Goal: Communication & Community: Answer question/provide support

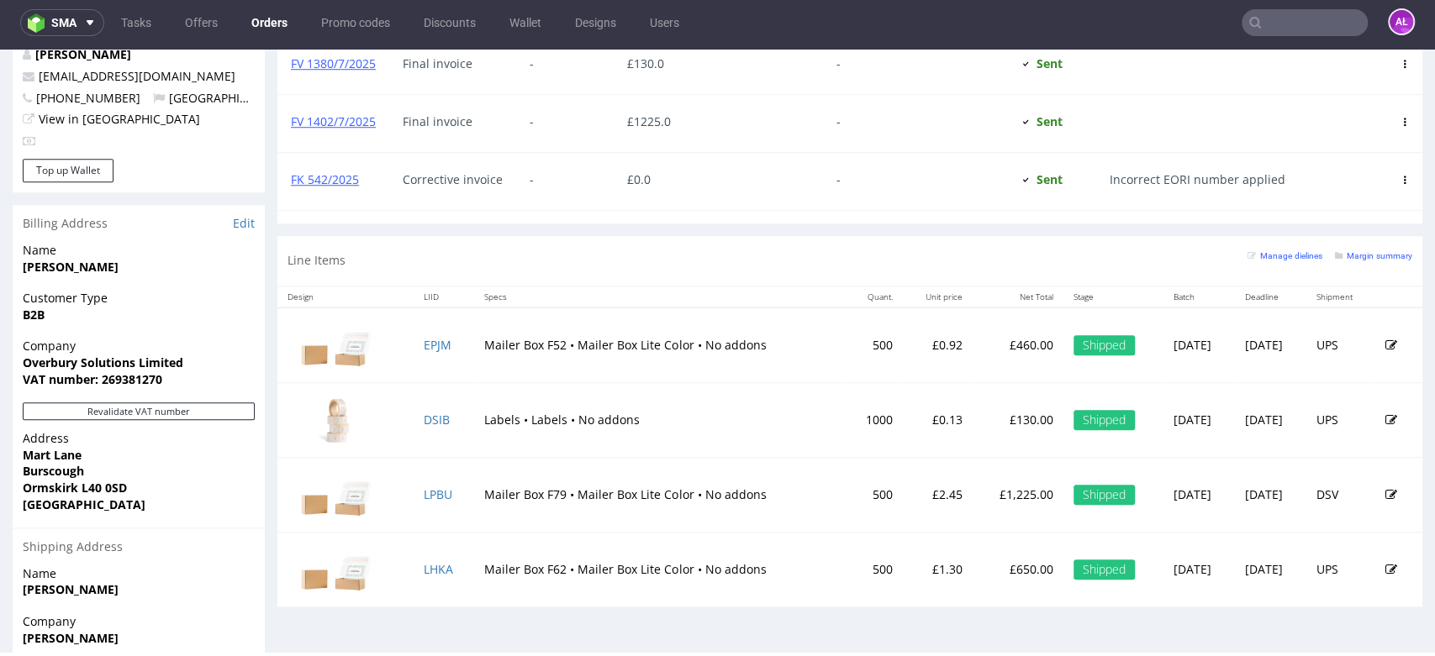
scroll to position [160, 0]
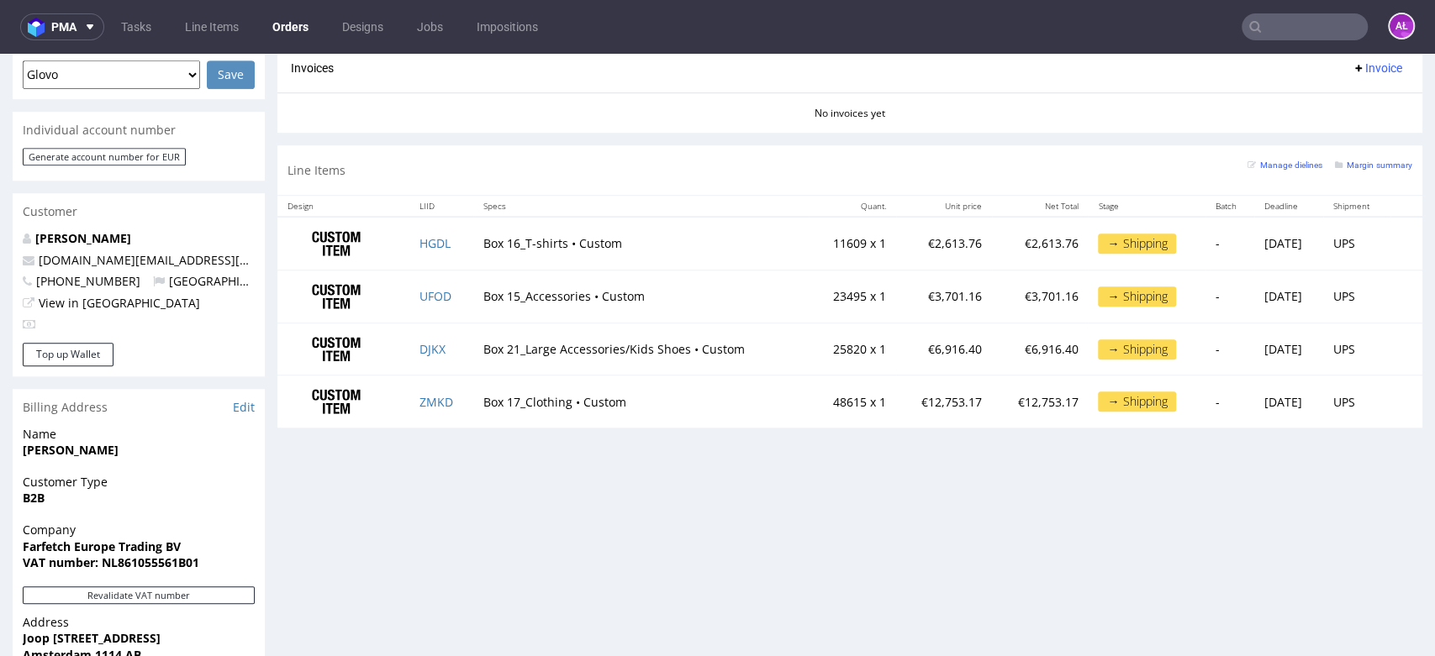
scroll to position [866, 0]
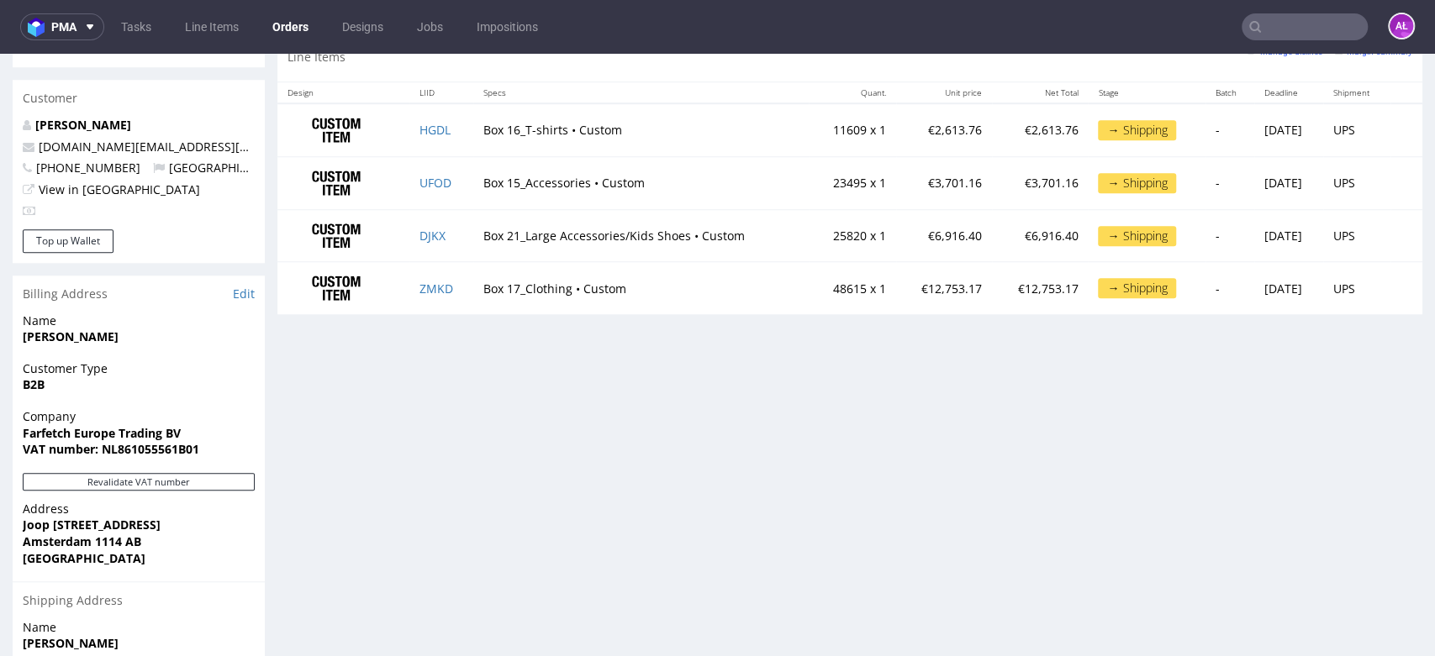
click at [196, 501] on div "Revalidate VAT number" at bounding box center [139, 487] width 252 height 28
click at [190, 491] on button "Revalidate VAT number" at bounding box center [139, 482] width 232 height 18
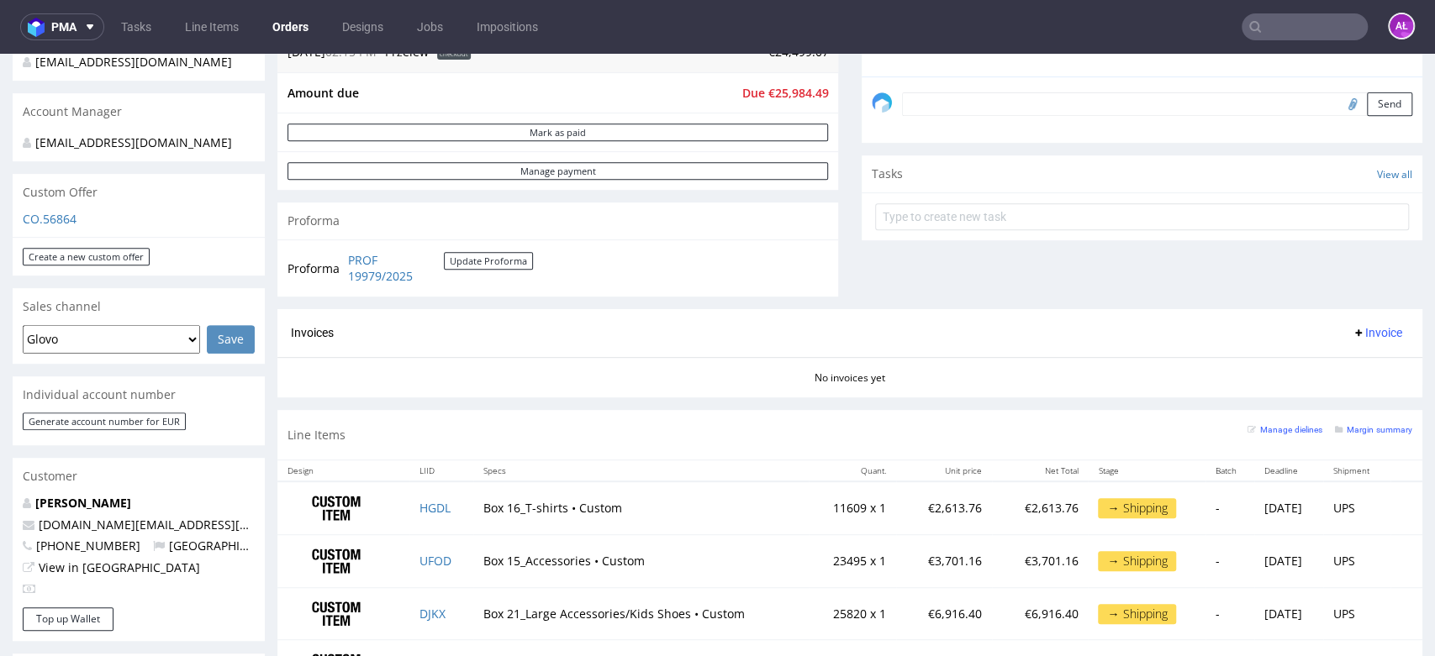
scroll to position [457, 0]
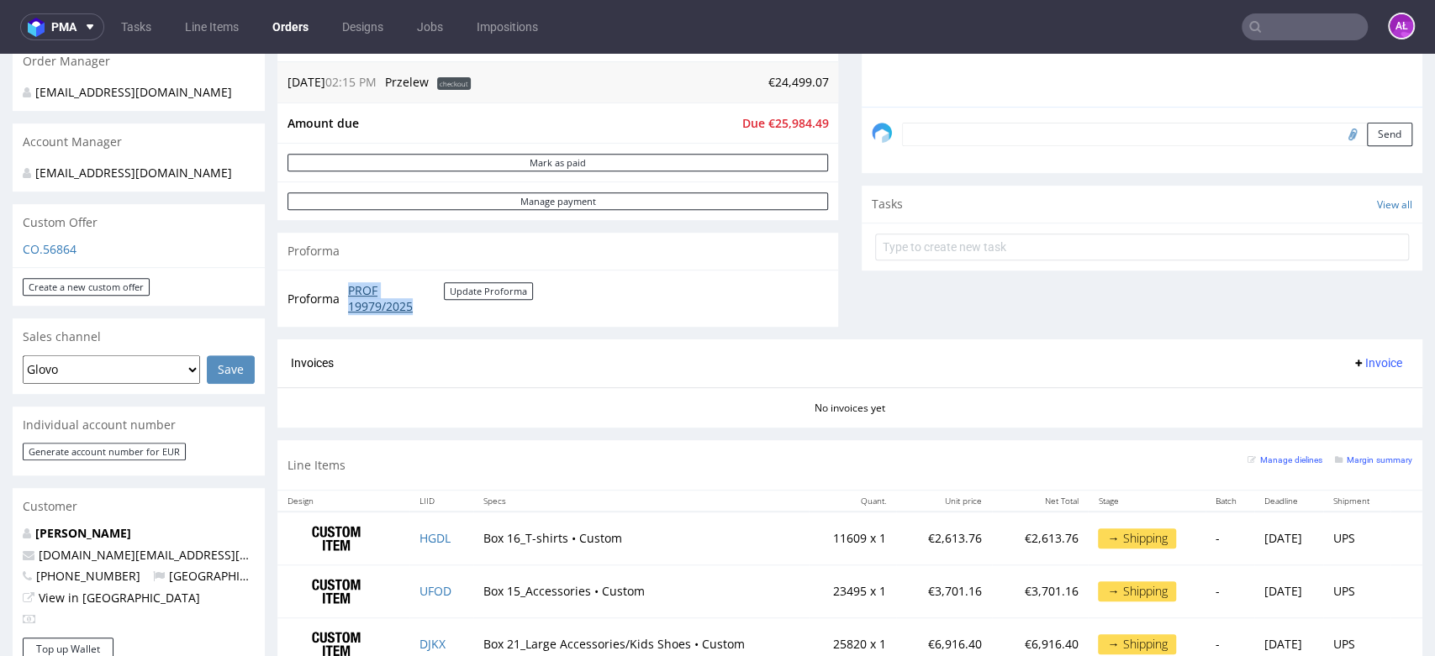
drag, startPoint x: 337, startPoint y: 284, endPoint x: 424, endPoint y: 302, distance: 89.2
click at [424, 302] on tr "Proforma PROF 19979/2025 Update Proforma" at bounding box center [410, 299] width 247 height 36
copy tr "PROF 19979/2025"
click at [1352, 361] on span "Invoice" at bounding box center [1377, 362] width 50 height 13
click at [1342, 430] on span "Upload" at bounding box center [1348, 428] width 82 height 17
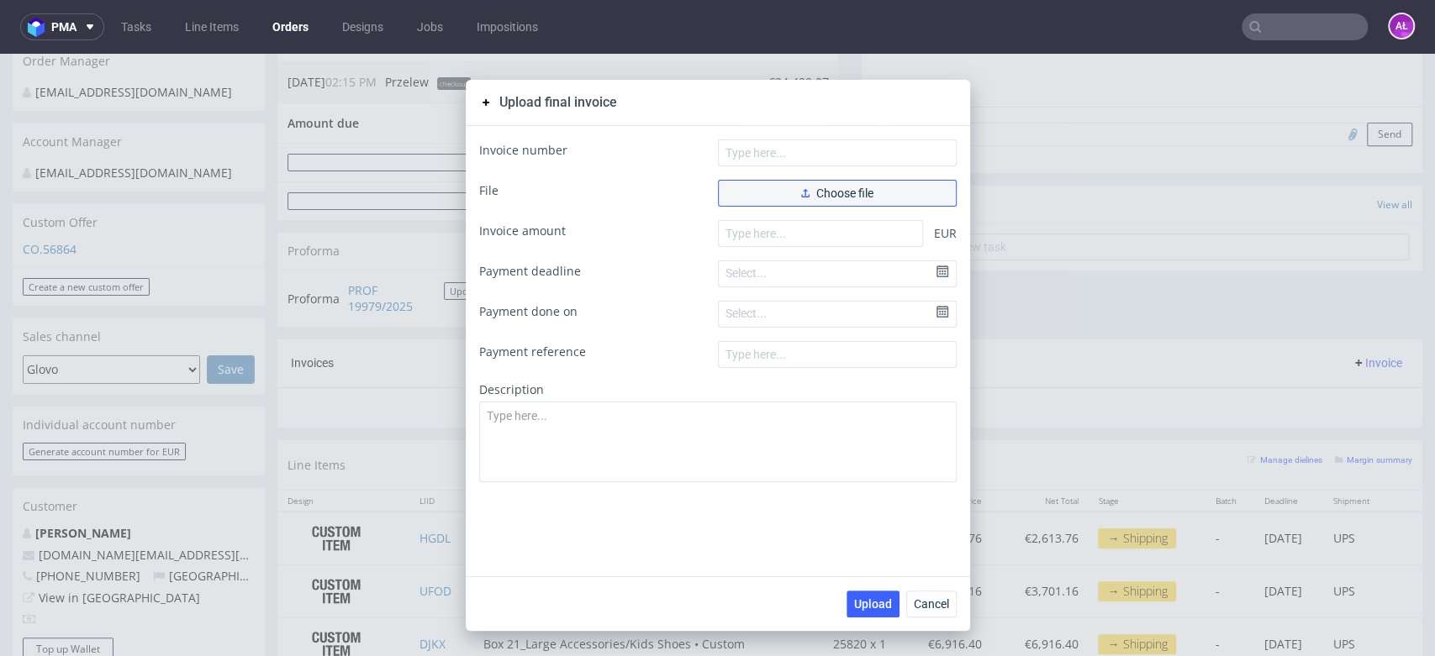
click at [855, 192] on span "Choose file" at bounding box center [837, 193] width 72 height 12
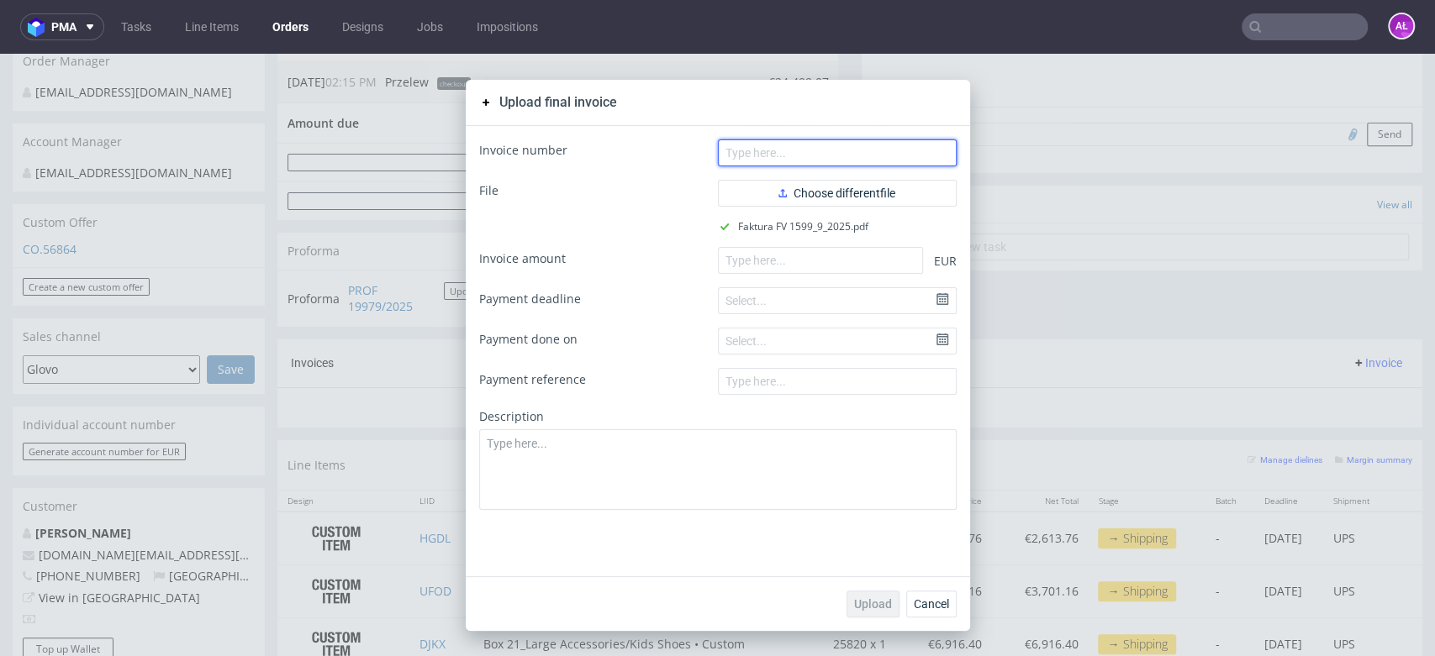
click at [797, 148] on input "text" at bounding box center [837, 153] width 239 height 27
paste input "FV 1599/9/2025"
type input "FV 1599/9/2025"
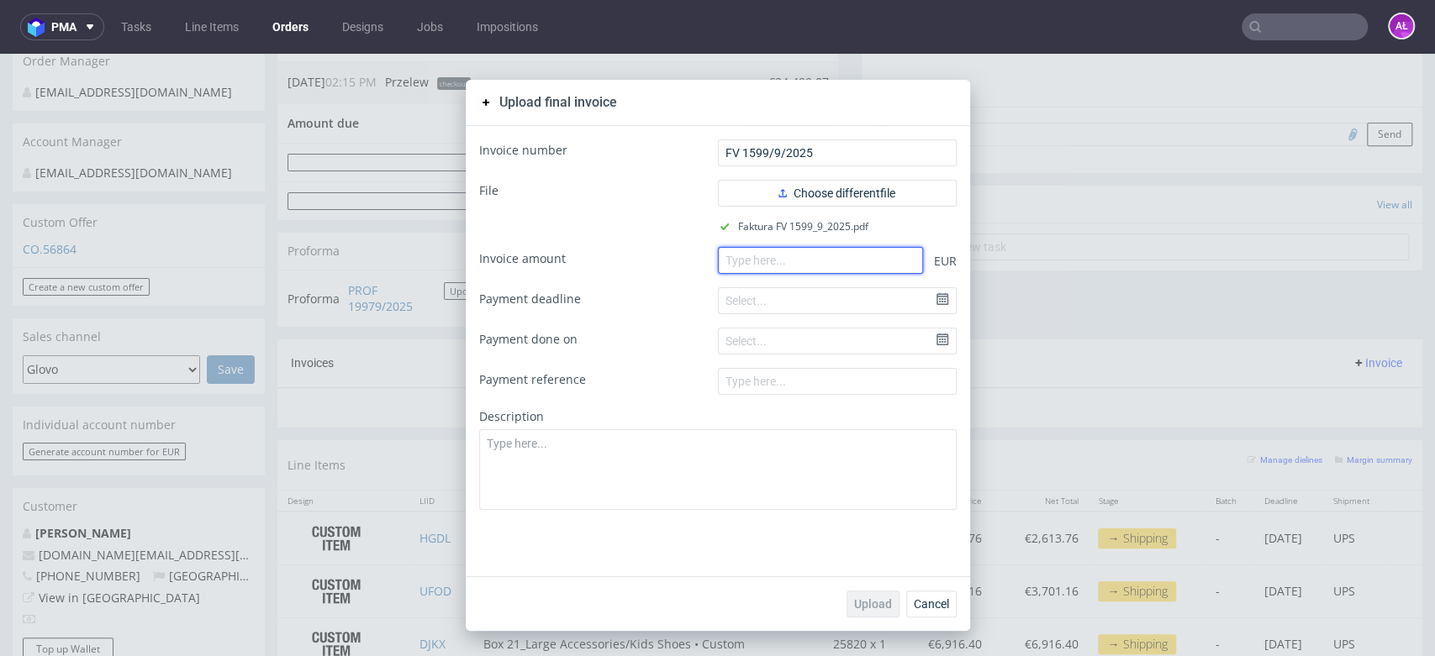
click at [775, 267] on input "number" at bounding box center [820, 260] width 205 height 27
paste input "25984.51"
type input "25984.51"
click at [854, 605] on span "Upload" at bounding box center [873, 604] width 38 height 12
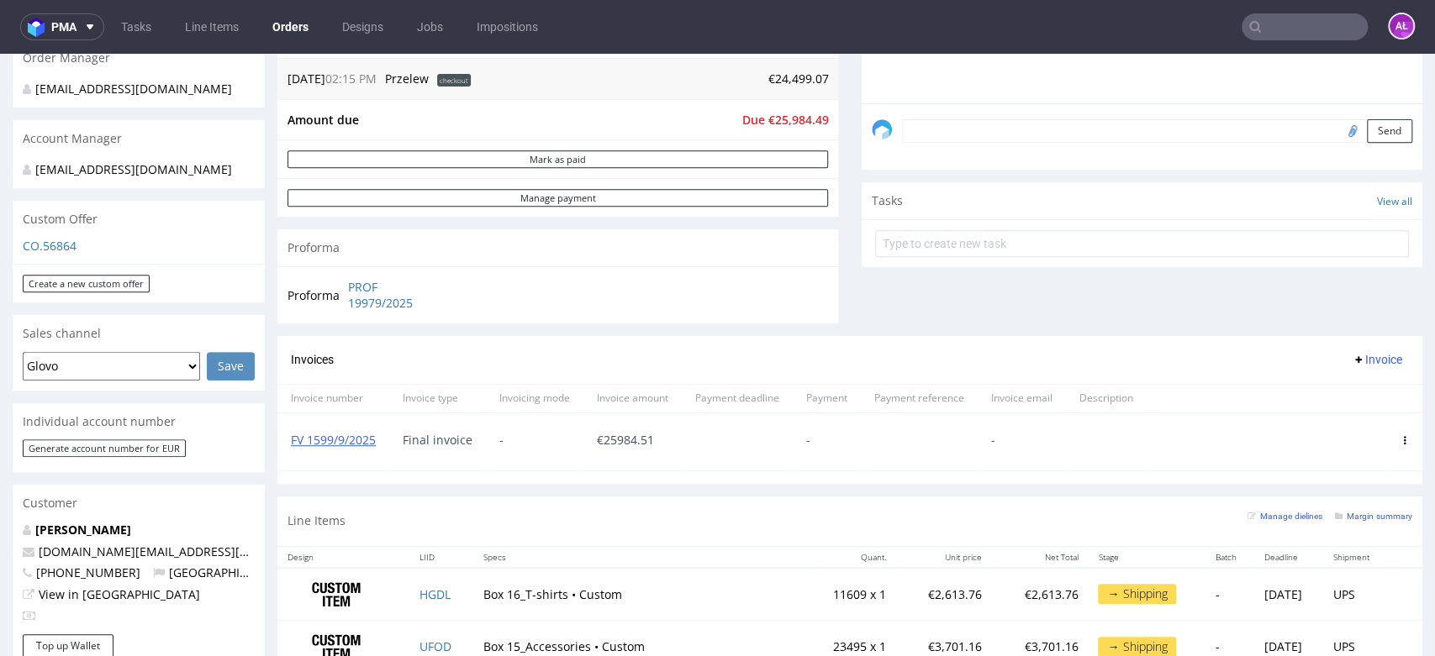
scroll to position [507, 0]
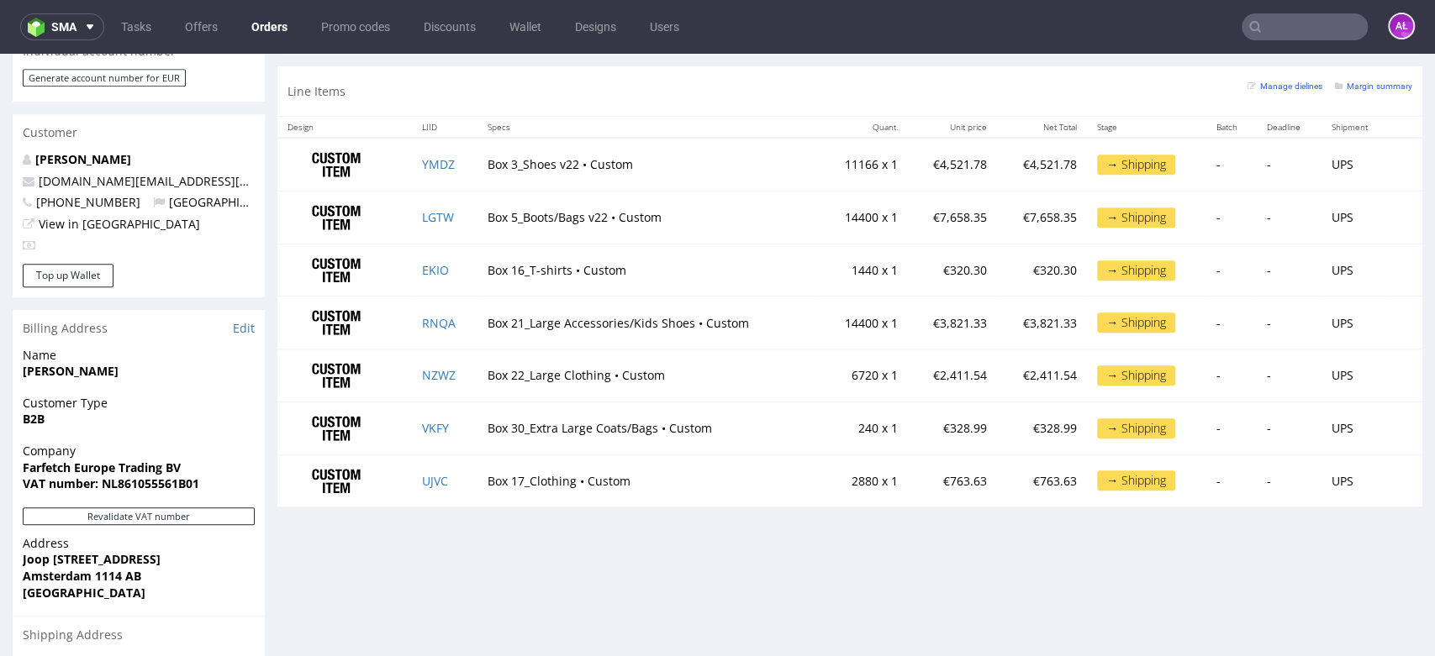
scroll to position [814, 0]
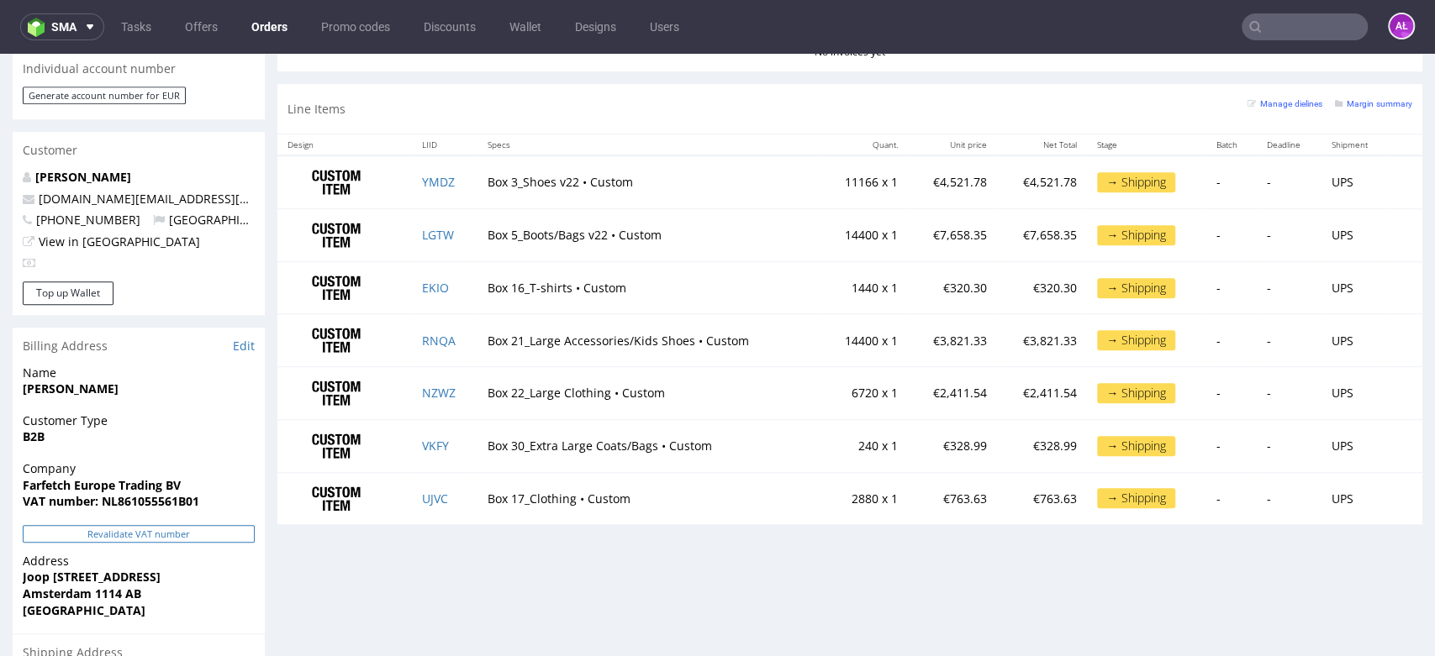
click at [235, 543] on button "Revalidate VAT number" at bounding box center [139, 534] width 232 height 18
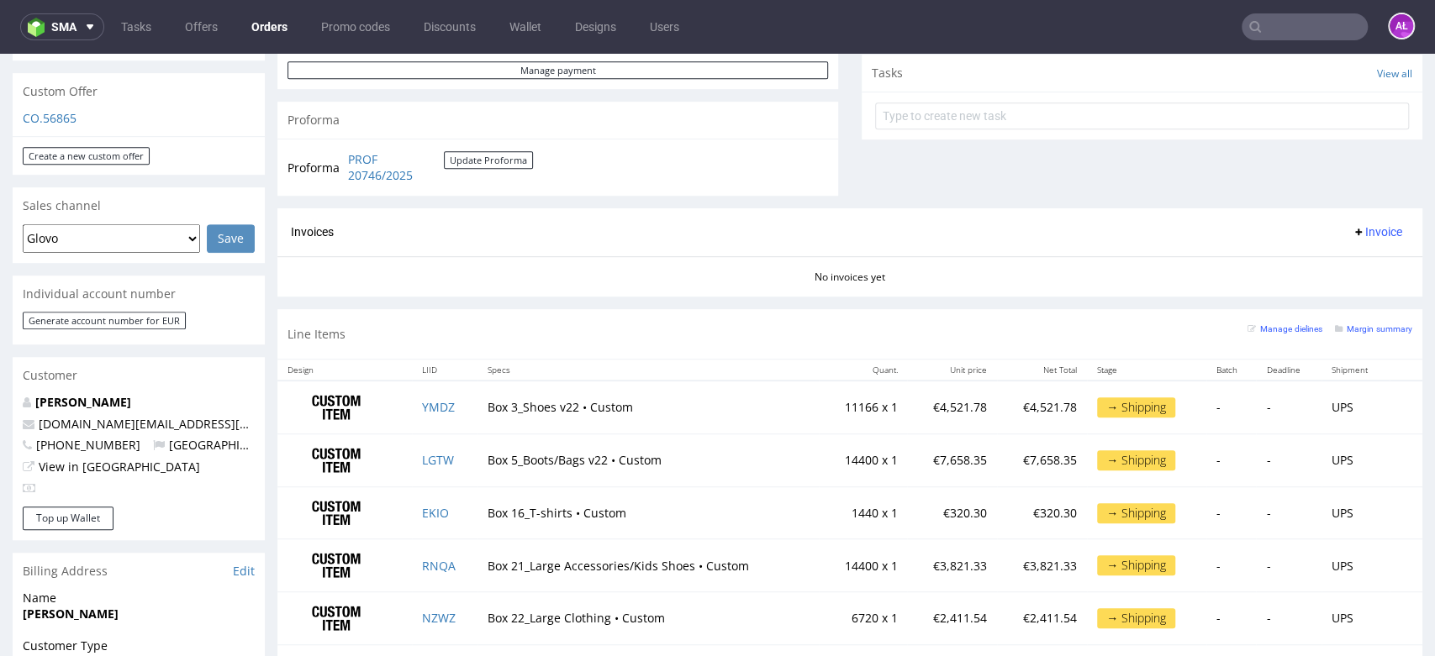
scroll to position [567, 0]
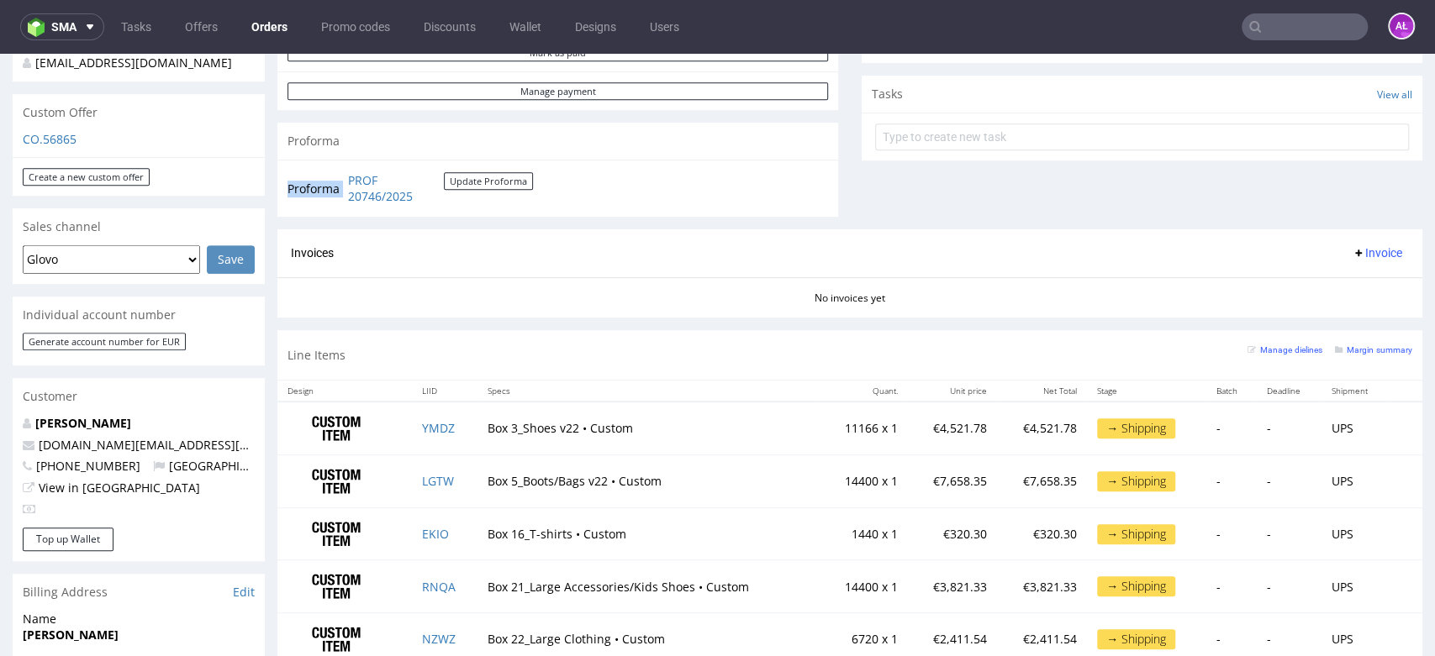
drag, startPoint x: 345, startPoint y: 173, endPoint x: 423, endPoint y: 211, distance: 86.1
click at [423, 211] on div "Proforma PROF 20746/2025 Update Proforma" at bounding box center [557, 188] width 561 height 57
copy tbody "Proforma"
click at [1357, 248] on span "Invoice" at bounding box center [1377, 252] width 50 height 13
click at [1341, 316] on span "Upload" at bounding box center [1348, 318] width 82 height 17
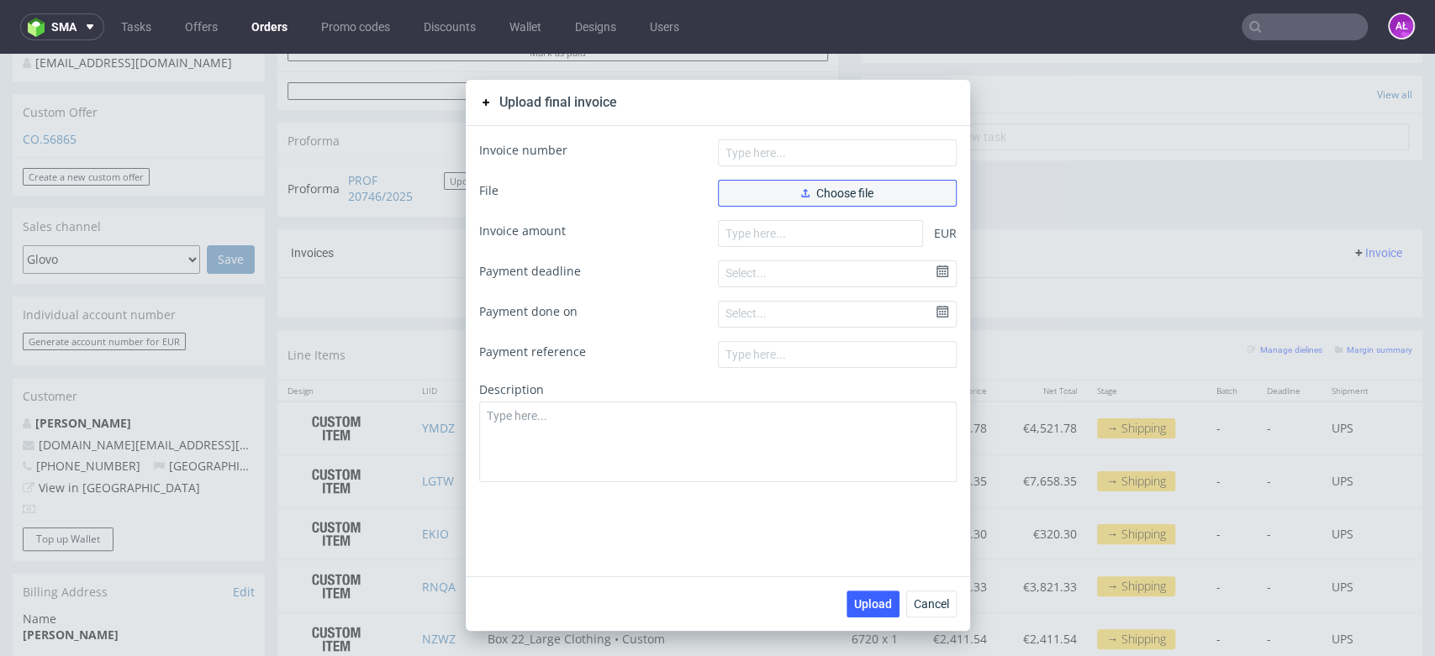
click at [801, 192] on span "Choose file" at bounding box center [837, 193] width 72 height 12
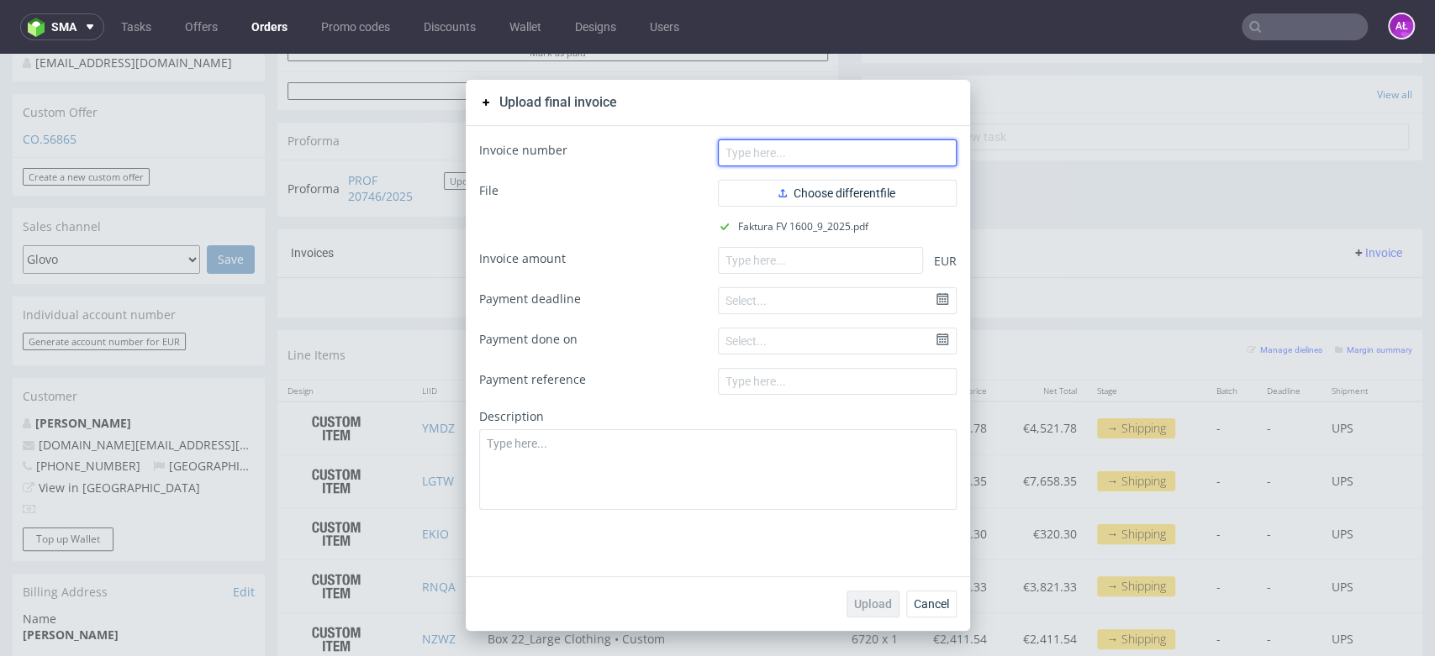
click at [760, 156] on input "text" at bounding box center [837, 153] width 239 height 27
paste input "FV 1600/9/2025"
type input "FV 1600/9/2025"
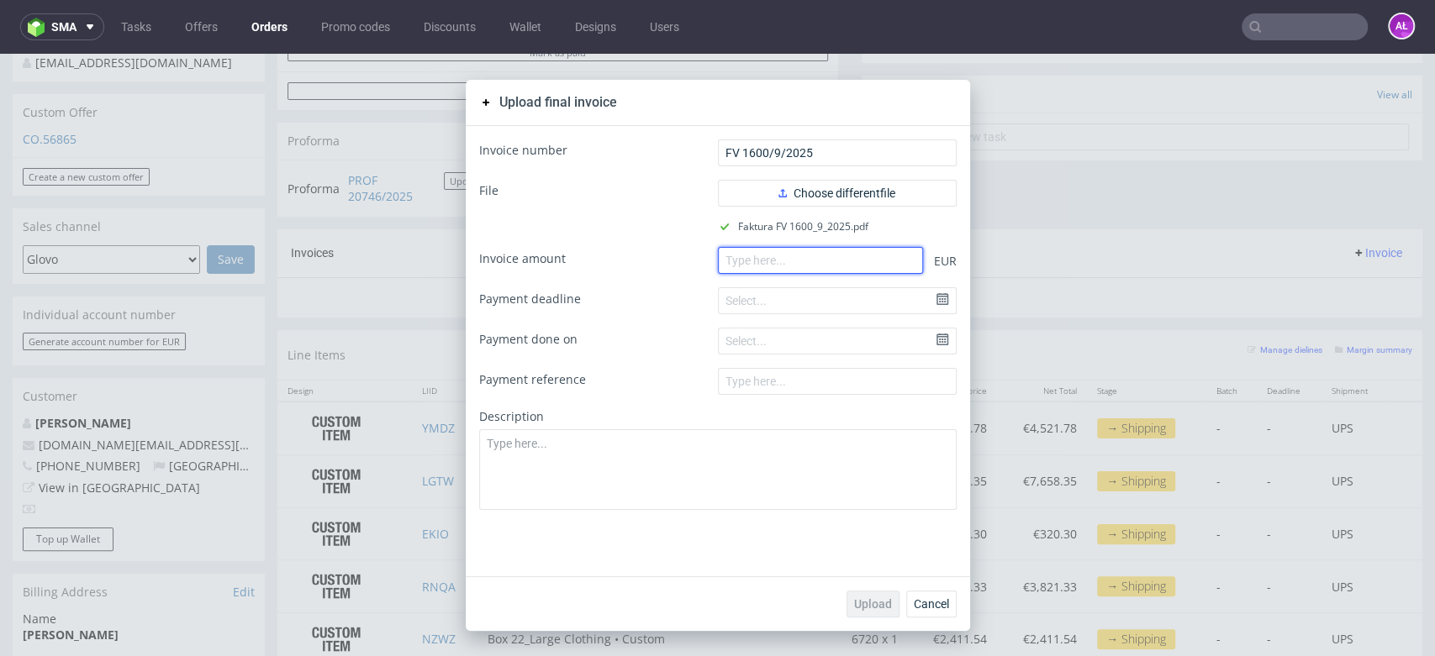
click at [787, 254] on input "number" at bounding box center [820, 260] width 205 height 27
paste input "19825.91"
type input "19825.91"
click at [873, 604] on span "Upload" at bounding box center [873, 604] width 38 height 12
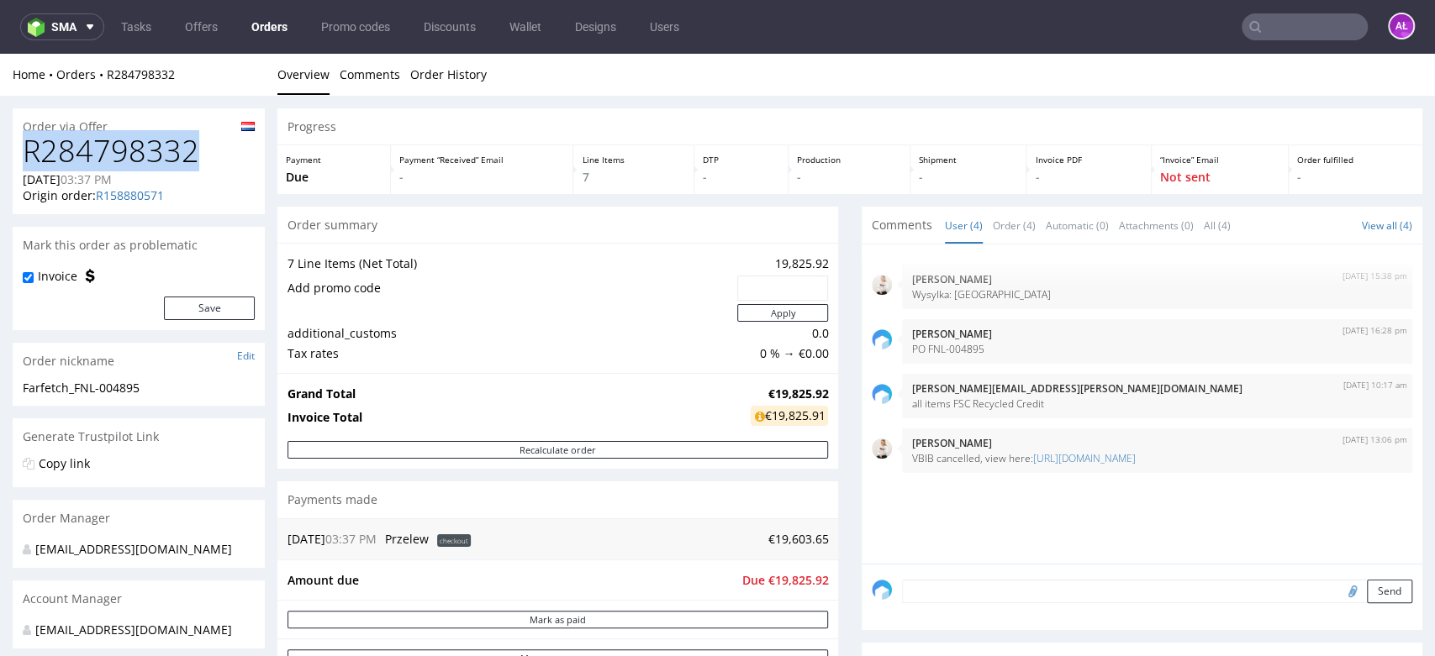
drag, startPoint x: 188, startPoint y: 150, endPoint x: 19, endPoint y: 161, distance: 169.3
click at [19, 161] on div "R284798332 18.09.2025 03:37 PM Origin order: R158880571 Reorder" at bounding box center [139, 174] width 252 height 80
copy h1 "R284798332"
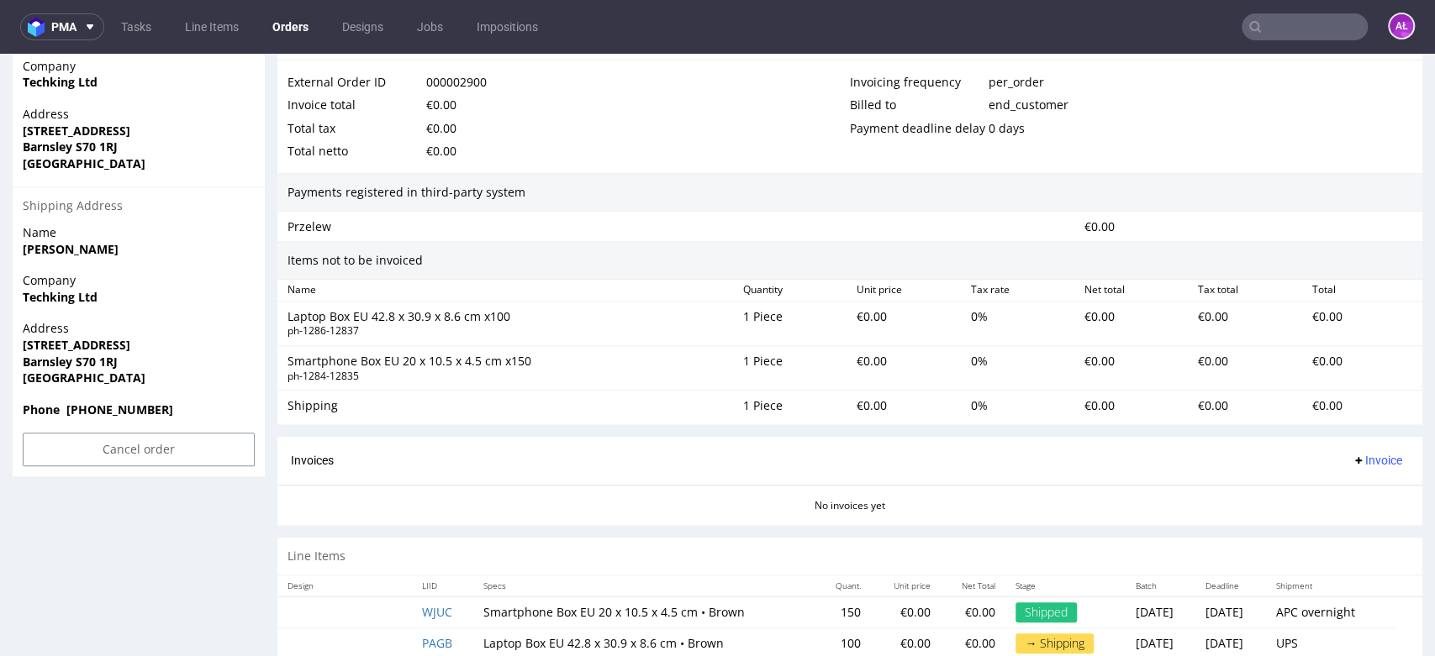
scroll to position [963, 0]
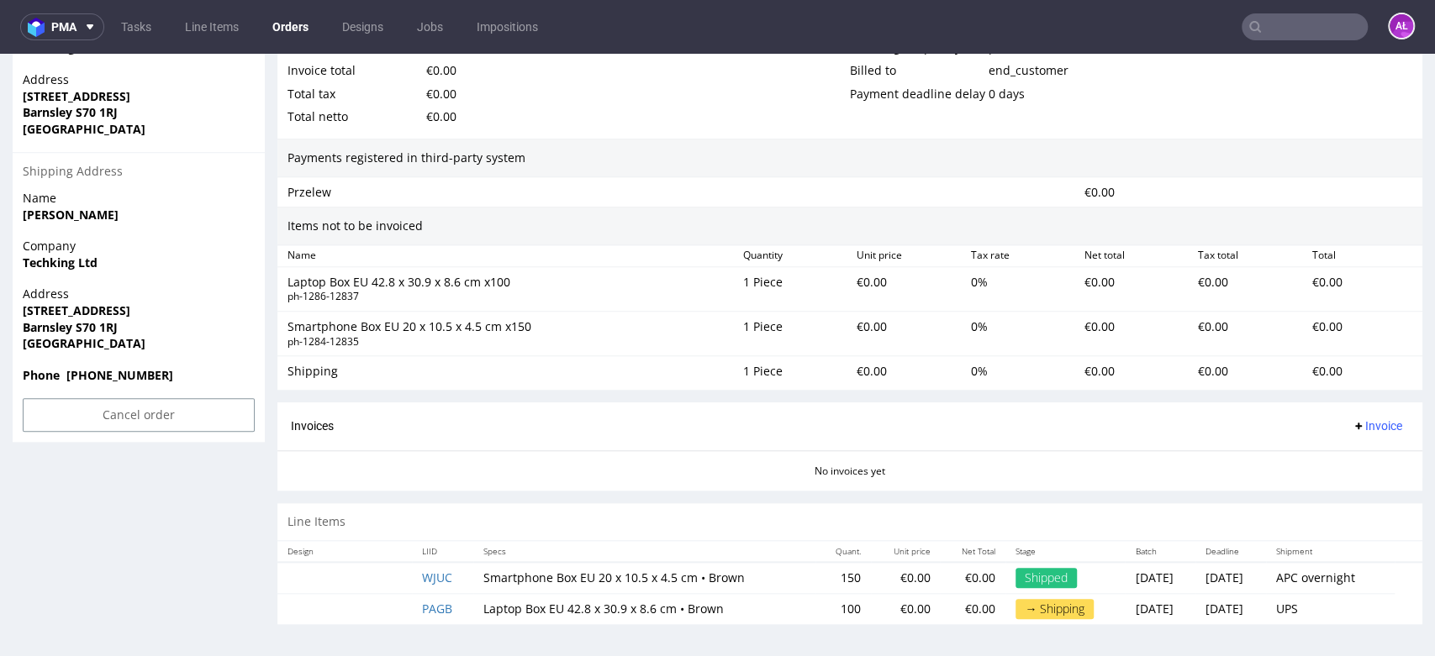
drag, startPoint x: 1412, startPoint y: 190, endPoint x: 1426, endPoint y: 635, distance: 445.7
drag, startPoint x: 114, startPoint y: 272, endPoint x: 13, endPoint y: 272, distance: 100.9
click at [13, 272] on div "Company Techking Ltd" at bounding box center [139, 262] width 252 height 48
copy strong "Techking Ltd"
drag, startPoint x: 18, startPoint y: 308, endPoint x: 133, endPoint y: 314, distance: 114.5
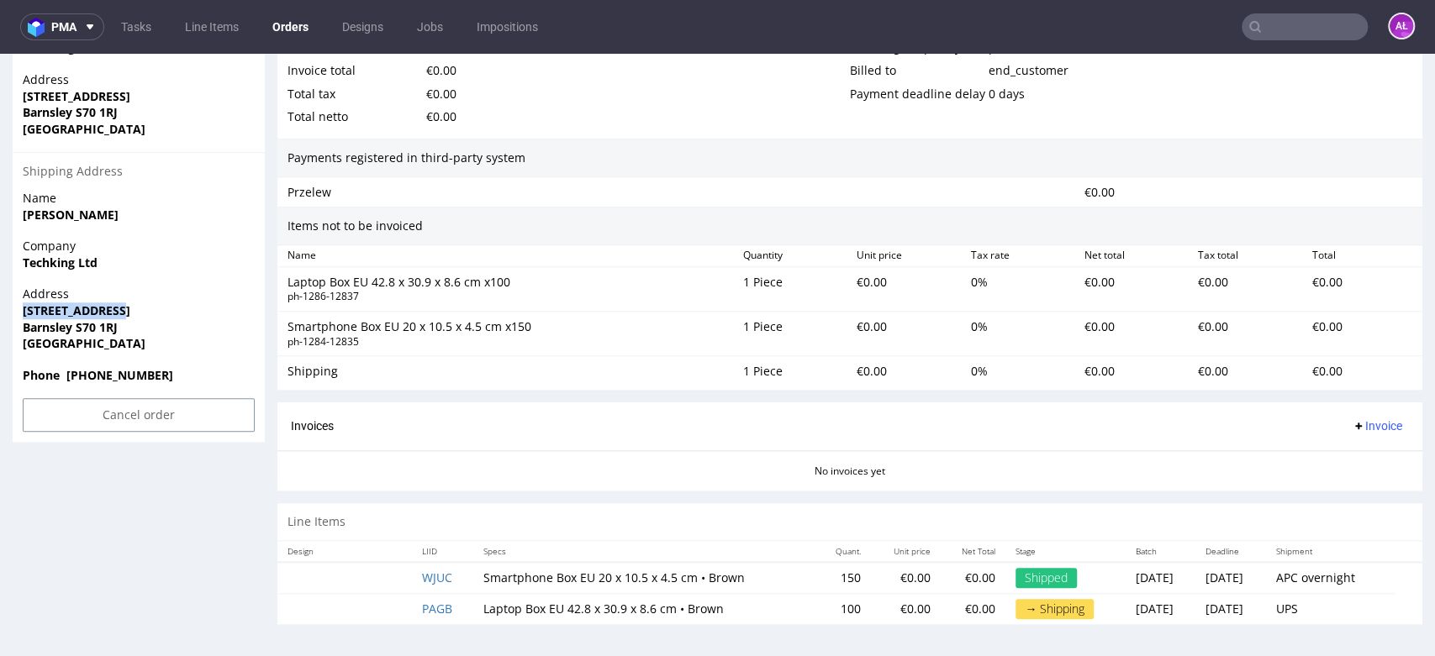
click at [133, 314] on div "Address 19 Queen street Barnsley S70 1RJ United Kingdom" at bounding box center [139, 326] width 252 height 81
copy strong "19 Queen street"
drag, startPoint x: 18, startPoint y: 325, endPoint x: 182, endPoint y: 351, distance: 165.8
click at [182, 351] on div "Address 19 Queen street Barnsley S70 1RJ United Kingdom" at bounding box center [139, 326] width 252 height 81
click at [182, 351] on span "United Kingdom" at bounding box center [139, 343] width 232 height 17
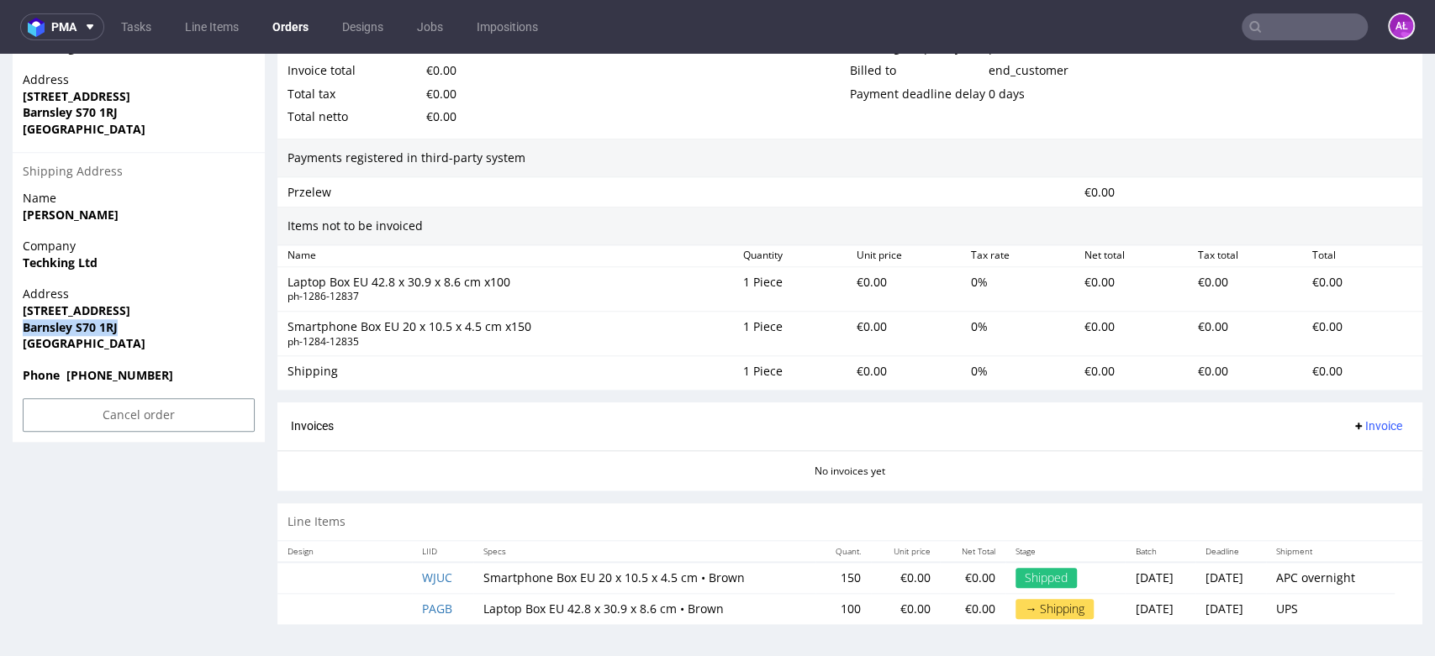
drag, startPoint x: 17, startPoint y: 324, endPoint x: 179, endPoint y: 321, distance: 162.2
click at [179, 321] on div "Address 19 Queen street Barnsley S70 1RJ United Kingdom" at bounding box center [139, 326] width 252 height 81
copy strong "Barnsley S70 1RJ"
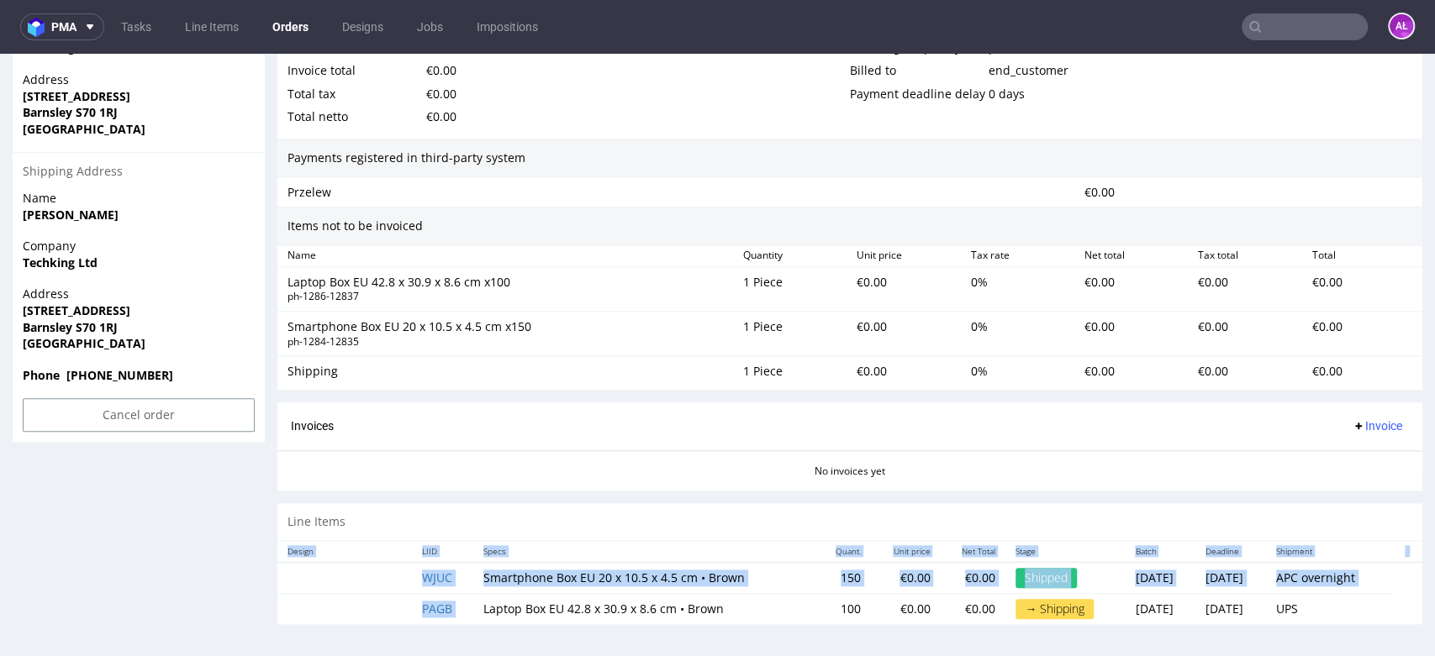
drag, startPoint x: 468, startPoint y: 615, endPoint x: 559, endPoint y: 621, distance: 91.0
click at [559, 621] on td "Laptop Box EU 42.8 x 30.9 x 8.6 cm • Brown" at bounding box center [644, 609] width 342 height 31
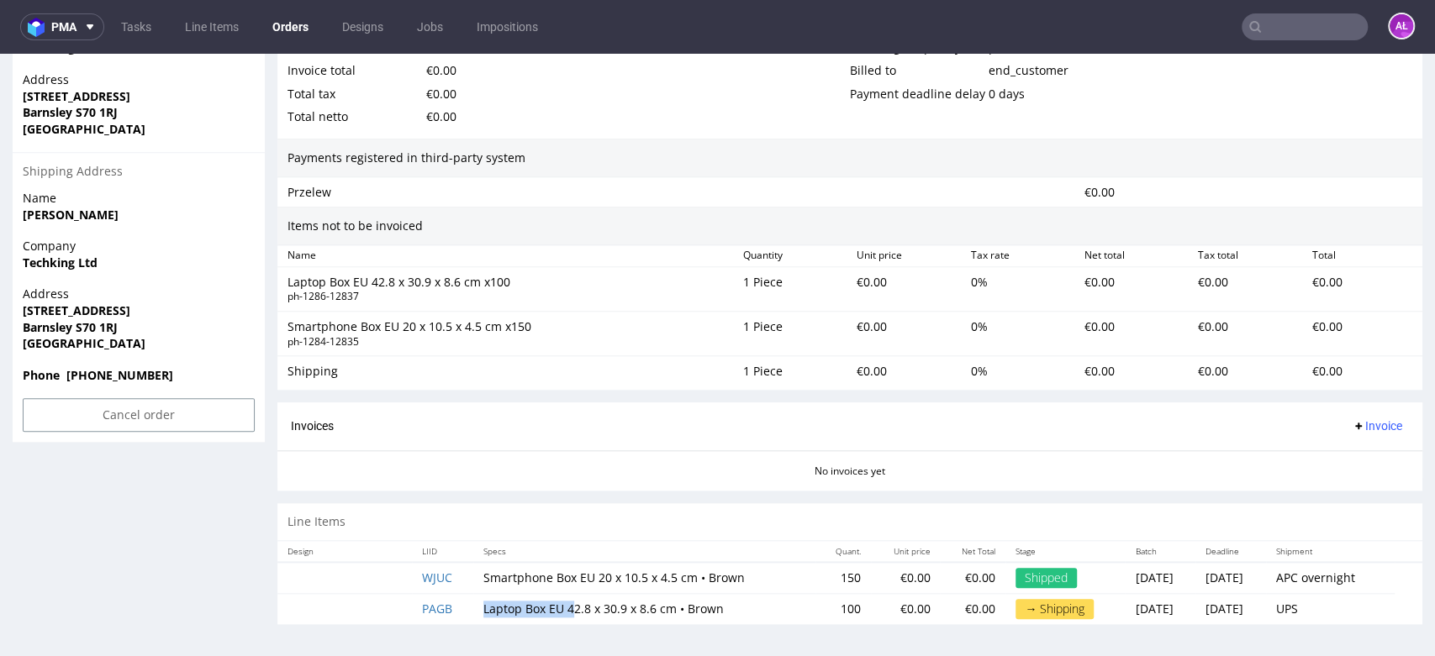
click at [550, 610] on td "Laptop Box EU 42.8 x 30.9 x 8.6 cm • Brown" at bounding box center [644, 609] width 342 height 31
drag, startPoint x: 550, startPoint y: 610, endPoint x: 477, endPoint y: 609, distance: 72.3
click at [477, 609] on td "Laptop Box EU 42.8 x 30.9 x 8.6 cm • Brown" at bounding box center [644, 609] width 342 height 31
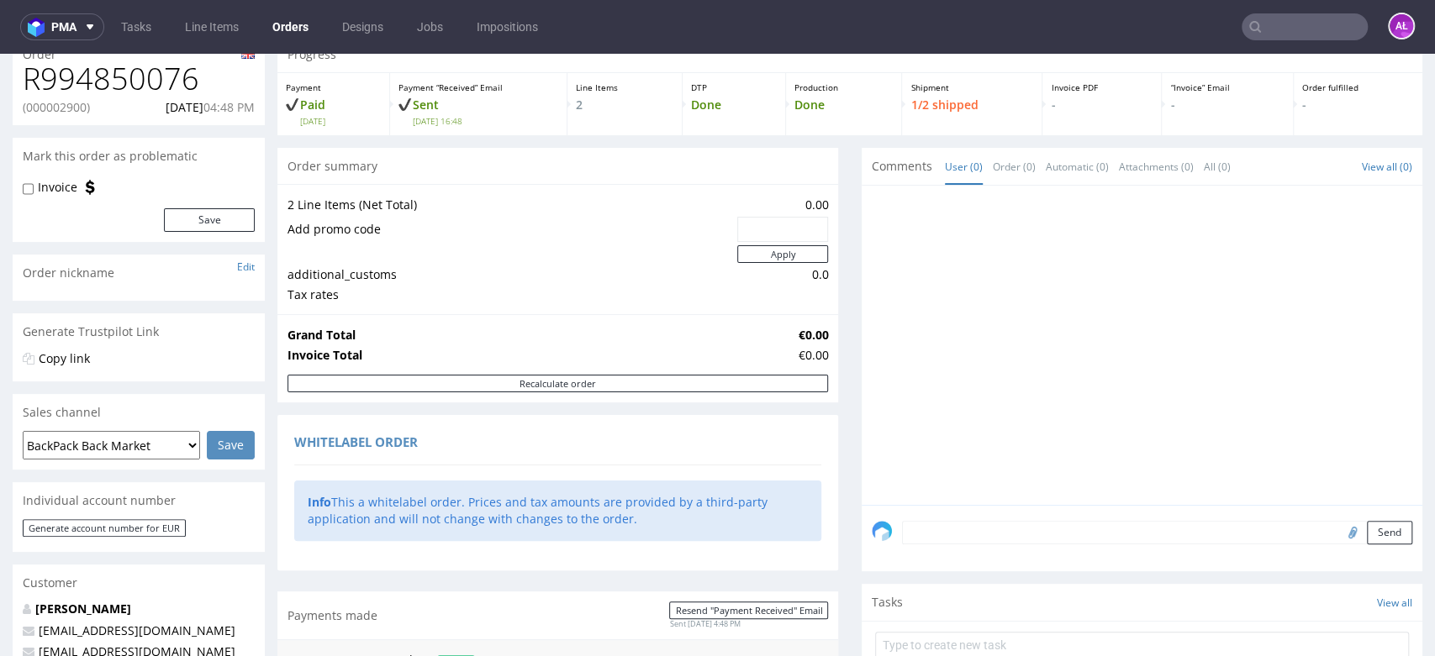
scroll to position [0, 0]
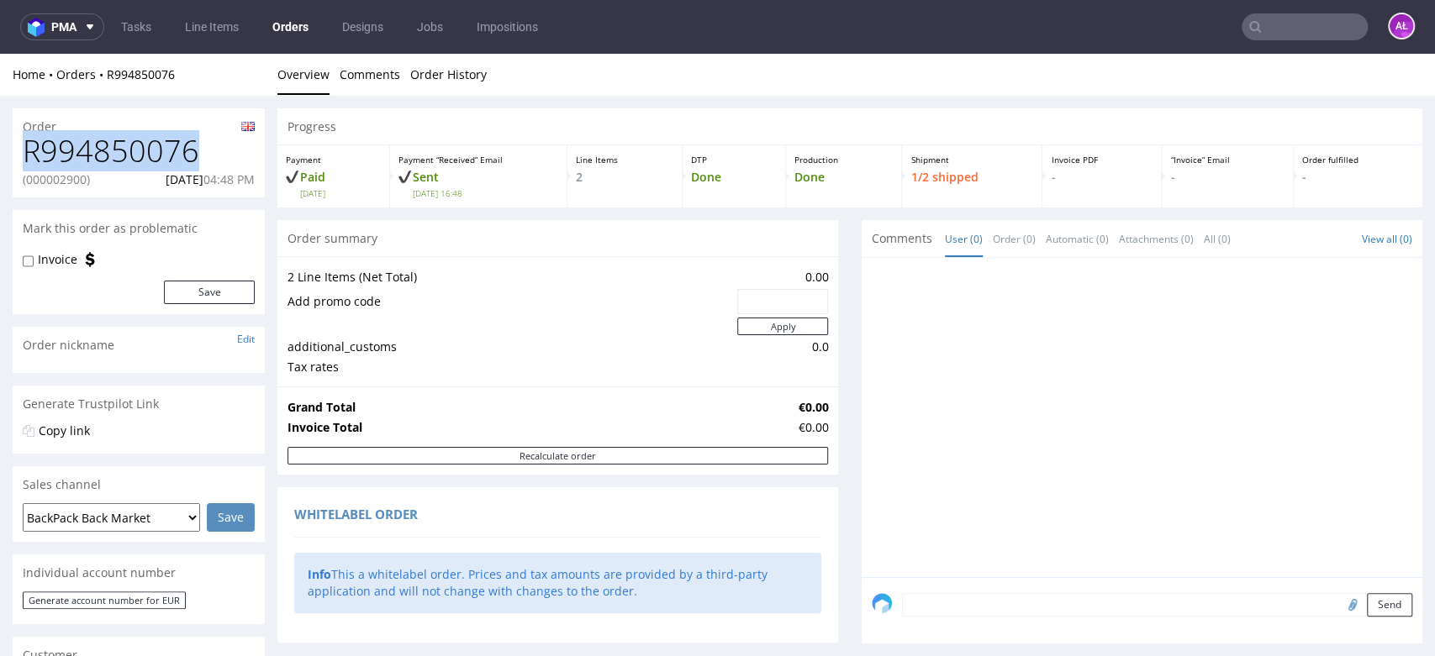
drag, startPoint x: 193, startPoint y: 153, endPoint x: 27, endPoint y: 153, distance: 166.4
click at [27, 153] on h1 "R994850076" at bounding box center [139, 151] width 232 height 34
copy h1 "R994850076"
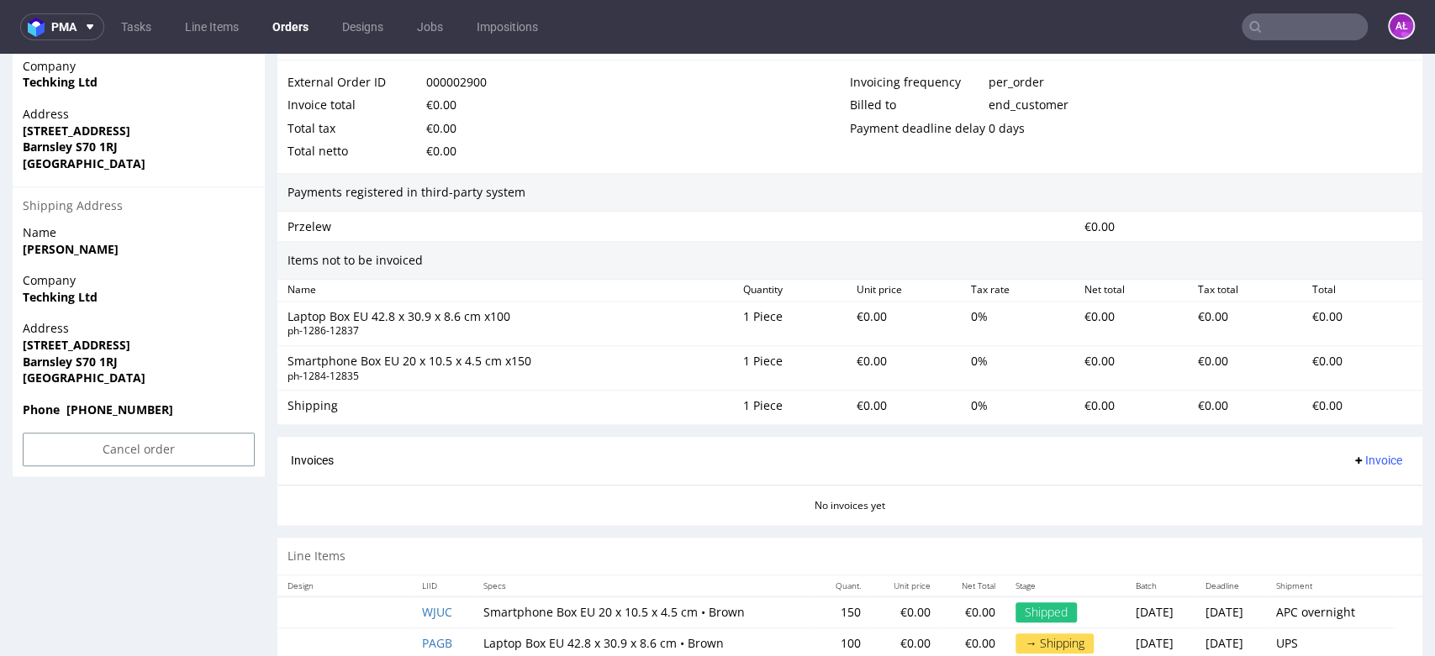
scroll to position [963, 0]
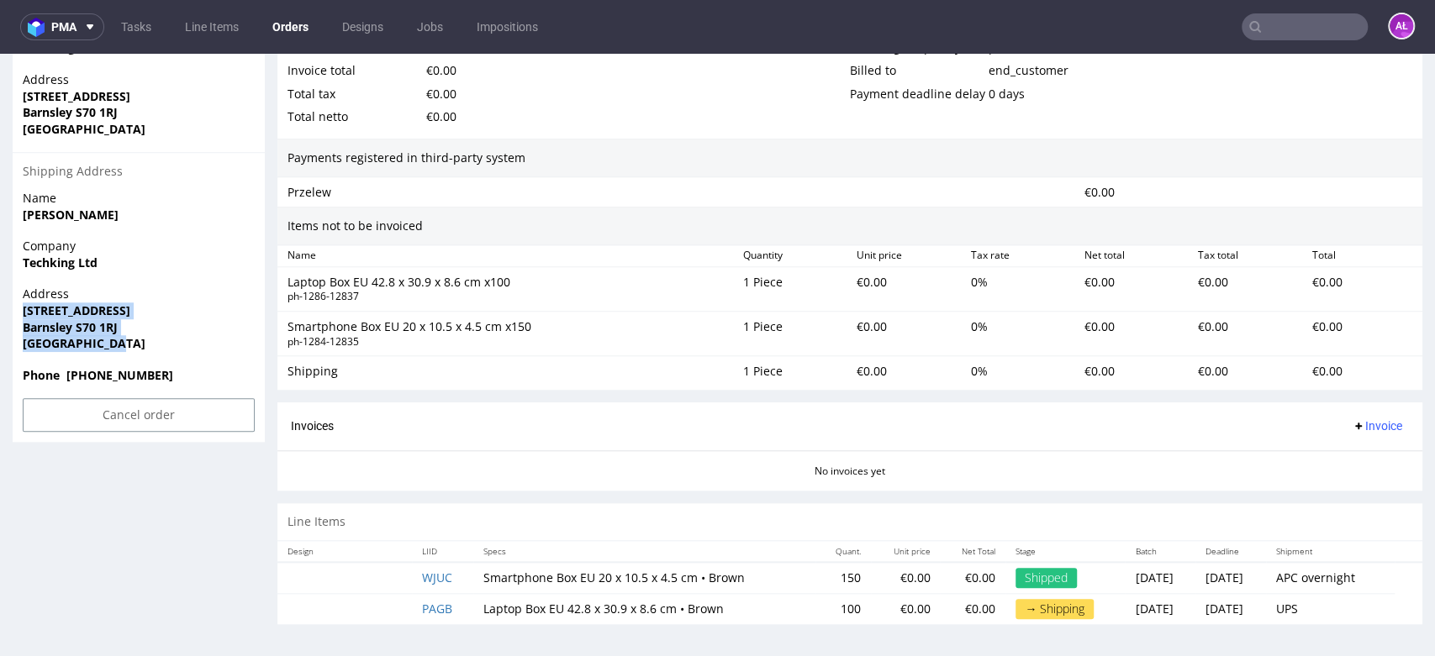
drag, startPoint x: 127, startPoint y: 345, endPoint x: 10, endPoint y: 311, distance: 121.8
copy p "19 Queen street Barnsley S70 1RJ United Kingdom"
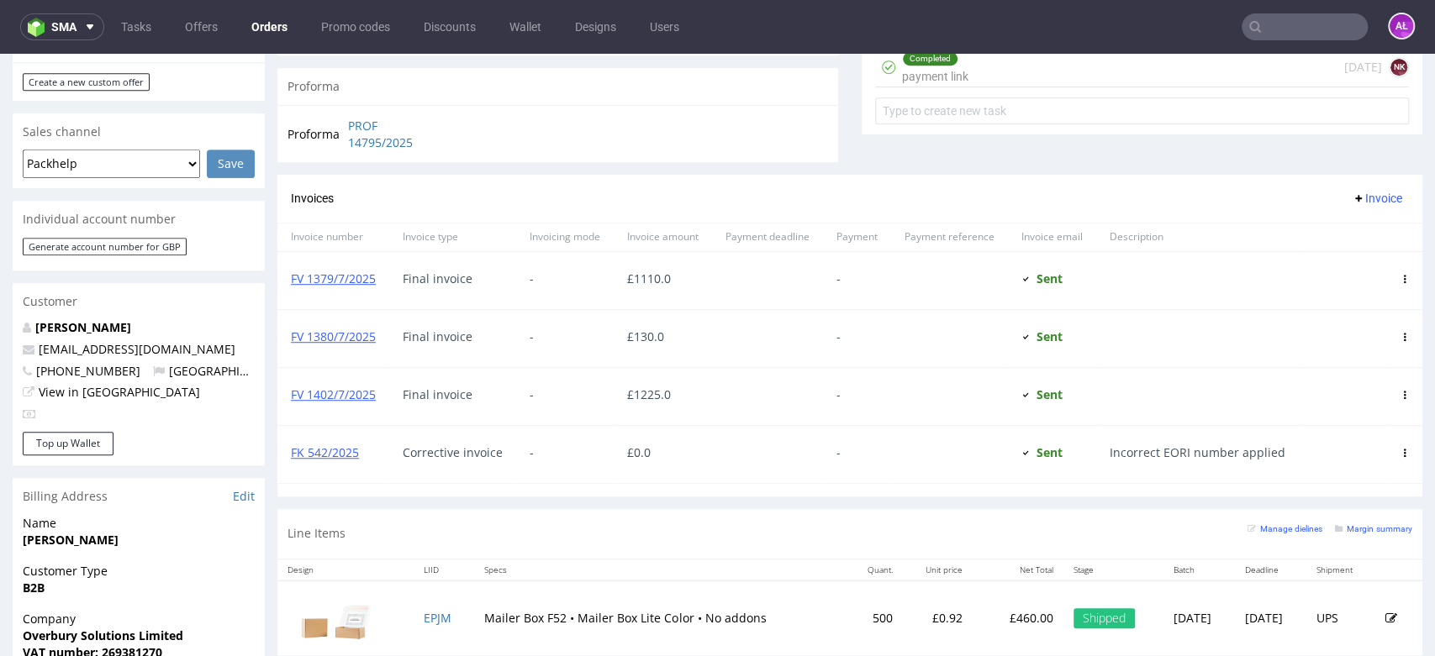
scroll to position [760, 0]
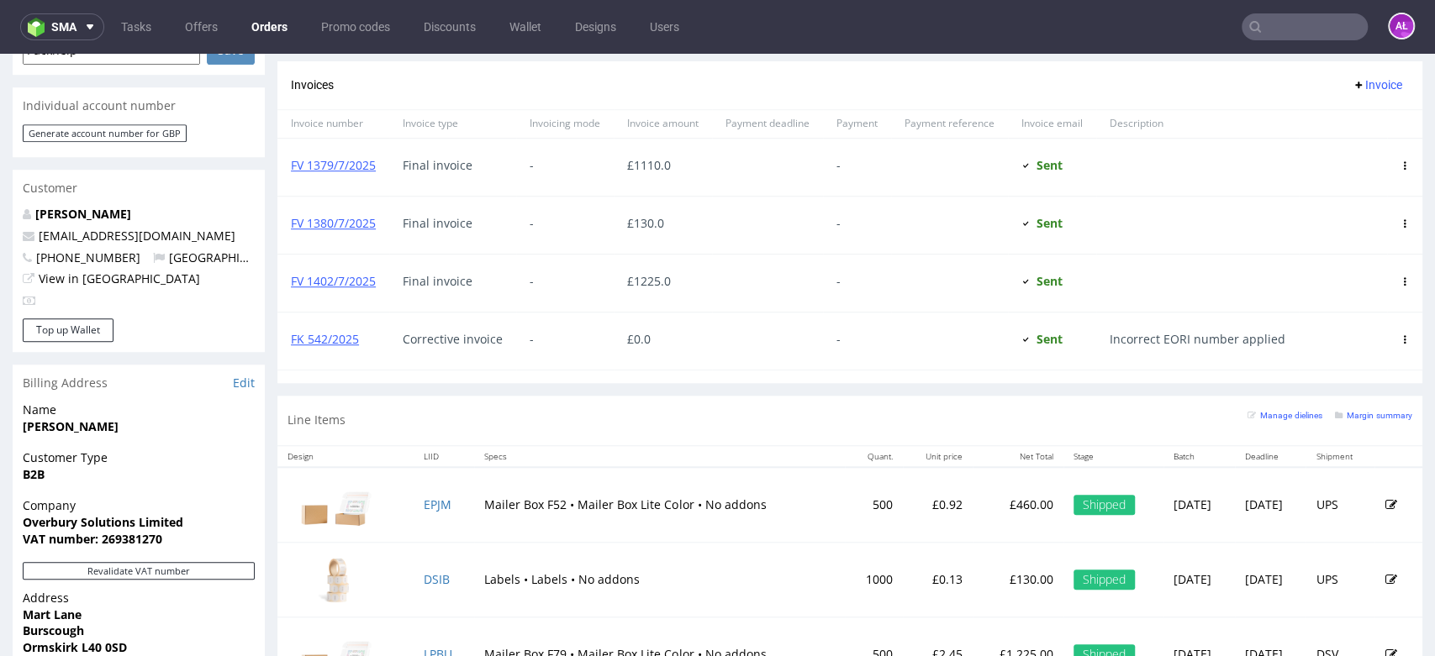
drag, startPoint x: 1411, startPoint y: 124, endPoint x: 1426, endPoint y: 429, distance: 305.5
click at [348, 340] on link "FK 542/2025" at bounding box center [325, 339] width 68 height 16
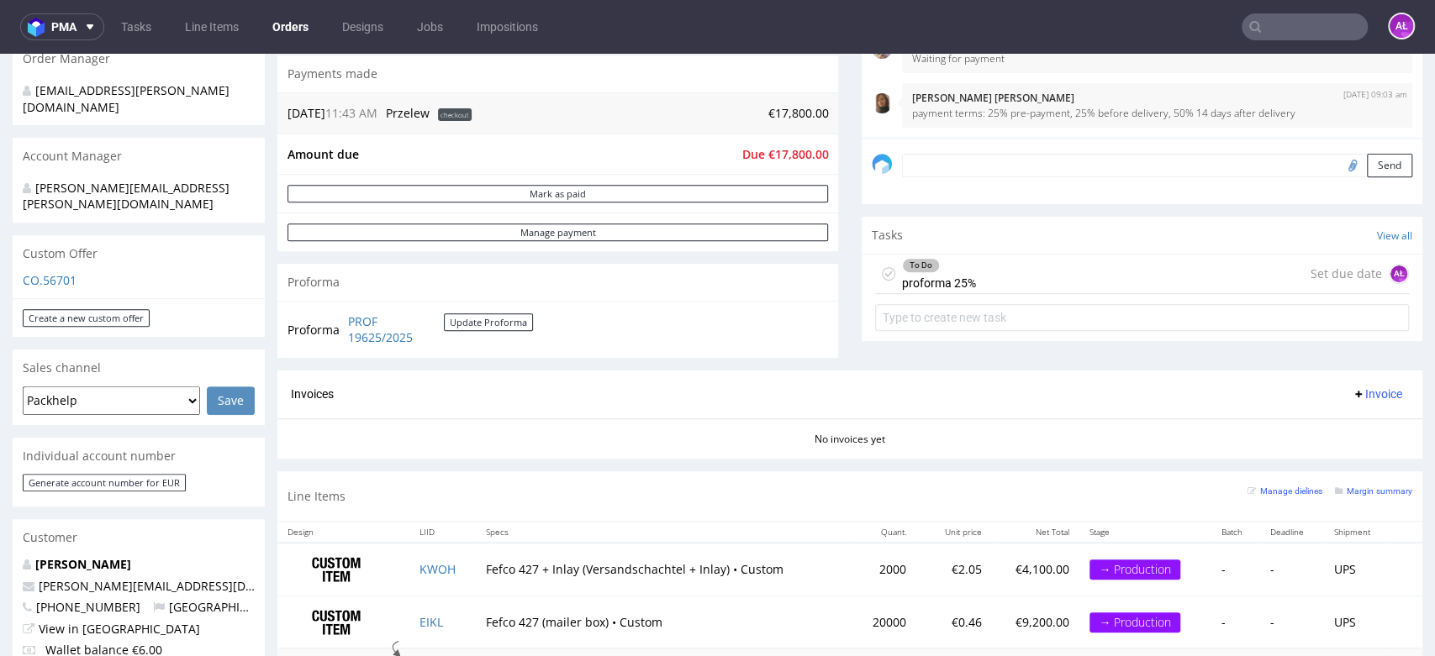
scroll to position [443, 0]
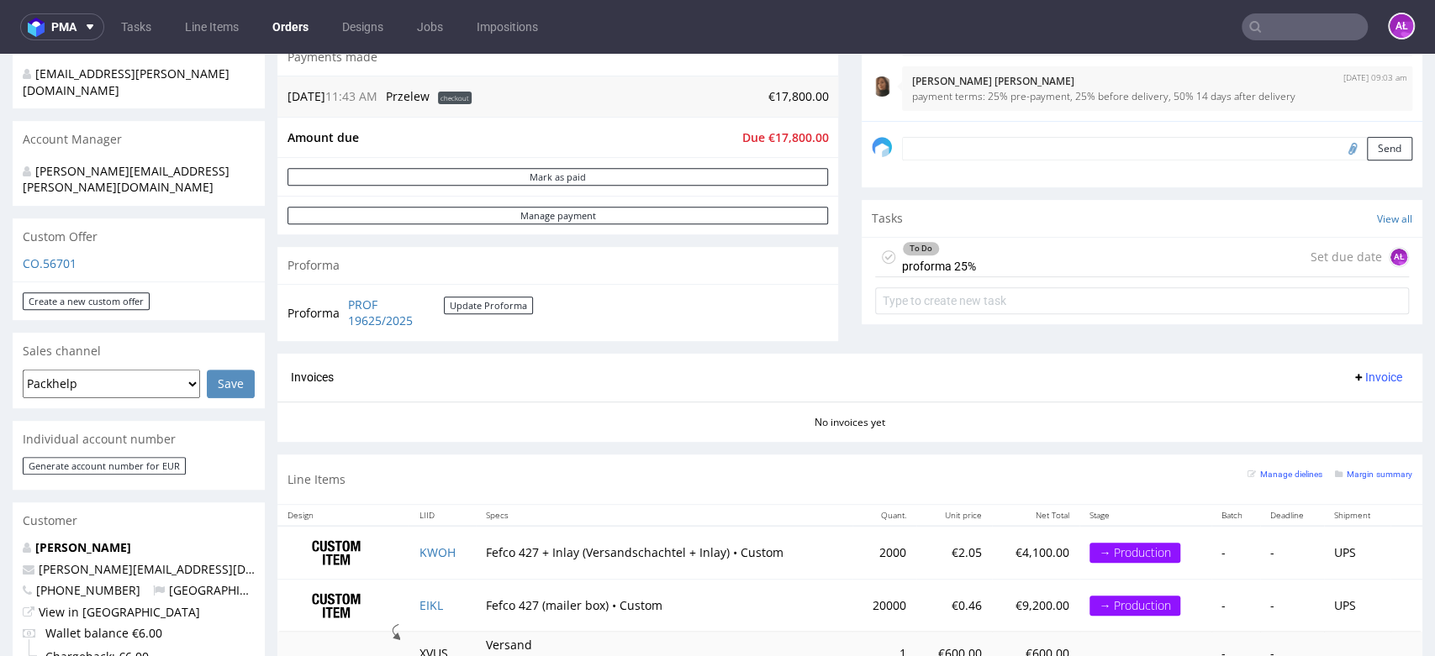
click at [1146, 249] on div "To Do proforma 25% Set due date AŁ" at bounding box center [1142, 258] width 534 height 40
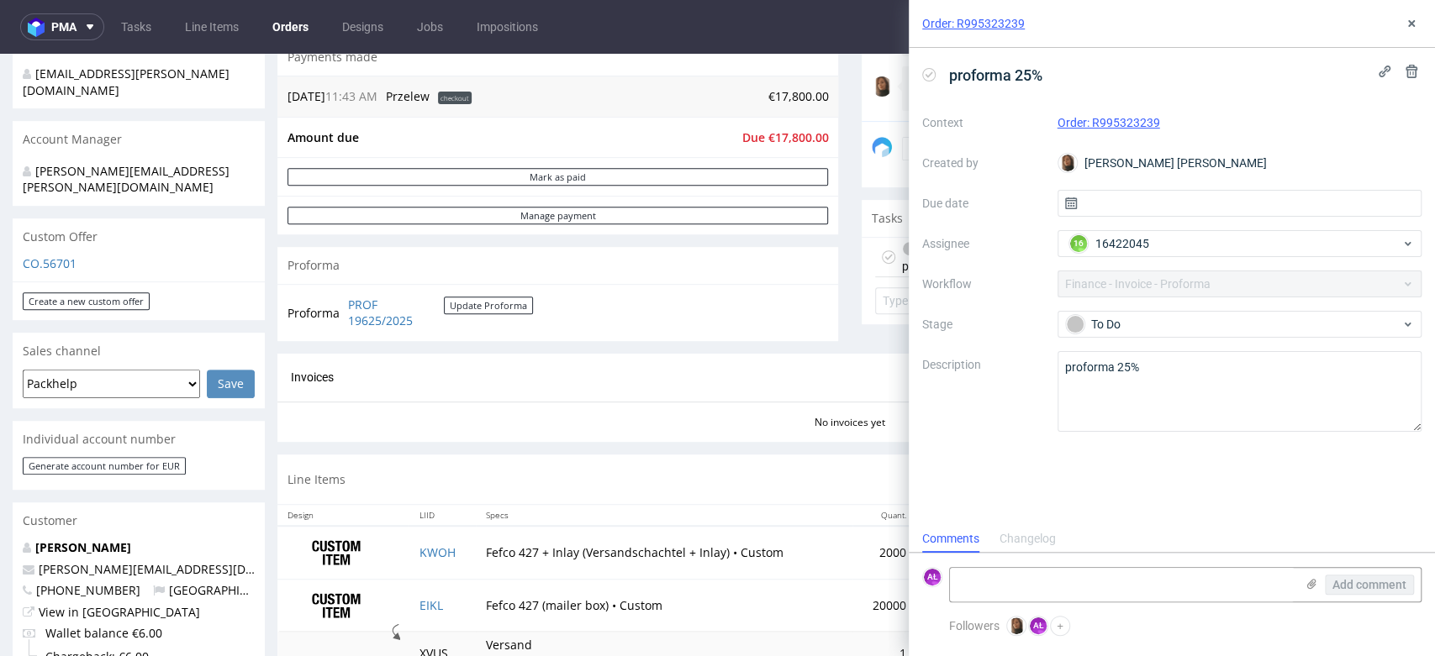
scroll to position [13, 0]
drag, startPoint x: 344, startPoint y: 304, endPoint x: 414, endPoint y: 335, distance: 76.0
click at [414, 335] on div "Proforma PROF 19625/2025 Update Proforma" at bounding box center [557, 312] width 561 height 57
copy tbody "Proforma"
click at [1410, 19] on icon at bounding box center [1411, 23] width 13 height 13
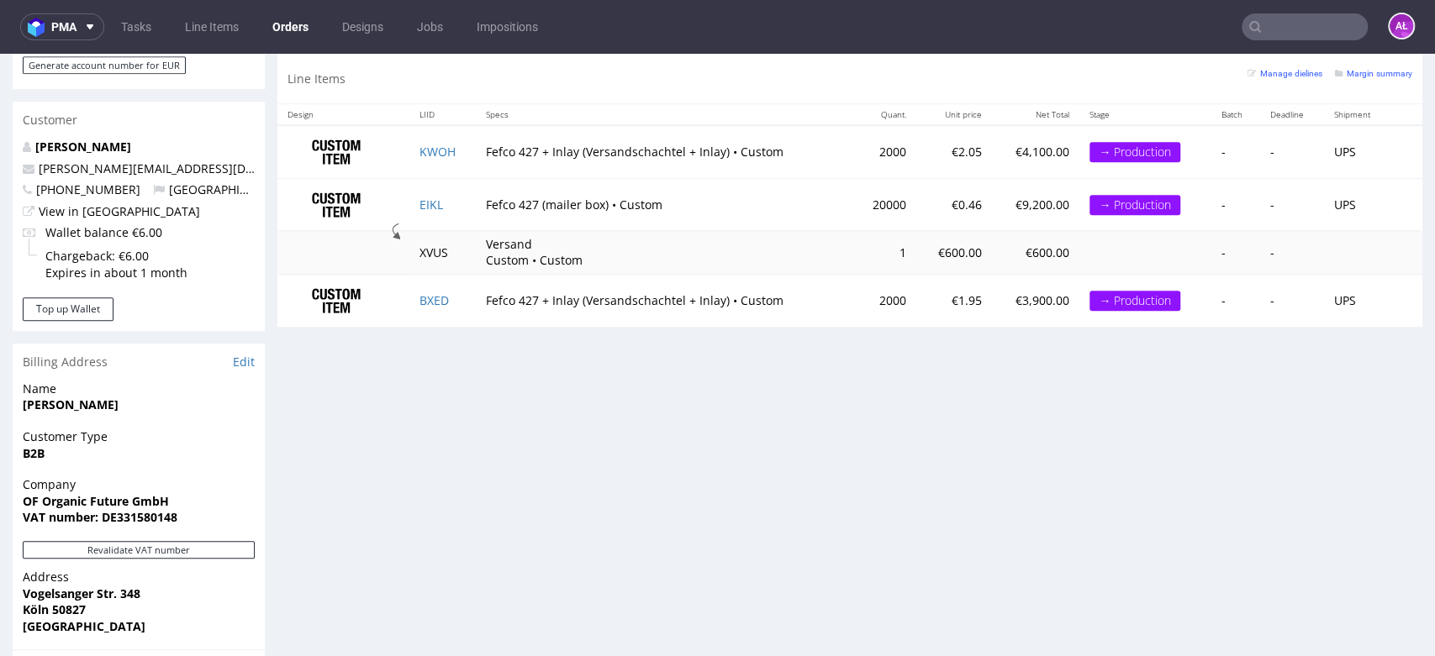
scroll to position [846, 0]
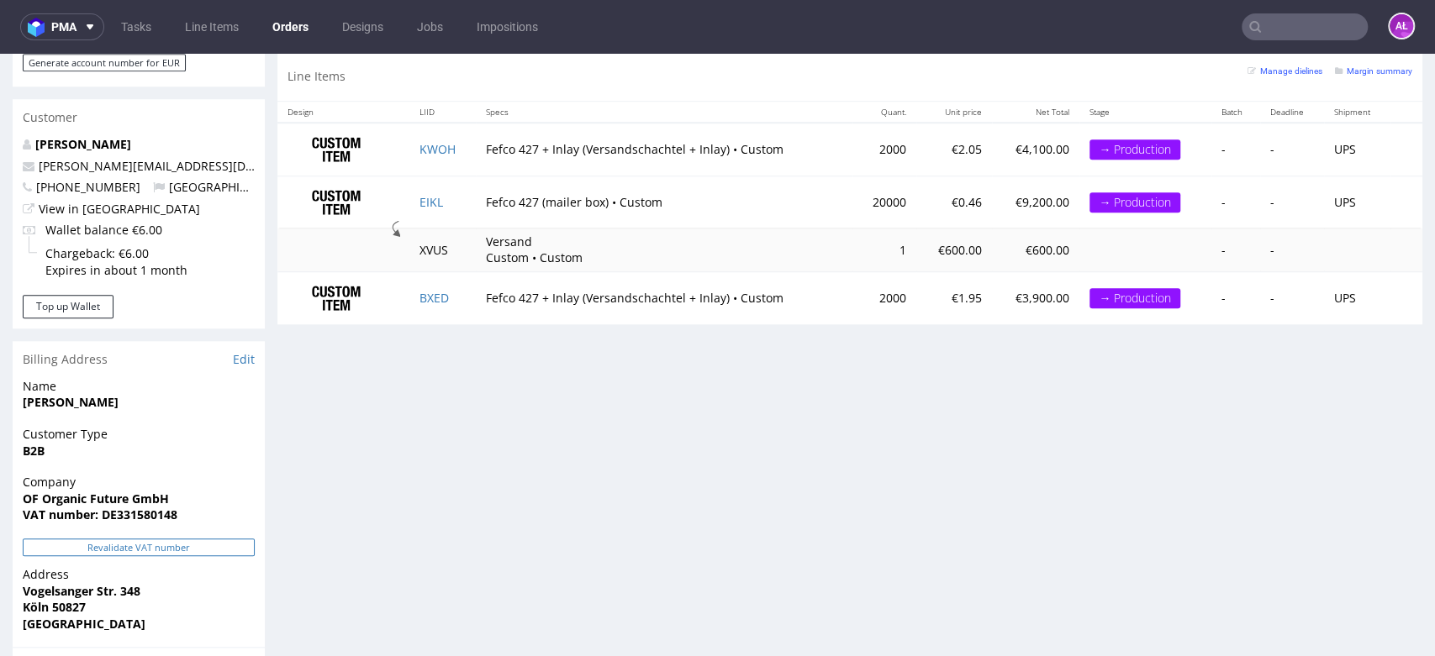
click at [246, 539] on button "Revalidate VAT number" at bounding box center [139, 548] width 232 height 18
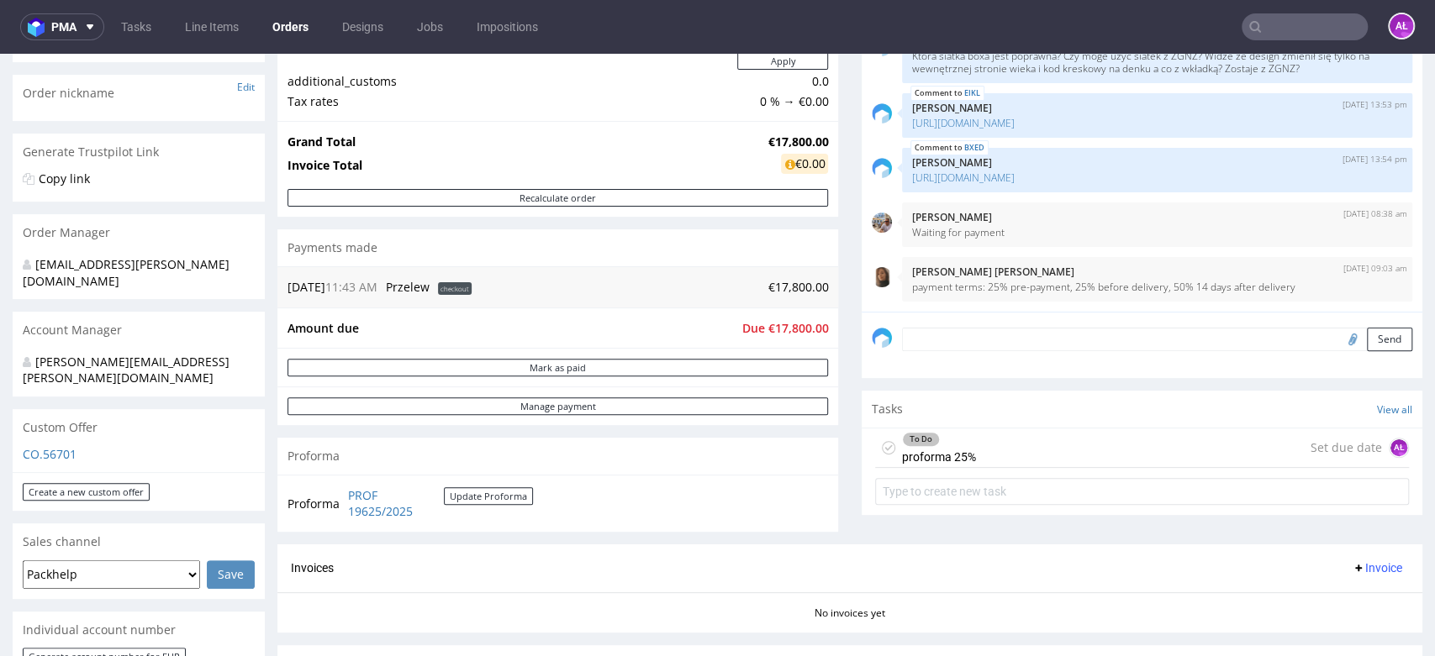
scroll to position [256, 0]
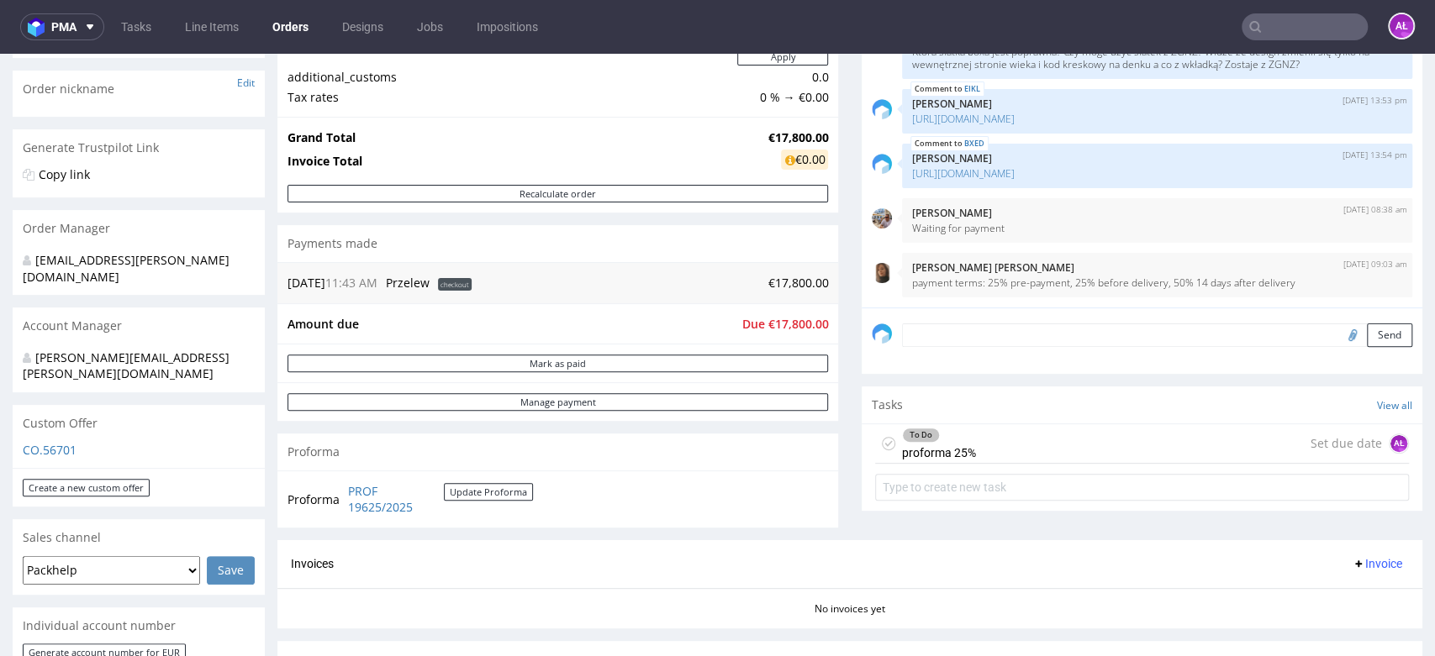
click at [1226, 449] on div "To Do proforma 25% Set due date AŁ" at bounding box center [1142, 444] width 534 height 40
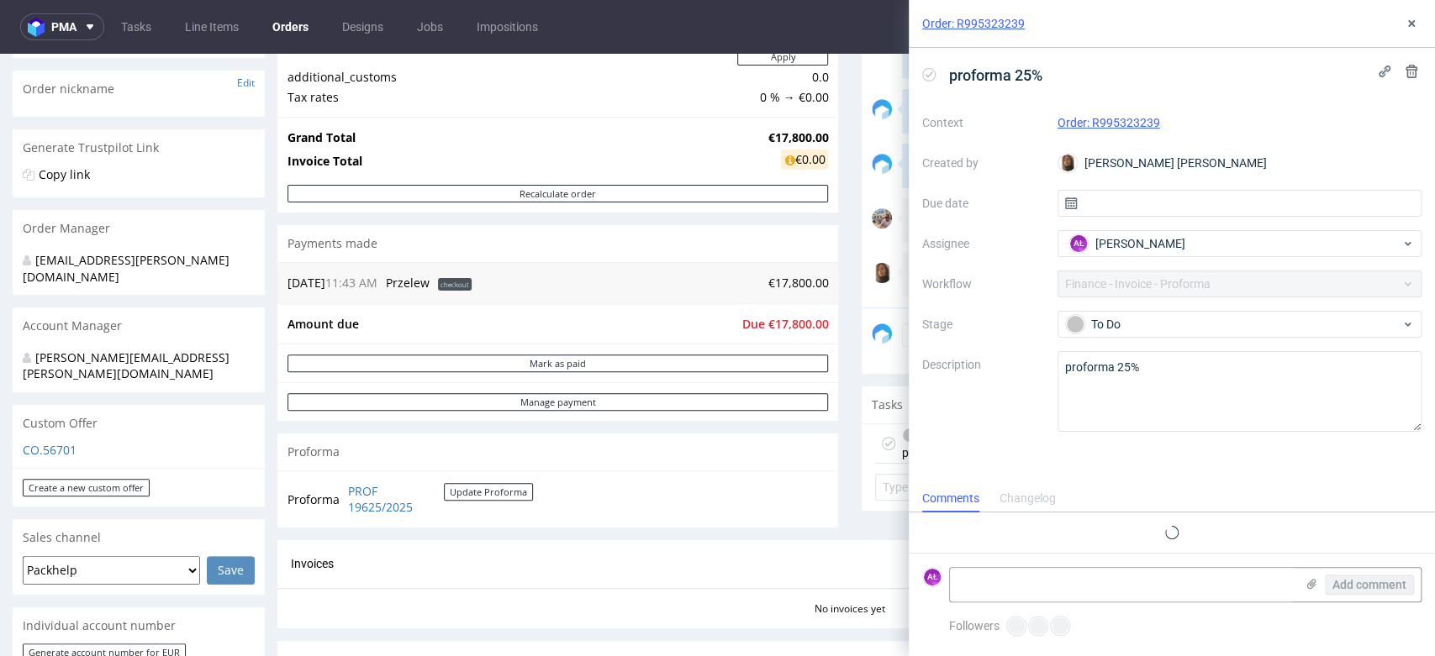
scroll to position [13, 0]
click at [1310, 575] on div "Add comment" at bounding box center [1357, 585] width 126 height 34
click at [1309, 585] on icon at bounding box center [1311, 583] width 13 height 13
click at [0, 0] on input "file" at bounding box center [0, 0] width 0 height 0
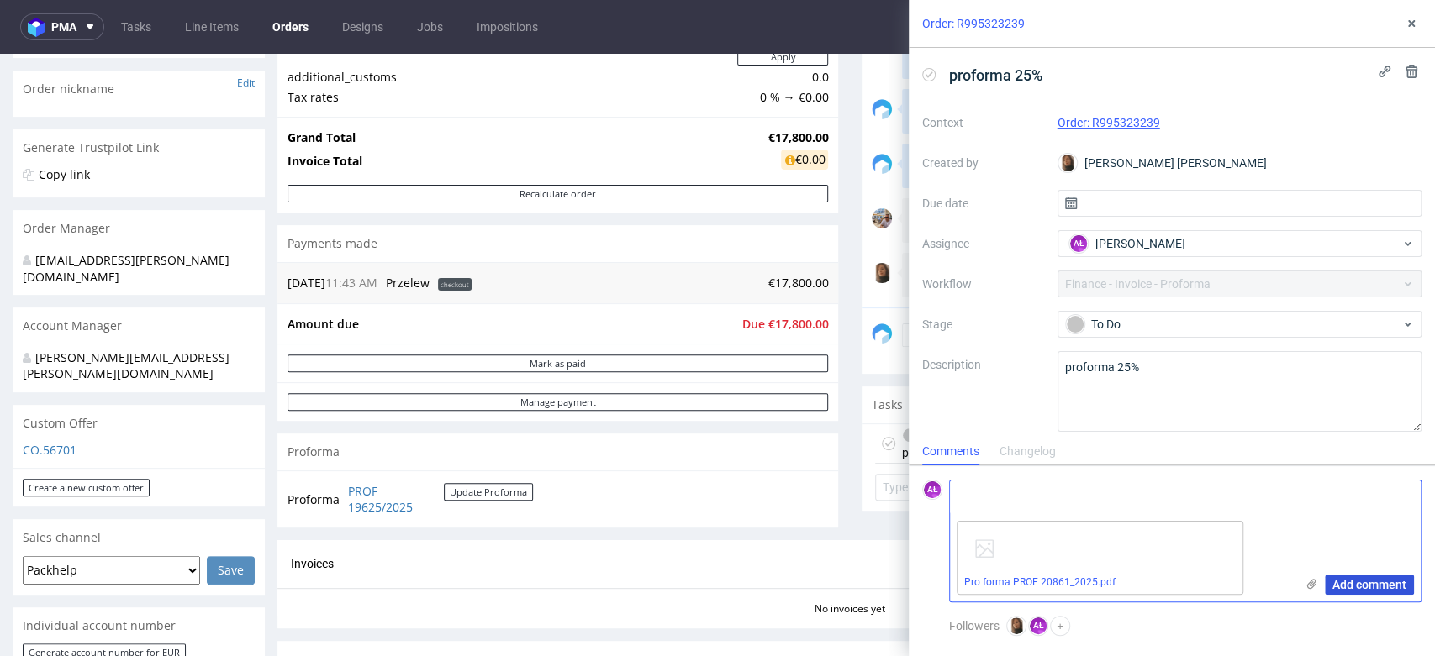
click at [1346, 583] on span "Add comment" at bounding box center [1369, 585] width 74 height 12
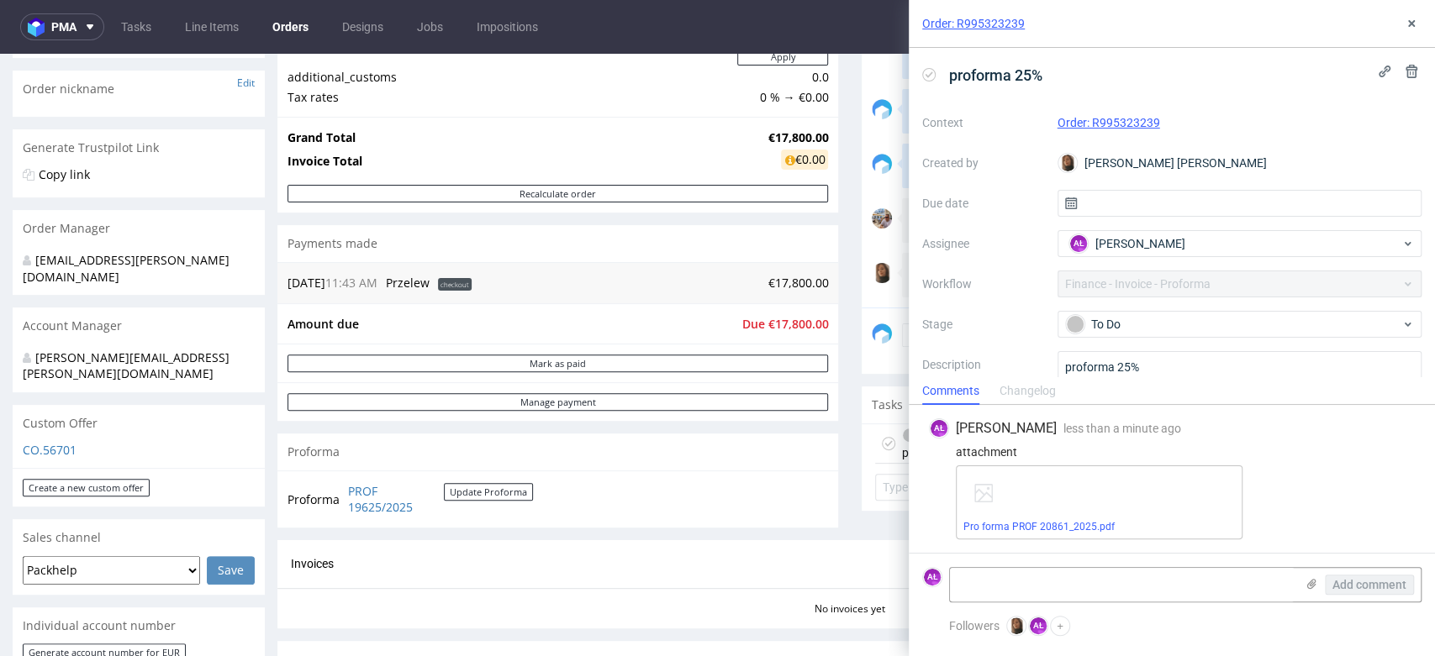
click at [927, 75] on icon at bounding box center [928, 74] width 13 height 13
click at [1409, 18] on icon at bounding box center [1411, 23] width 13 height 13
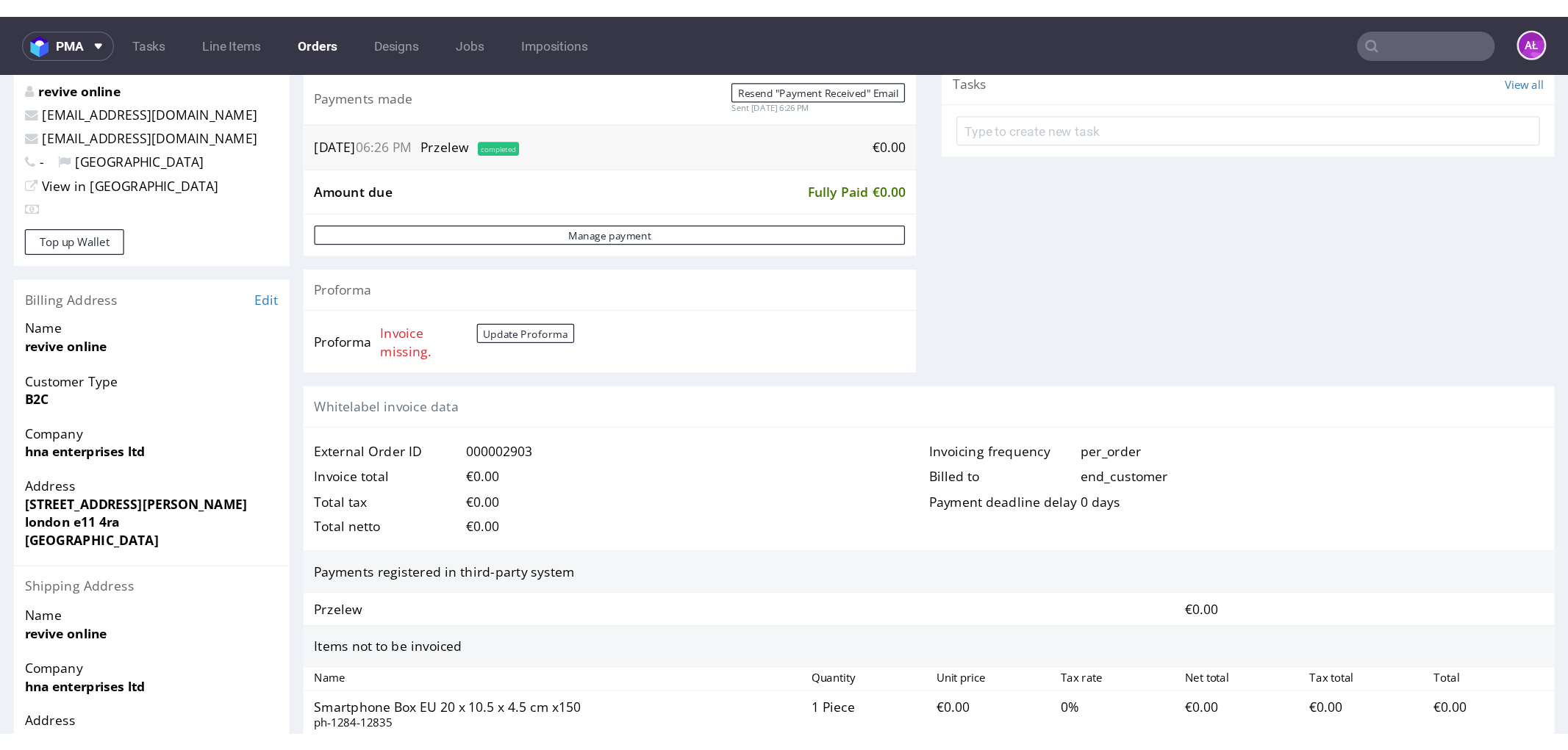
scroll to position [647, 0]
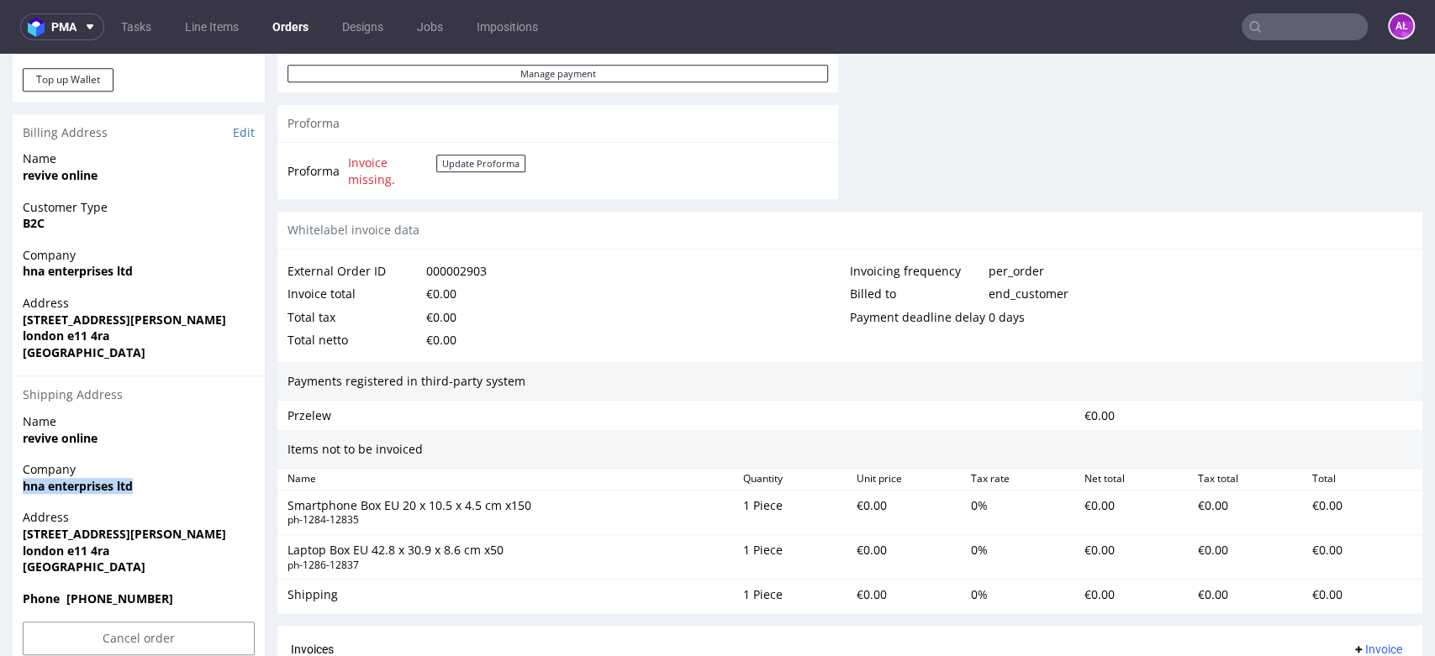
drag, startPoint x: 148, startPoint y: 483, endPoint x: 2, endPoint y: 489, distance: 146.4
click at [2, 489] on div "Order R769226720 (000002903) 27.09.2025 06:26 PM Mark this order as problematic…" at bounding box center [717, 114] width 1435 height 1517
copy strong "hna enterprises ltd"
drag, startPoint x: 24, startPoint y: 535, endPoint x: 140, endPoint y: 537, distance: 115.2
click at [140, 537] on span "251 joseph ray road" at bounding box center [139, 534] width 232 height 17
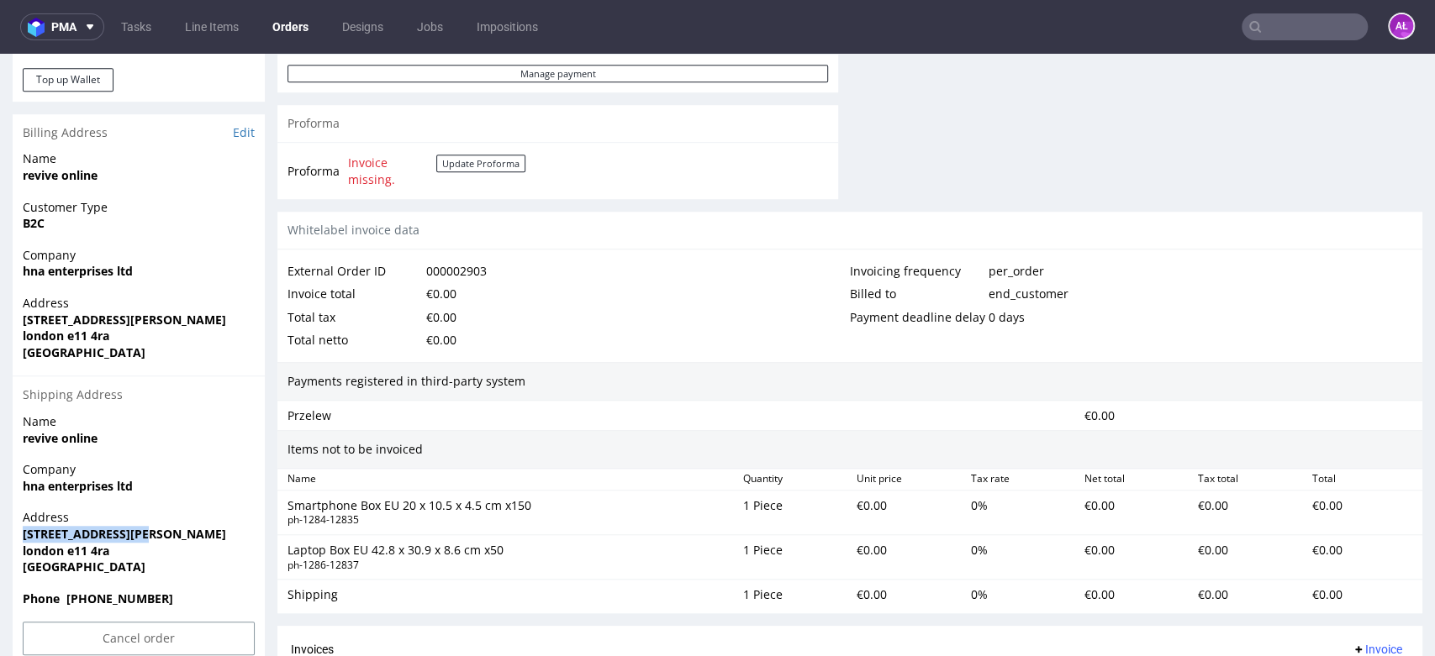
copy strong "251 joseph ray road"
drag, startPoint x: 115, startPoint y: 555, endPoint x: 10, endPoint y: 554, distance: 105.1
click at [10, 554] on div "Order R769226720 (000002903) 27.09.2025 06:26 PM Mark this order as problematic…" at bounding box center [717, 114] width 1435 height 1517
copy strong "london e11 4ra"
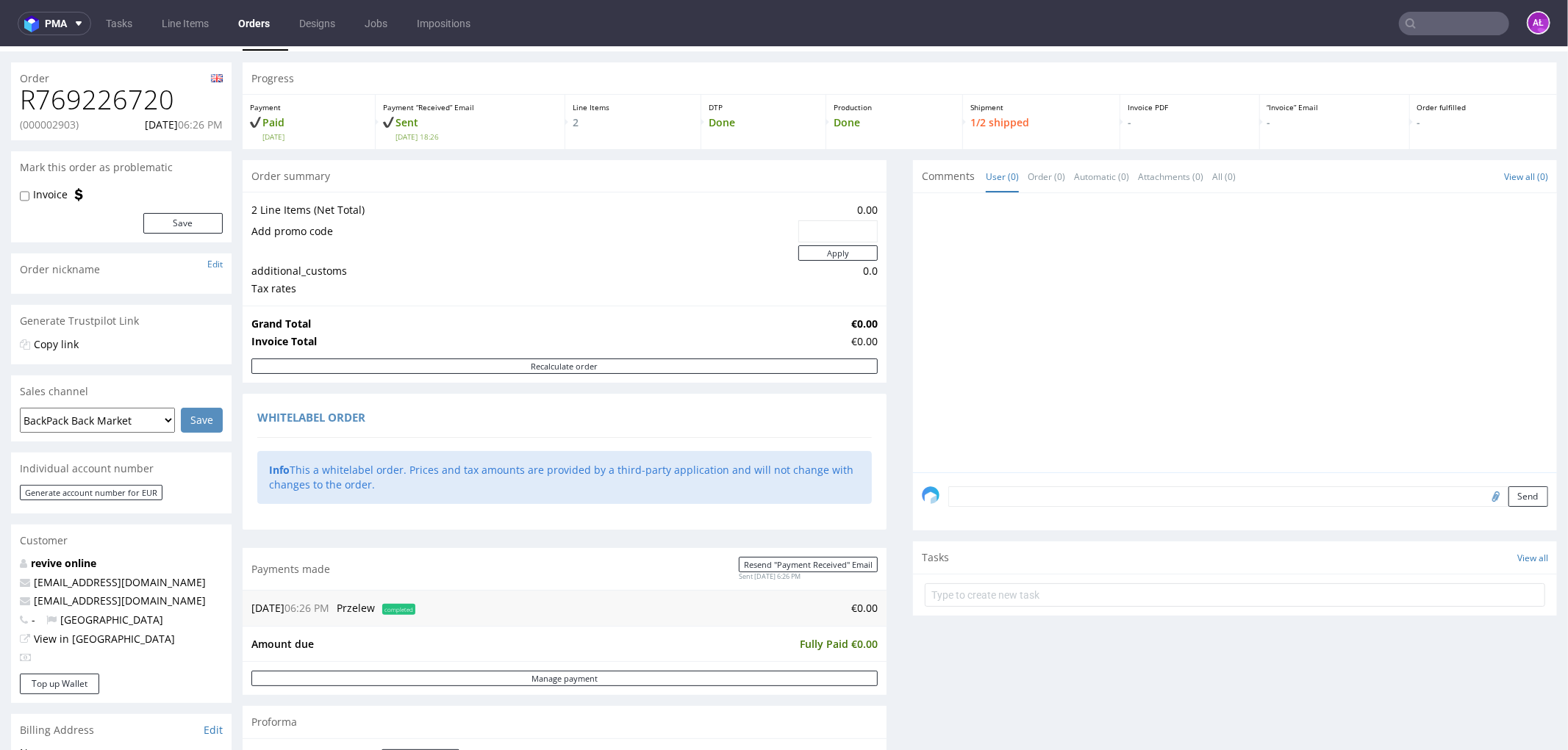
scroll to position [0, 0]
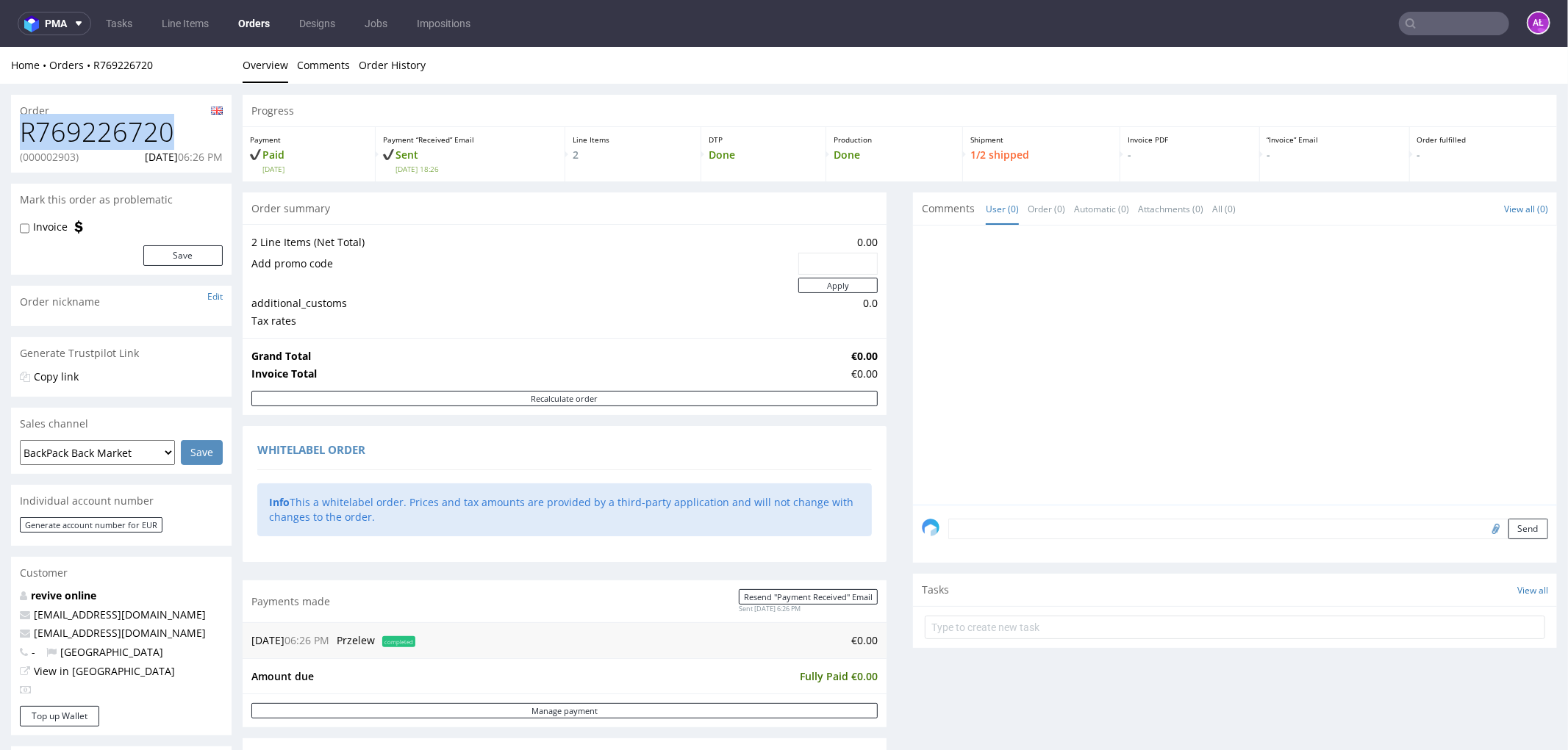
drag, startPoint x: 172, startPoint y: 130, endPoint x: 5, endPoint y: 135, distance: 167.1
click at [5, 135] on div "Order R769226720 (000002903) 27.09.2025 06:26 PM Mark this order as problematic…" at bounding box center [784, 746] width 1568 height 1326
copy h1 "R769226720"
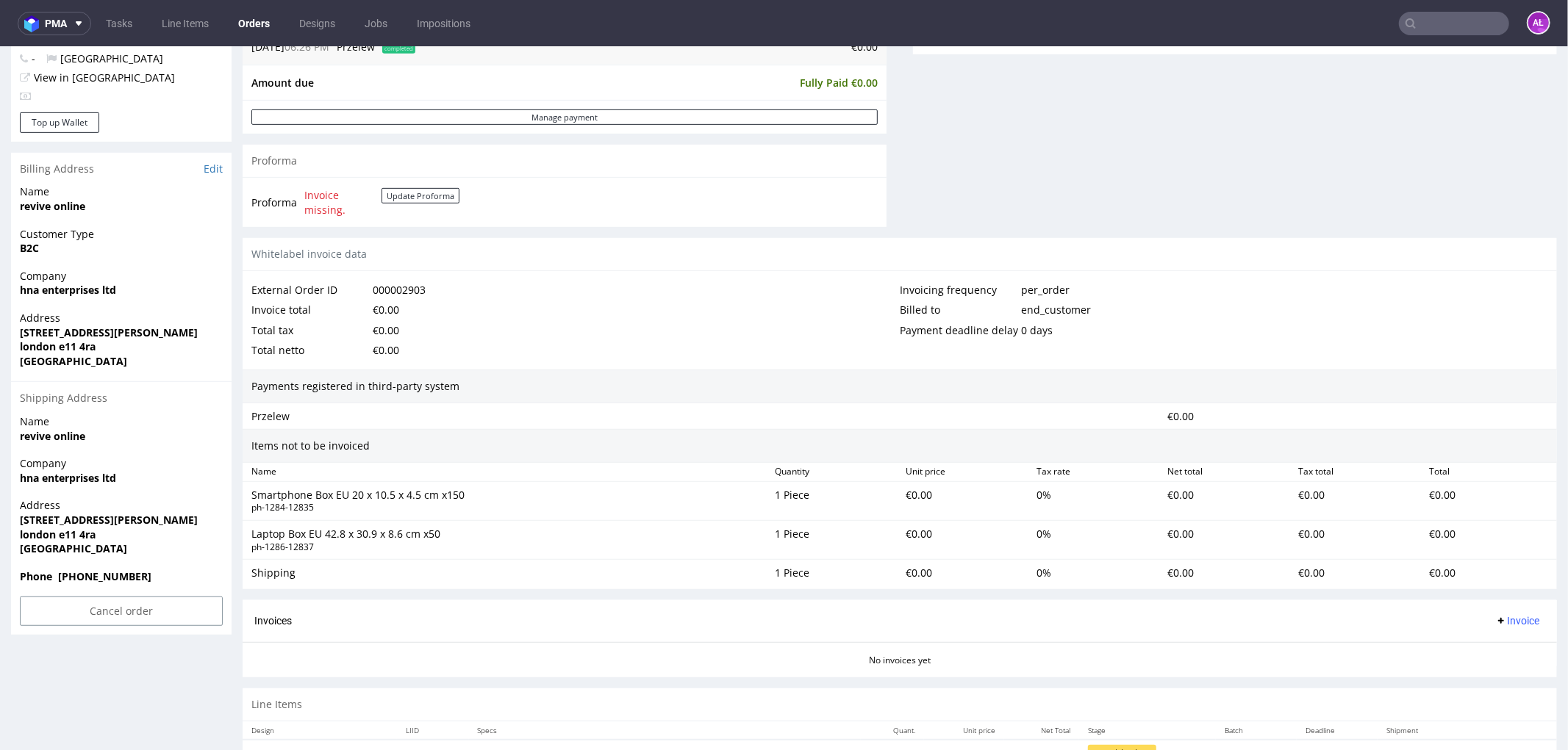
scroll to position [669, 0]
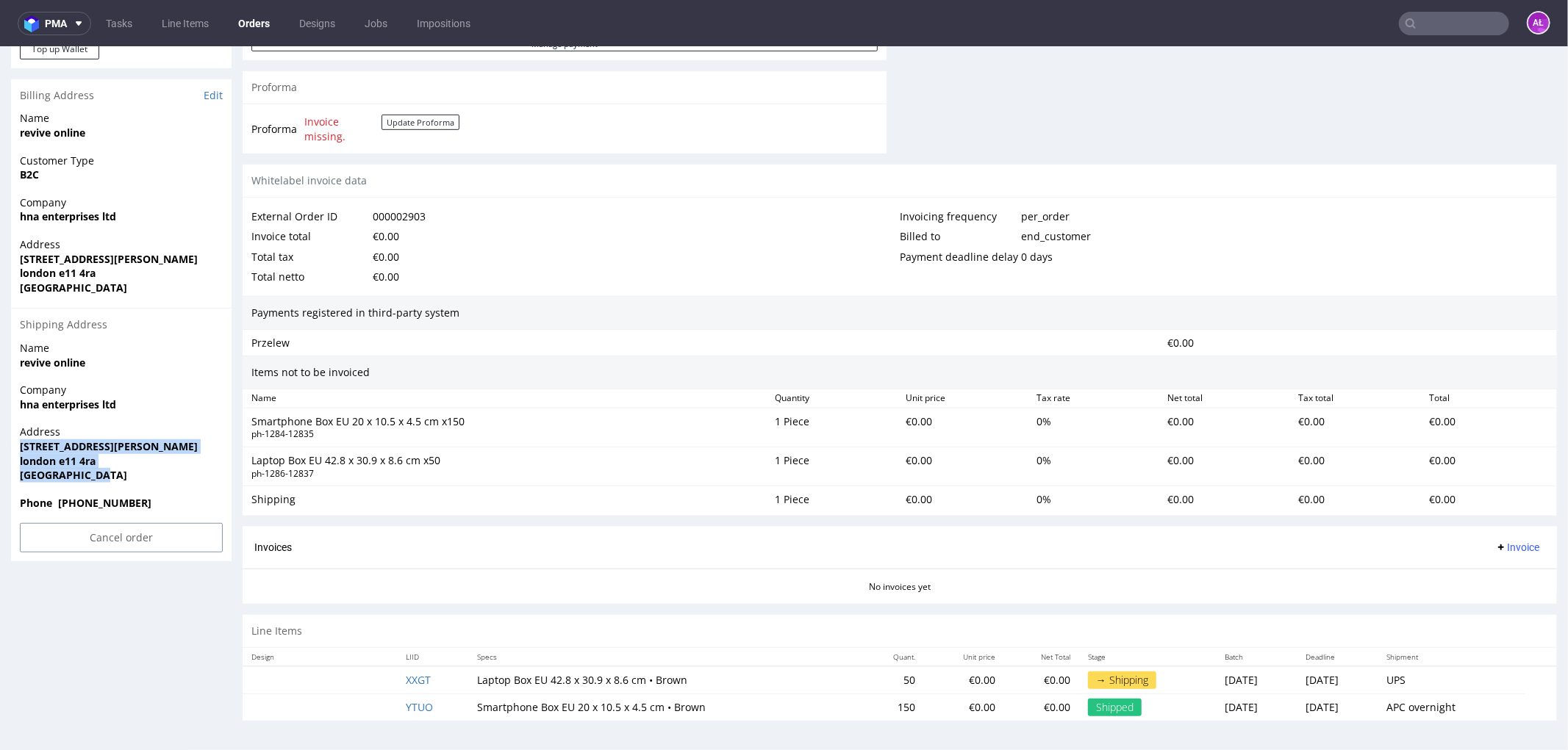
drag, startPoint x: 108, startPoint y: 472, endPoint x: 11, endPoint y: 450, distance: 99.5
click at [11, 450] on div "Address 251 joseph ray road london e11 4ra United Kingdom" at bounding box center [122, 459] width 220 height 71
copy p "251 joseph ray road london e11 4ra United Kingdom"
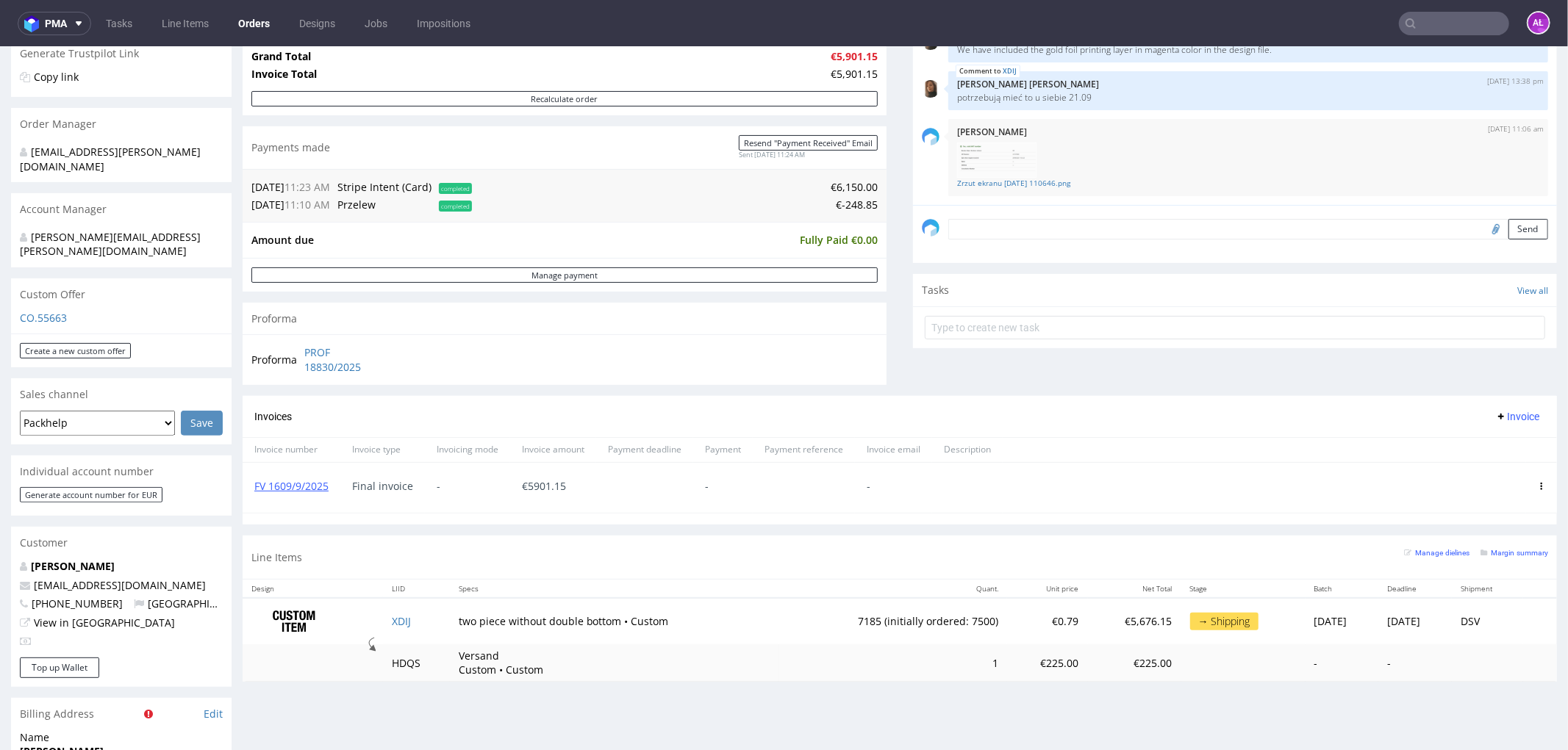
scroll to position [326, 0]
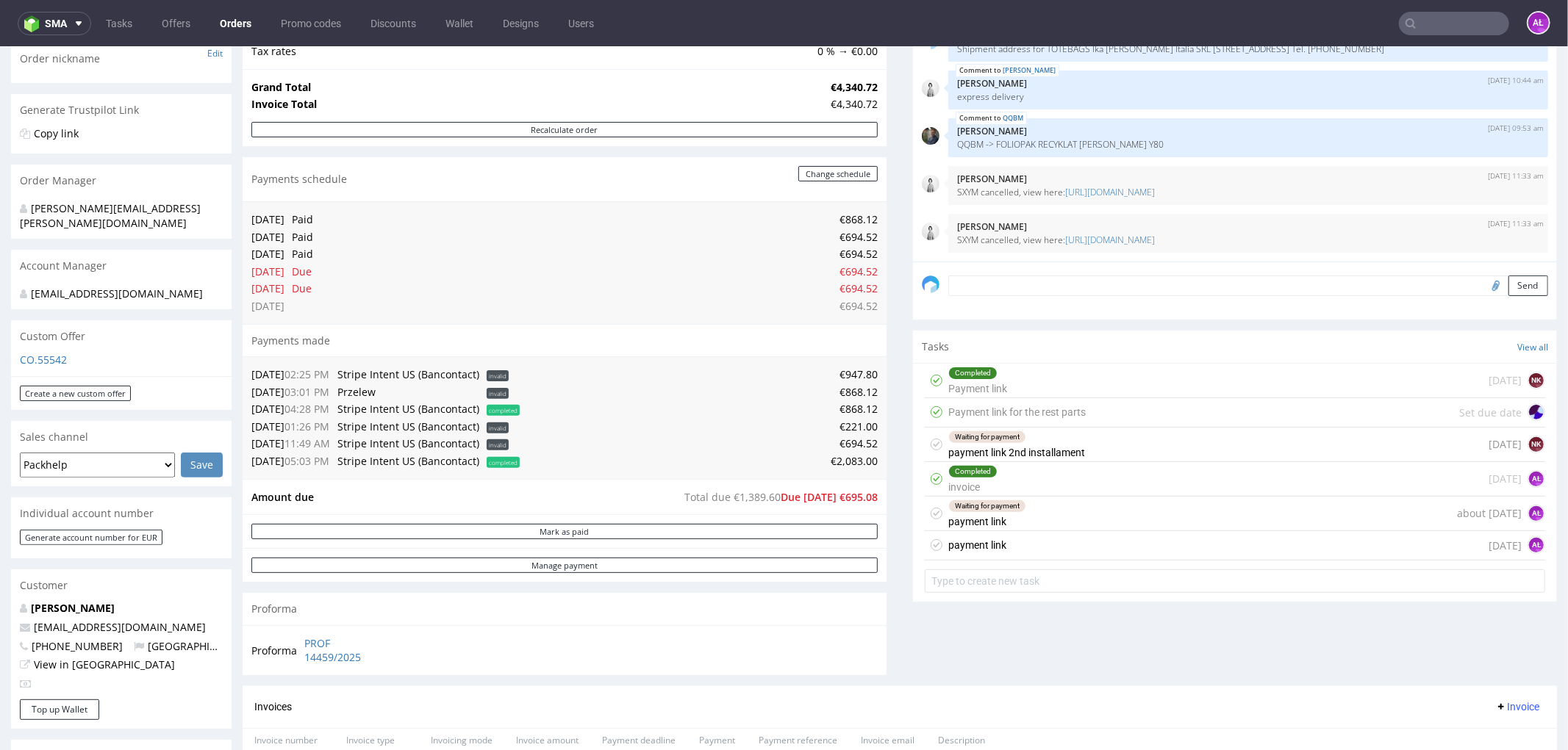
scroll to position [245, 0]
click at [1019, 448] on div "Waiting for payment payment link 2nd installament" at bounding box center [1016, 442] width 136 height 34
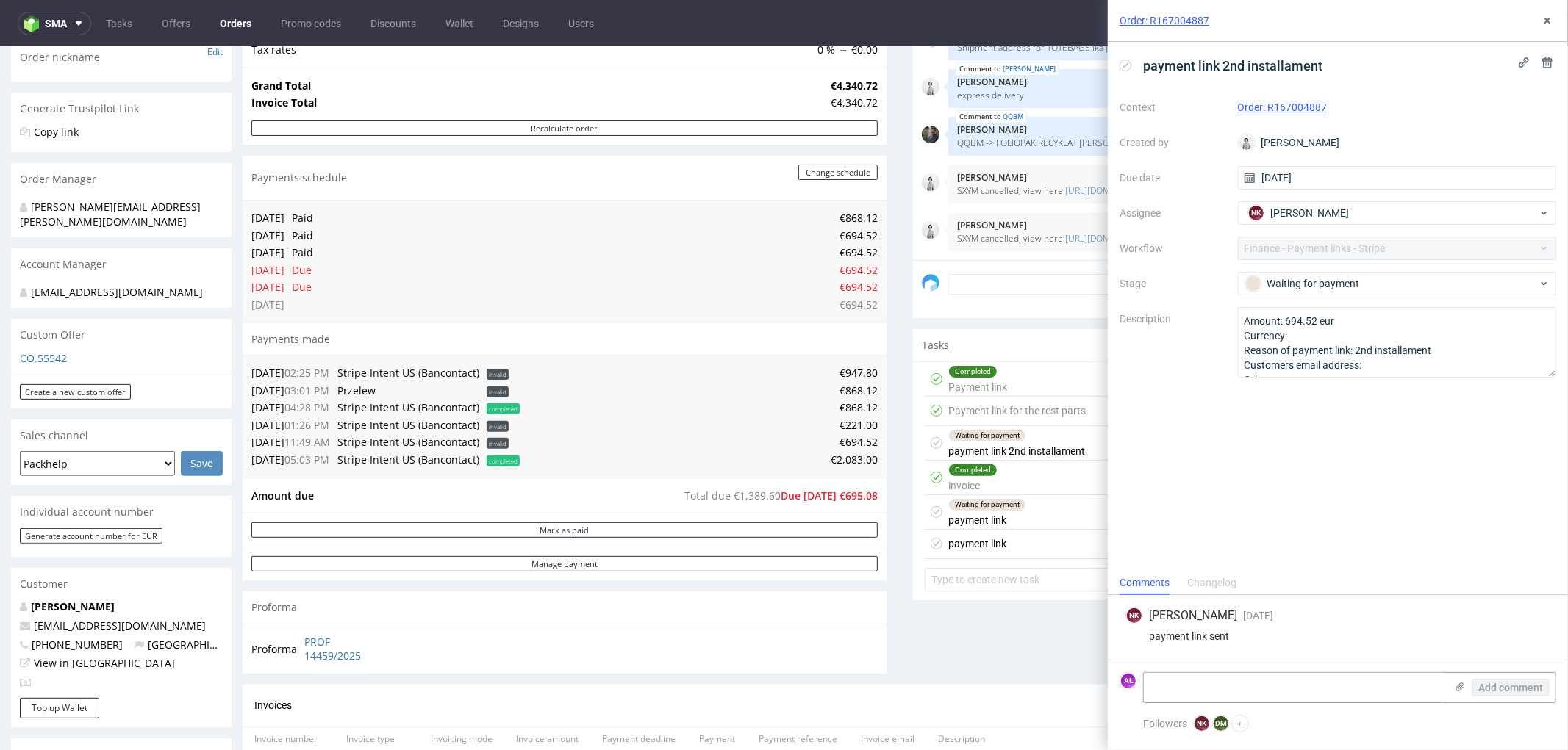
click at [1019, 408] on div "Payment link for the rest parts" at bounding box center [1016, 410] width 137 height 17
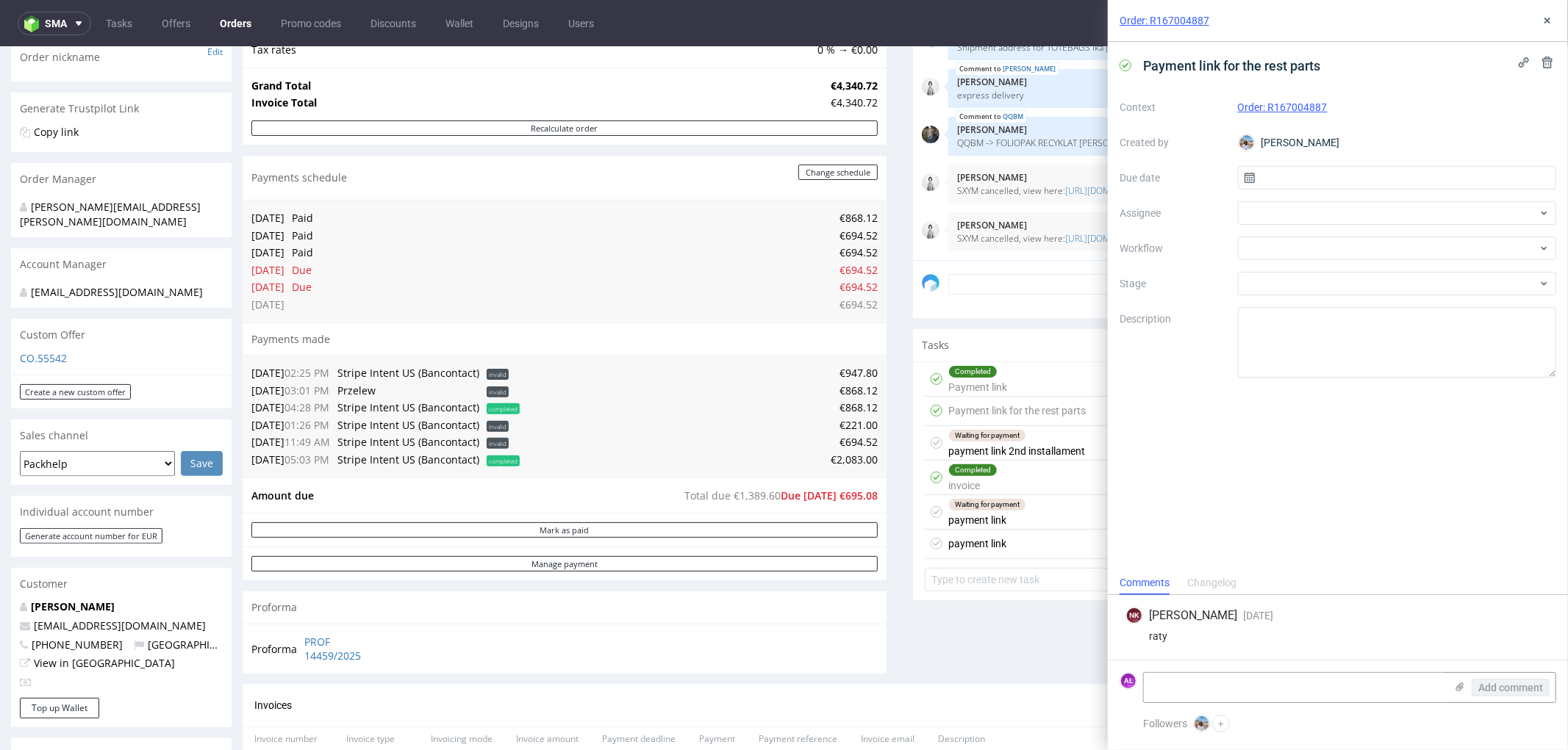
click at [1018, 380] on div "Completed Payment link [DATE] NK" at bounding box center [1234, 379] width 620 height 35
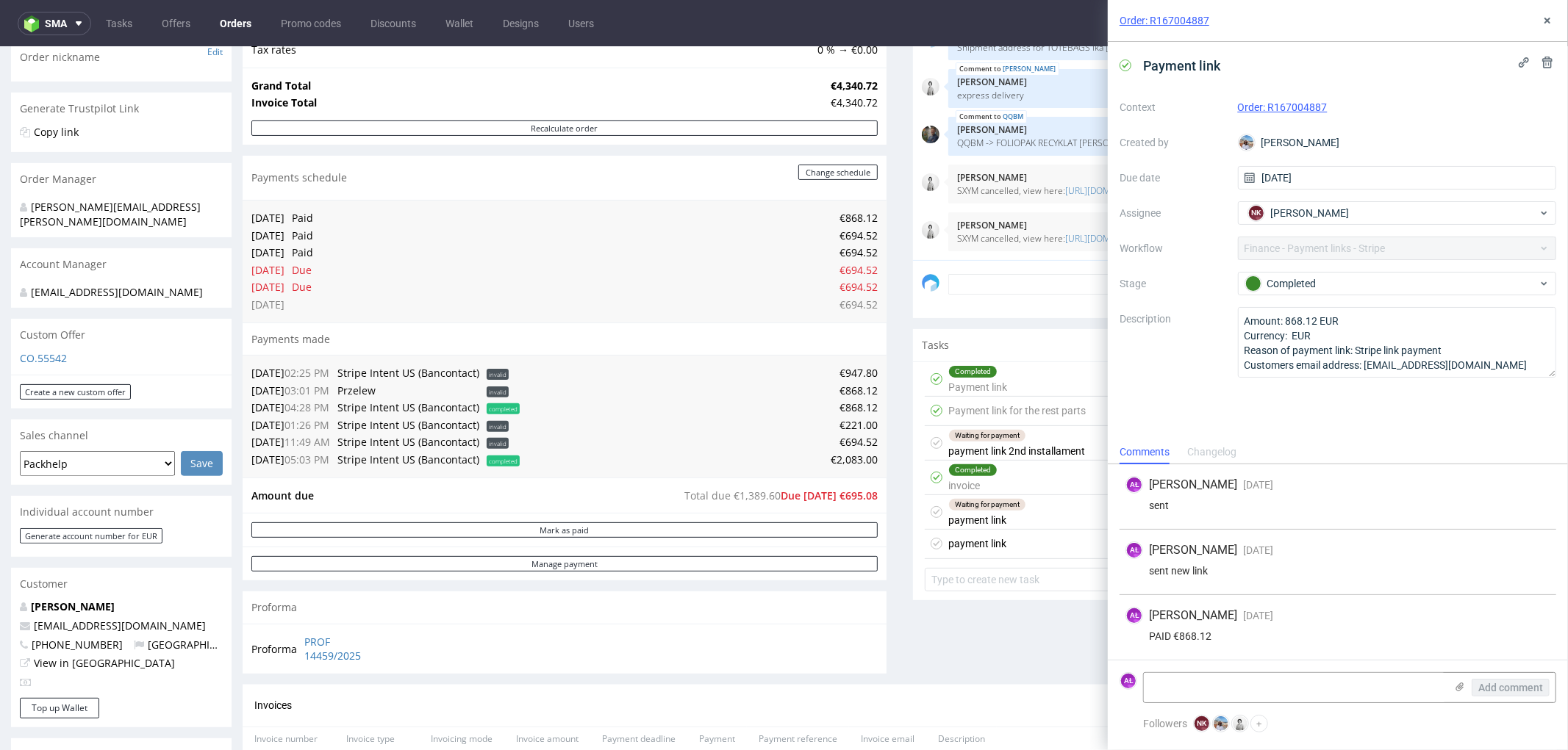
click at [1015, 508] on div "Waiting for payment payment link about [DATE] AŁ" at bounding box center [1234, 512] width 620 height 35
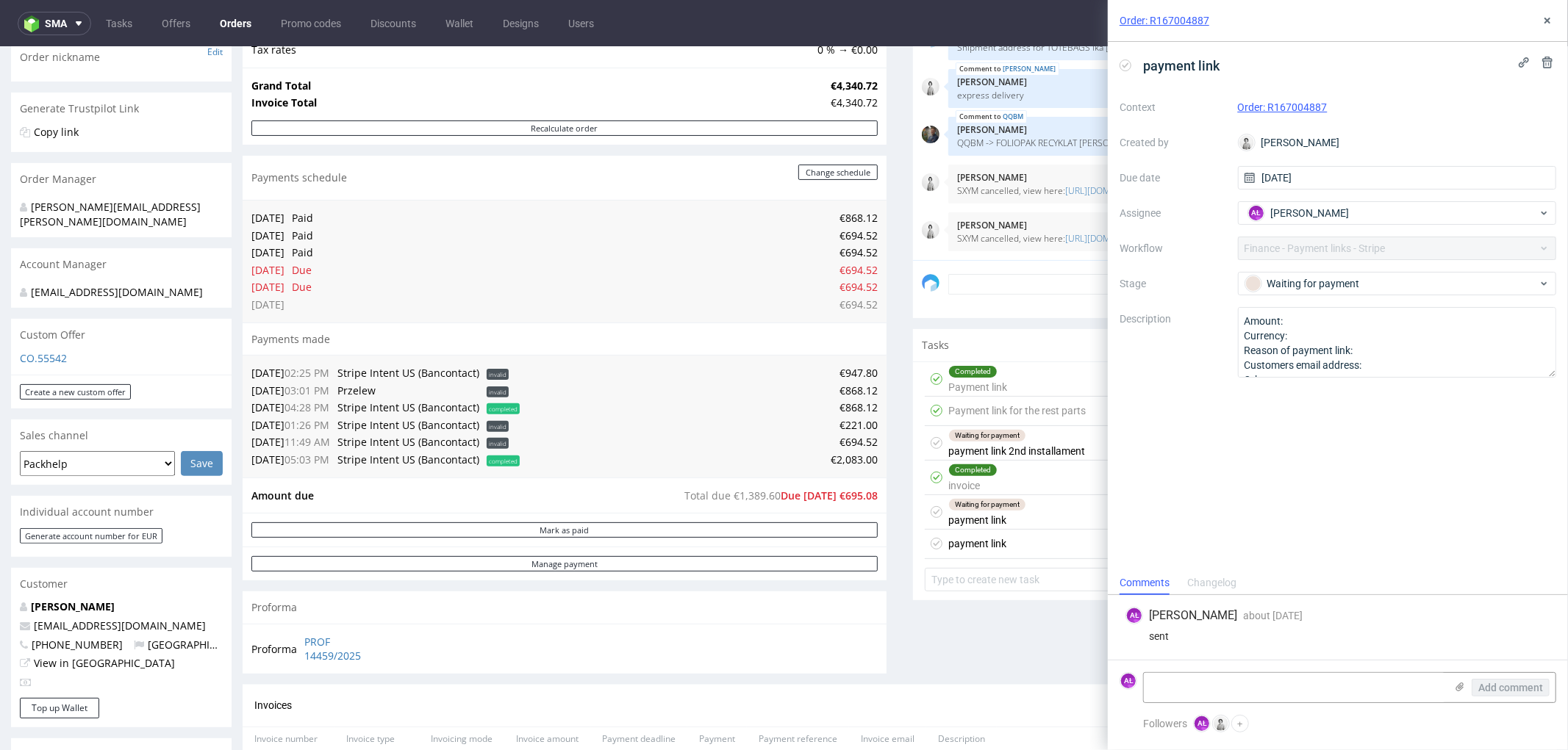
click at [1048, 448] on div "Waiting for payment payment link 2nd installament" at bounding box center [1016, 442] width 136 height 34
click at [1012, 370] on div "Completed Payment link [DATE] NK" at bounding box center [1234, 379] width 620 height 35
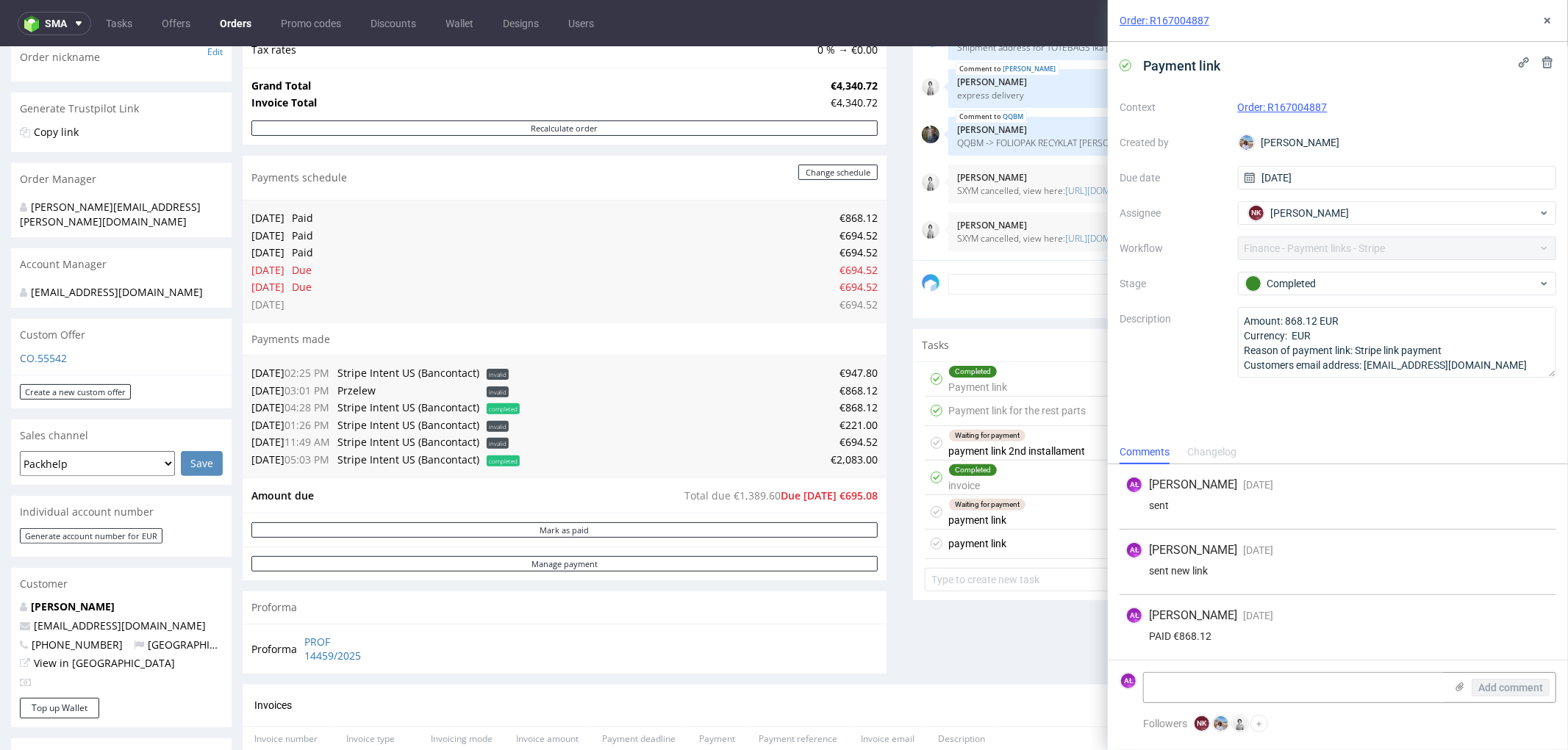
click at [1034, 545] on div "payment link [DATE] AŁ" at bounding box center [1234, 544] width 620 height 30
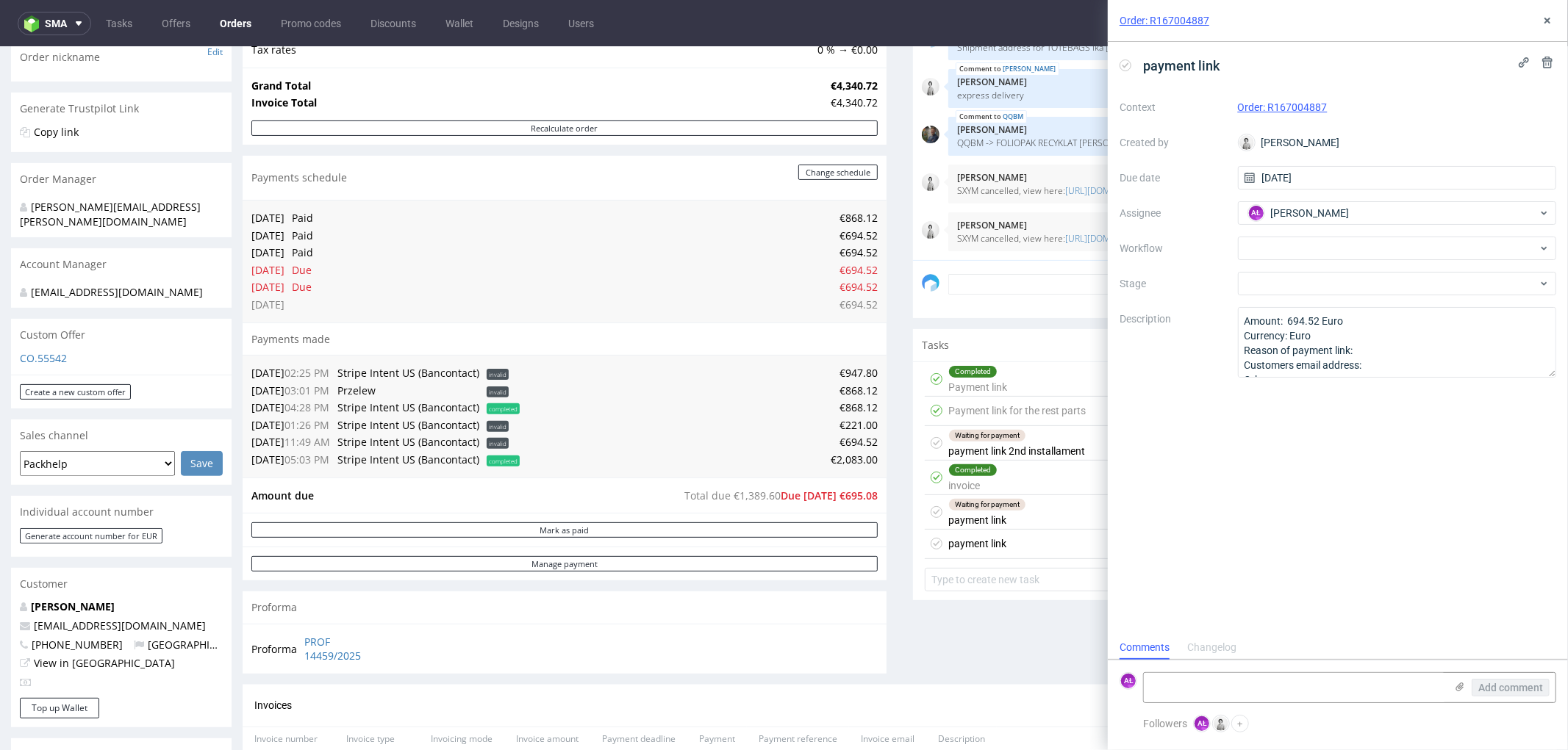
scroll to position [11, 0]
click at [1016, 514] on div "Waiting for payment payment link about [DATE] AŁ" at bounding box center [1234, 512] width 620 height 35
click at [1026, 546] on div "payment link [DATE] AŁ" at bounding box center [1234, 544] width 620 height 30
click at [1016, 404] on div "Payment link for the rest parts" at bounding box center [1016, 410] width 137 height 17
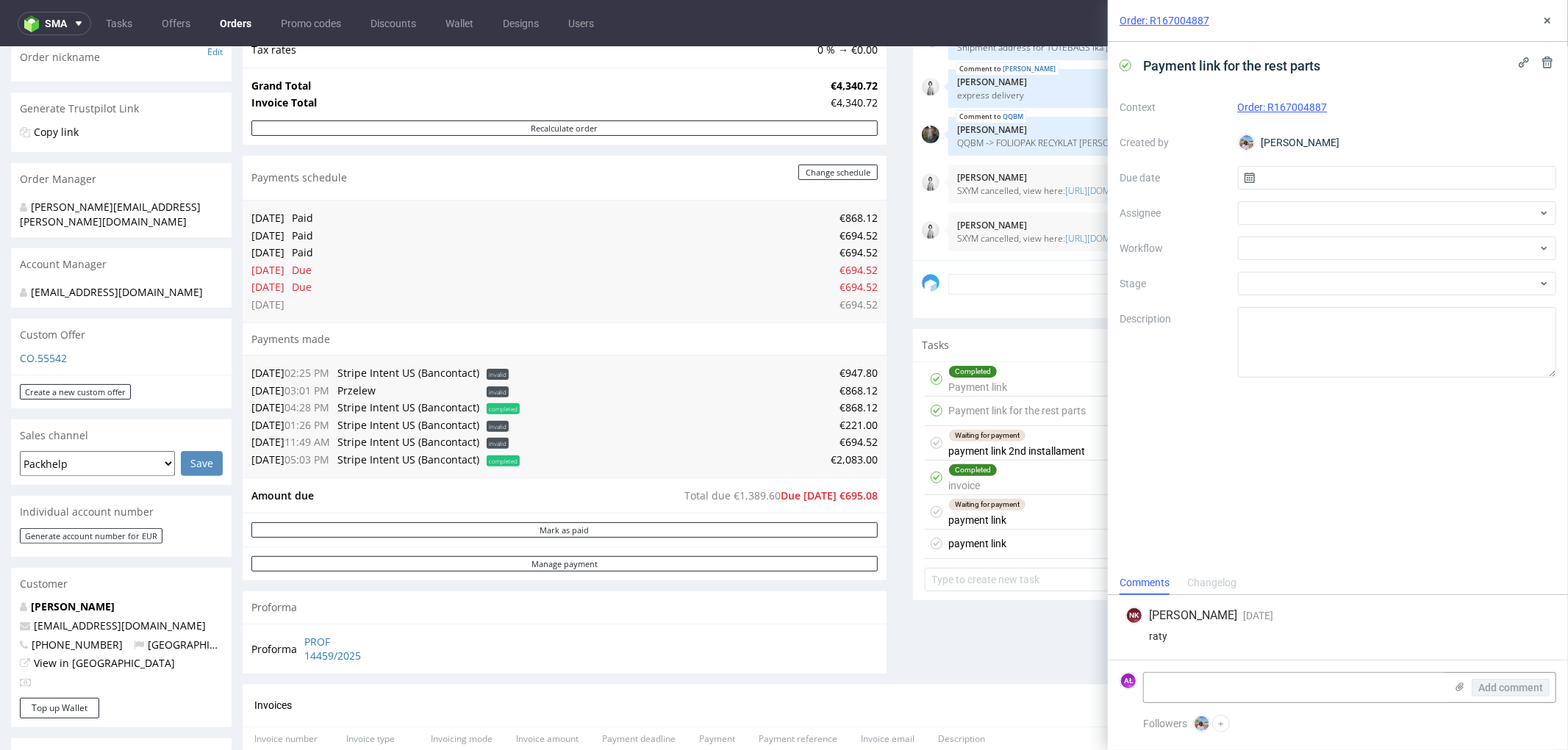
click at [1016, 378] on div "Completed Payment link [DATE] NK" at bounding box center [1234, 379] width 620 height 35
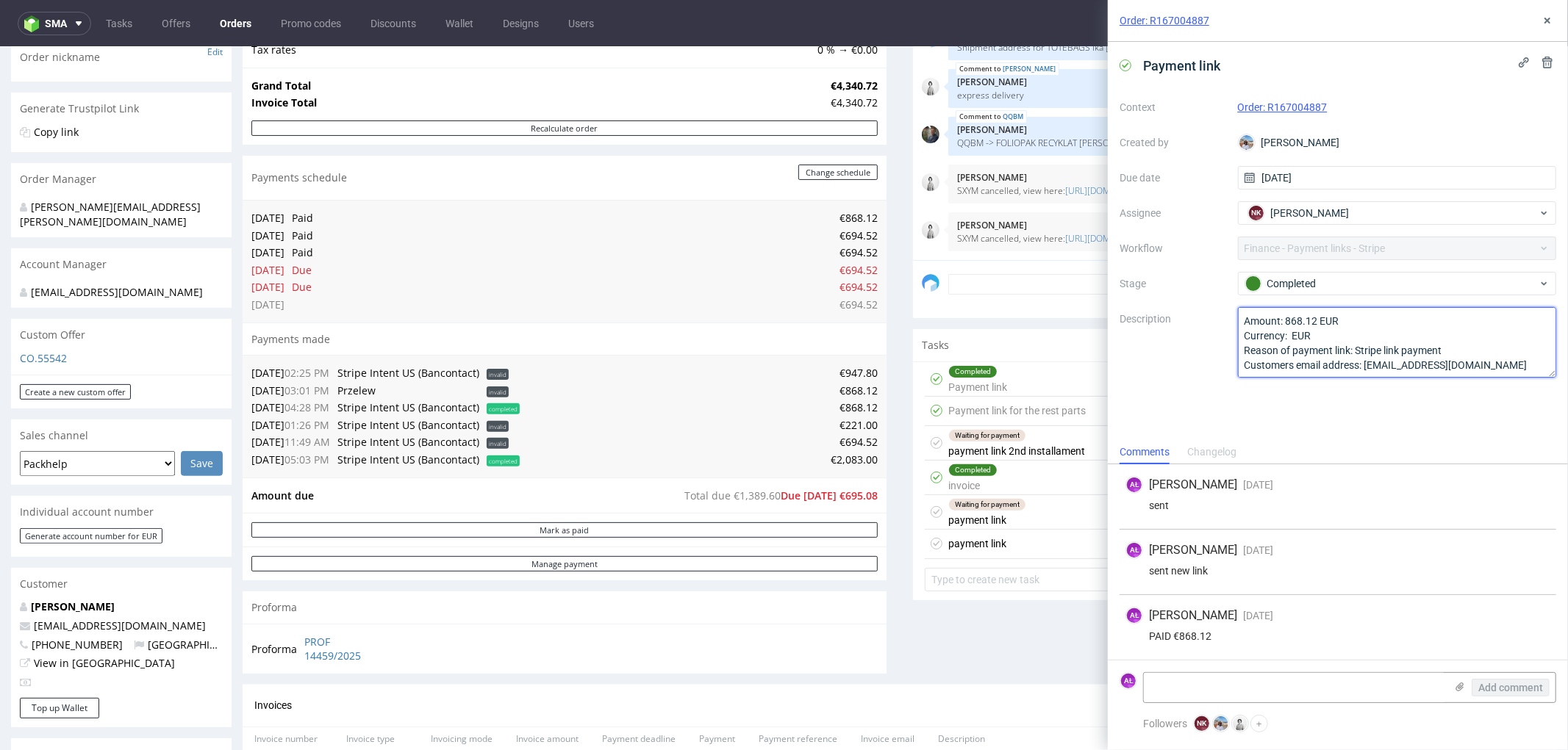
scroll to position [16, 0]
drag, startPoint x: 1461, startPoint y: 363, endPoint x: 1367, endPoint y: 354, distance: 94.4
click at [1367, 354] on textarea "Amount: 868.12 EUR Currency: EUR Reason of payment link: Stripe link payment Cu…" at bounding box center [1397, 342] width 319 height 71
click at [1034, 549] on div "payment link [DATE] AŁ" at bounding box center [1234, 544] width 620 height 30
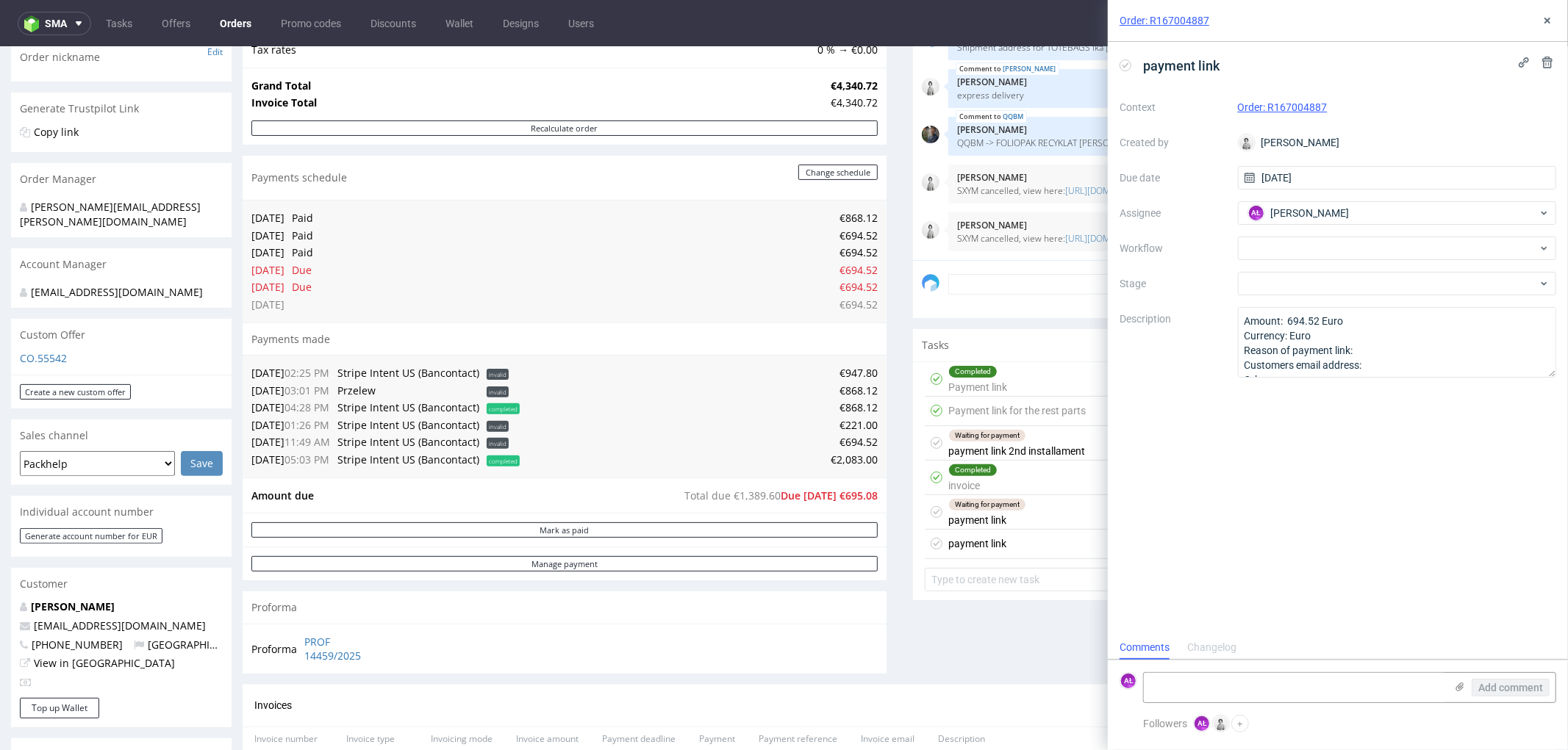
scroll to position [11, 0]
drag, startPoint x: 1332, startPoint y: 115, endPoint x: 1270, endPoint y: 119, distance: 62.1
click at [1270, 119] on div "Context Order: R167004887 Created by [PERSON_NAME] Due date [DATE] Assignee AŁ …" at bounding box center [1337, 236] width 436 height 282
copy link "R167004887"
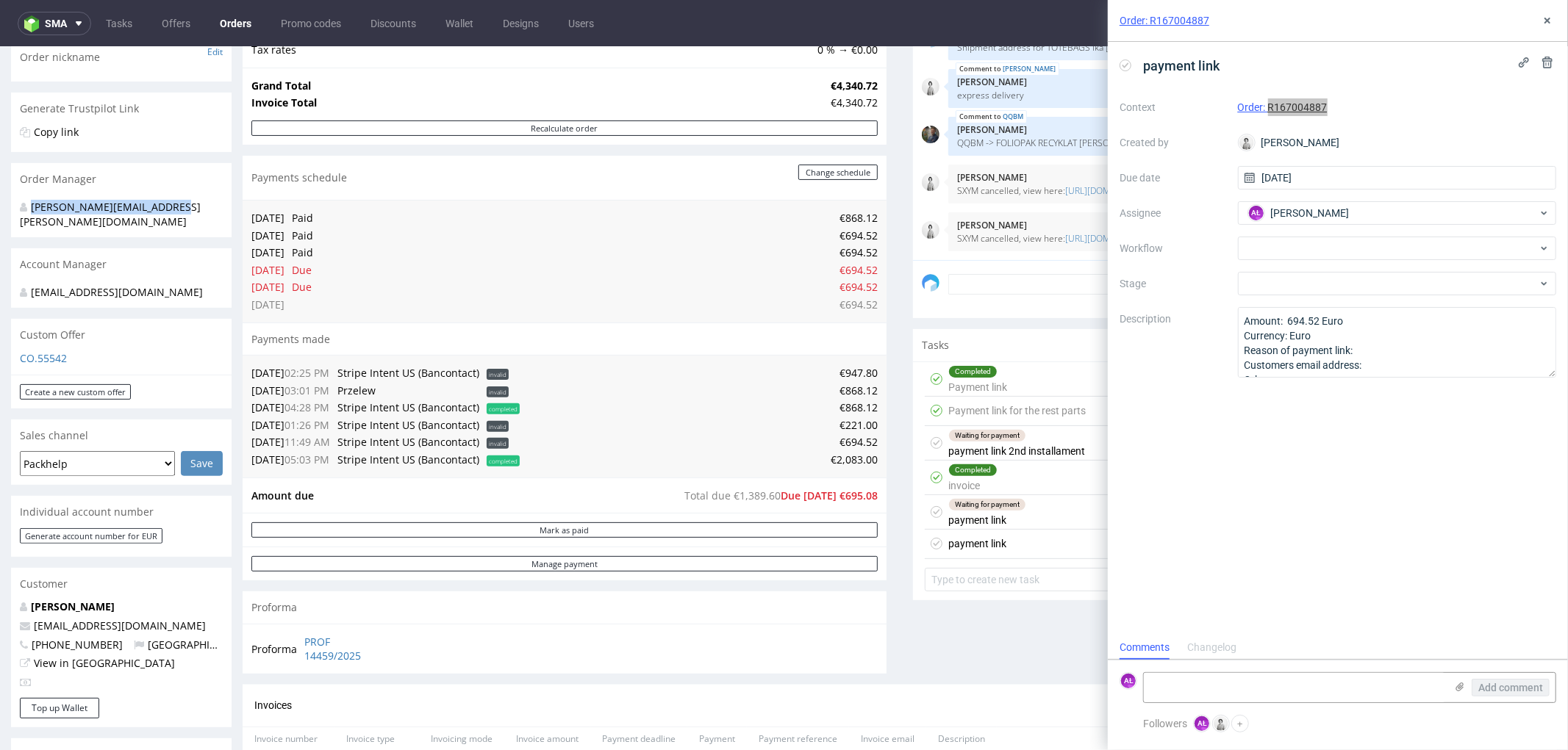
drag, startPoint x: 190, startPoint y: 207, endPoint x: 25, endPoint y: 212, distance: 165.1
click at [25, 212] on div "[PERSON_NAME][EMAIL_ADDRESS][PERSON_NAME][DOMAIN_NAME]" at bounding box center [115, 213] width 192 height 29
copy div "[PERSON_NAME][EMAIL_ADDRESS][PERSON_NAME][DOMAIN_NAME]"
drag, startPoint x: 1239, startPoint y: 680, endPoint x: 1243, endPoint y: 669, distance: 11.7
click at [1239, 680] on textarea at bounding box center [1294, 688] width 302 height 30
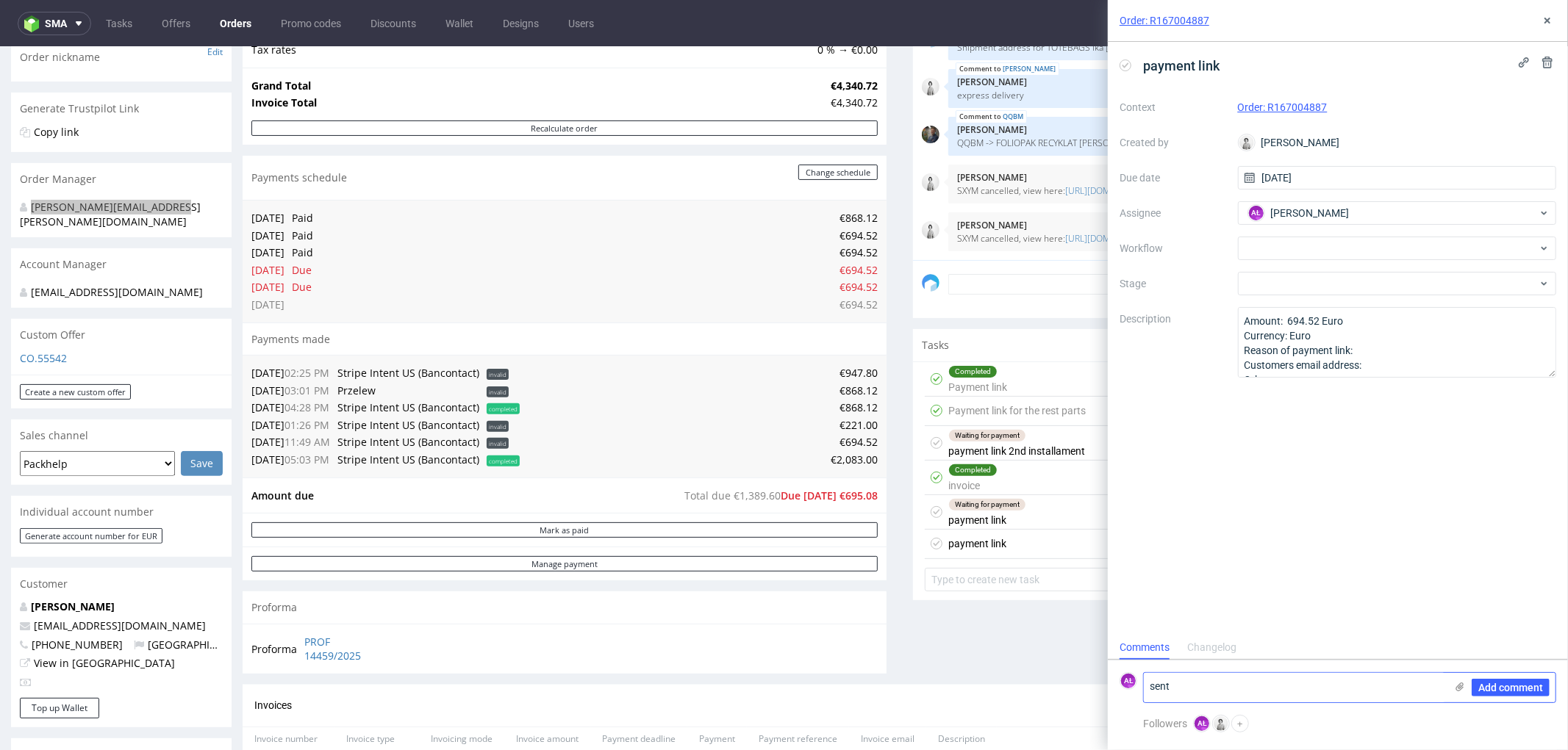
click at [1149, 688] on textarea "sent" at bounding box center [1294, 688] width 302 height 30
type textarea "payment link sent"
click at [1534, 685] on span "Add comment" at bounding box center [1510, 688] width 65 height 10
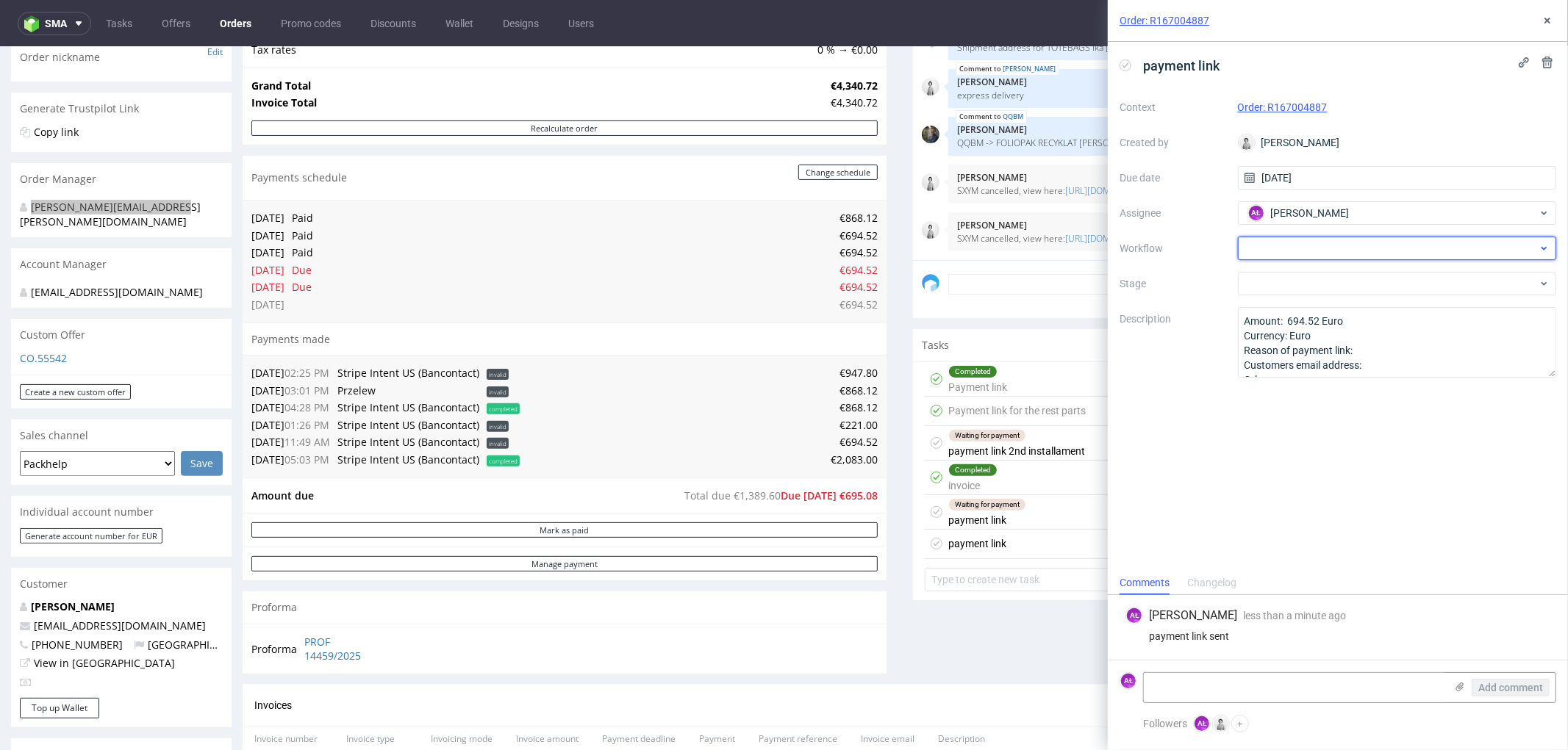
click at [1314, 247] on div at bounding box center [1397, 248] width 319 height 24
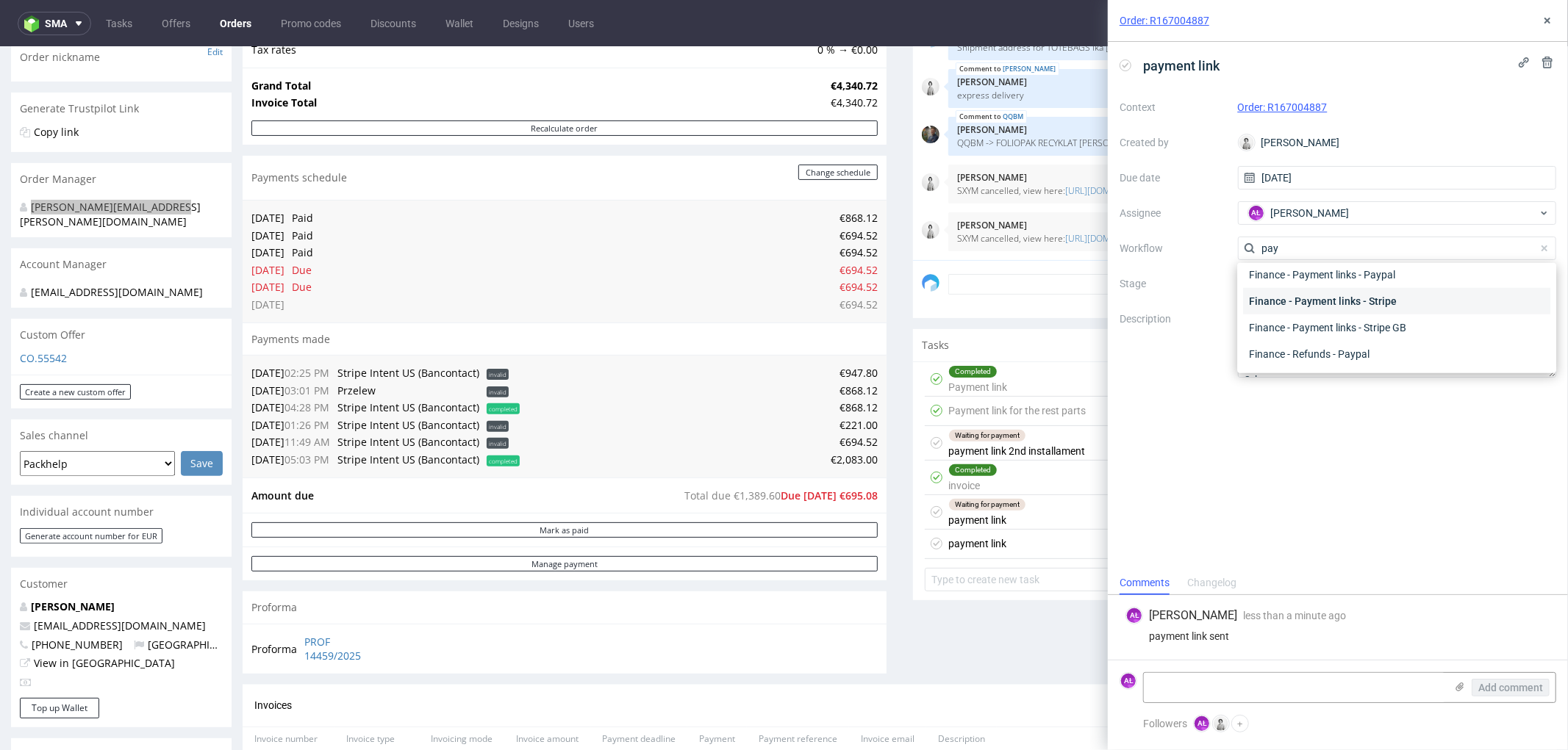
type input "pay"
drag, startPoint x: 1377, startPoint y: 305, endPoint x: 1328, endPoint y: 298, distance: 49.5
click at [1377, 302] on div "Finance - Payment links - Stripe" at bounding box center [1396, 302] width 307 height 26
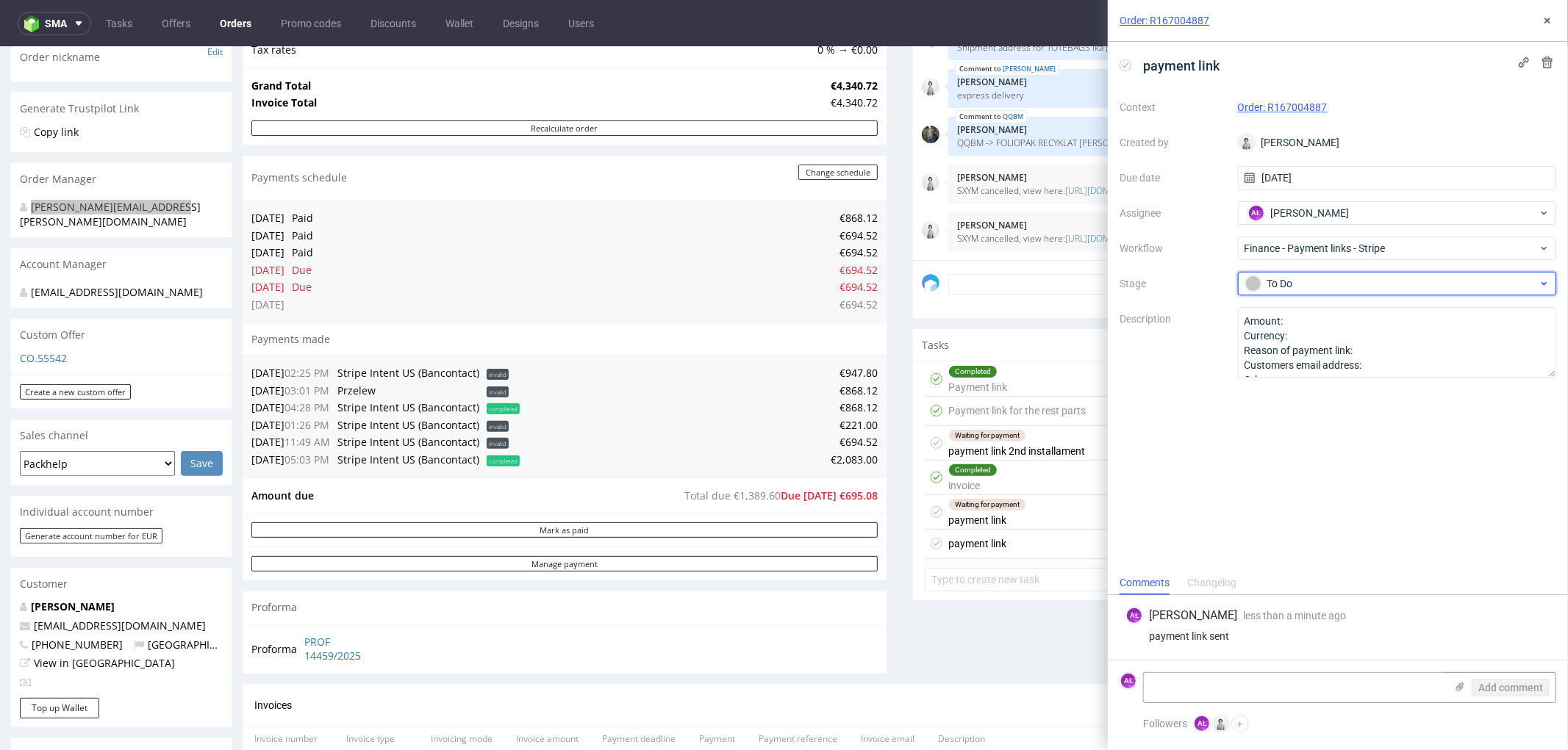
click at [1321, 283] on div "To Do" at bounding box center [1391, 283] width 293 height 16
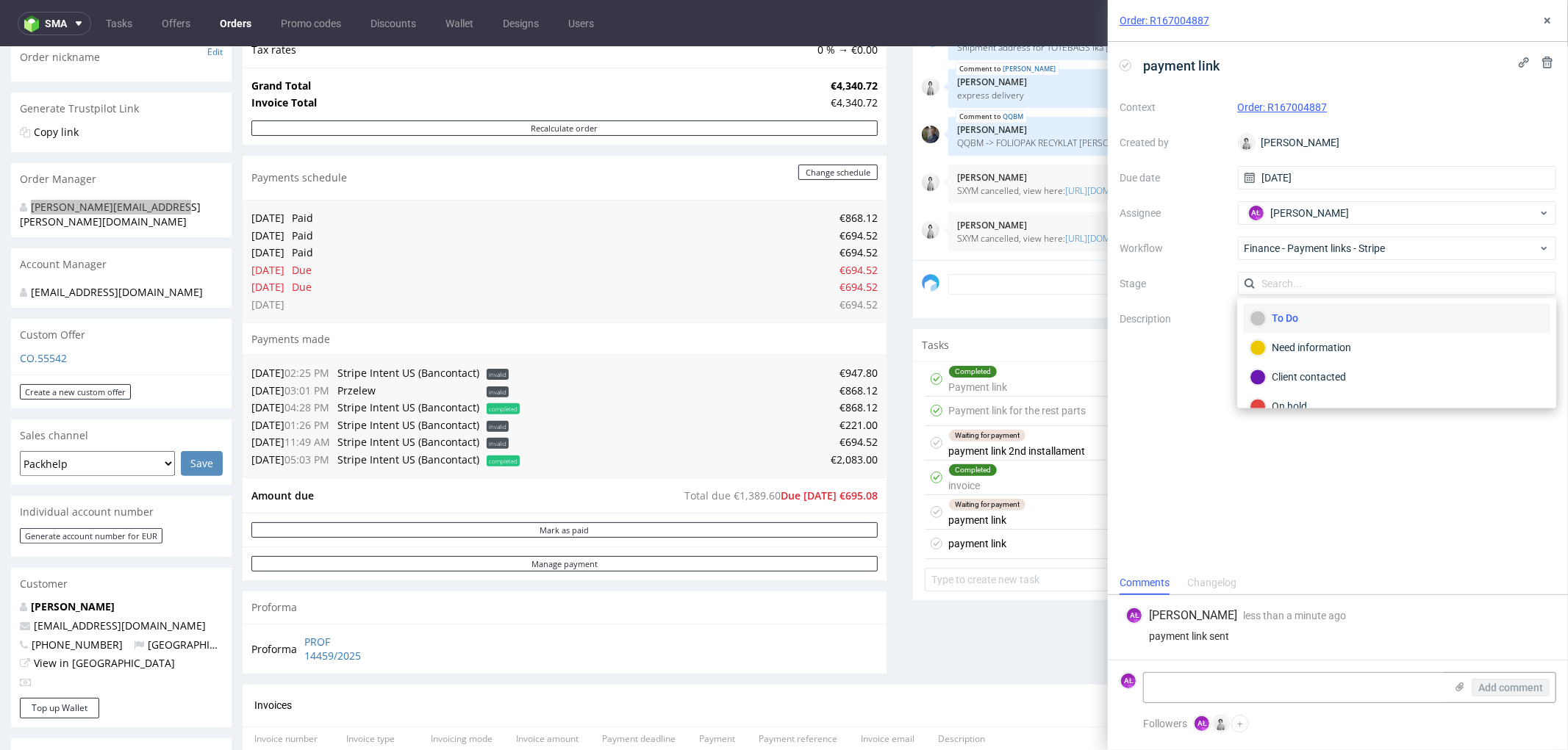
scroll to position [81, 0]
drag, startPoint x: 1328, startPoint y: 354, endPoint x: 1409, endPoint y: 189, distance: 183.8
click at [1328, 353] on div "Waiting for payment" at bounding box center [1397, 355] width 294 height 16
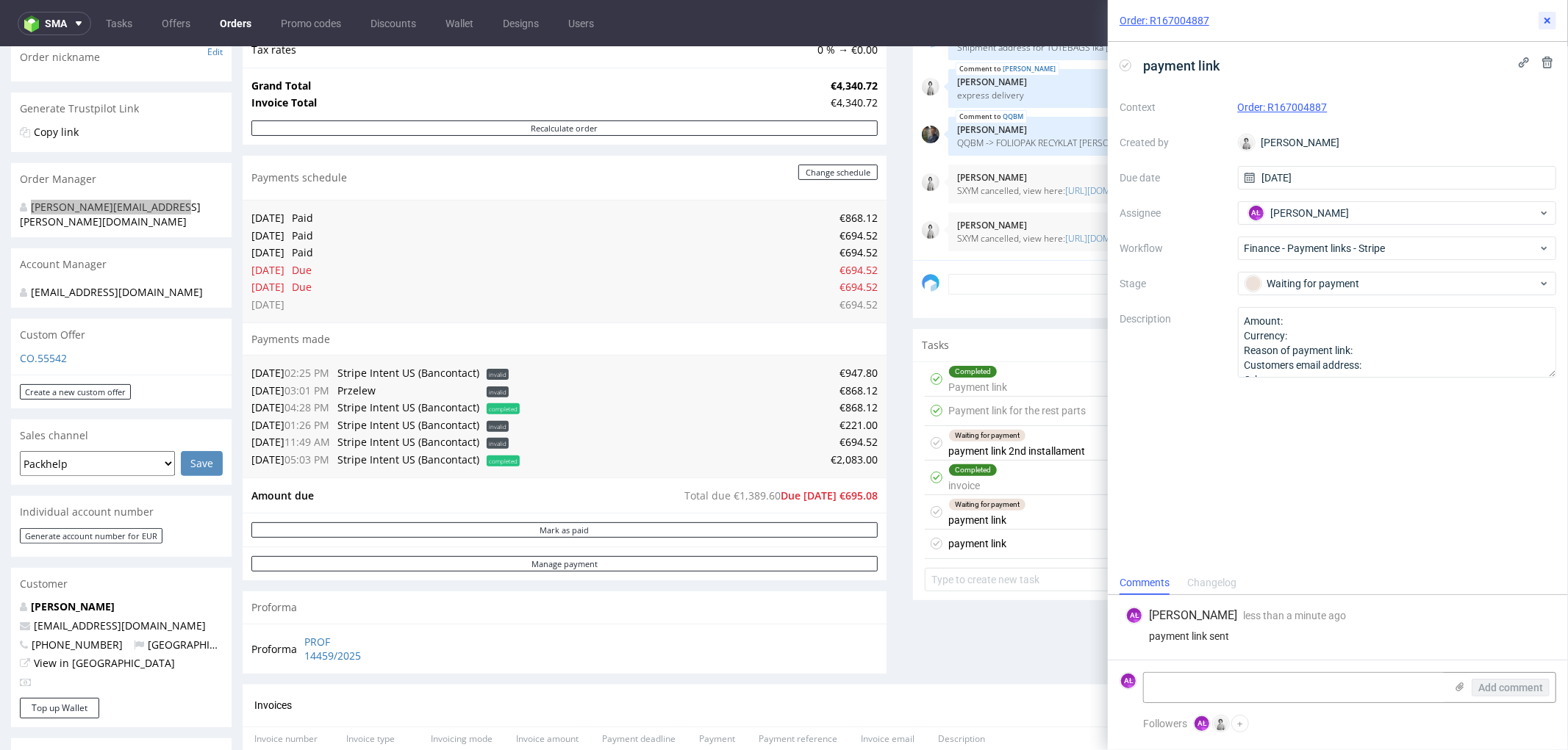
click at [1546, 15] on icon at bounding box center [1547, 20] width 11 height 11
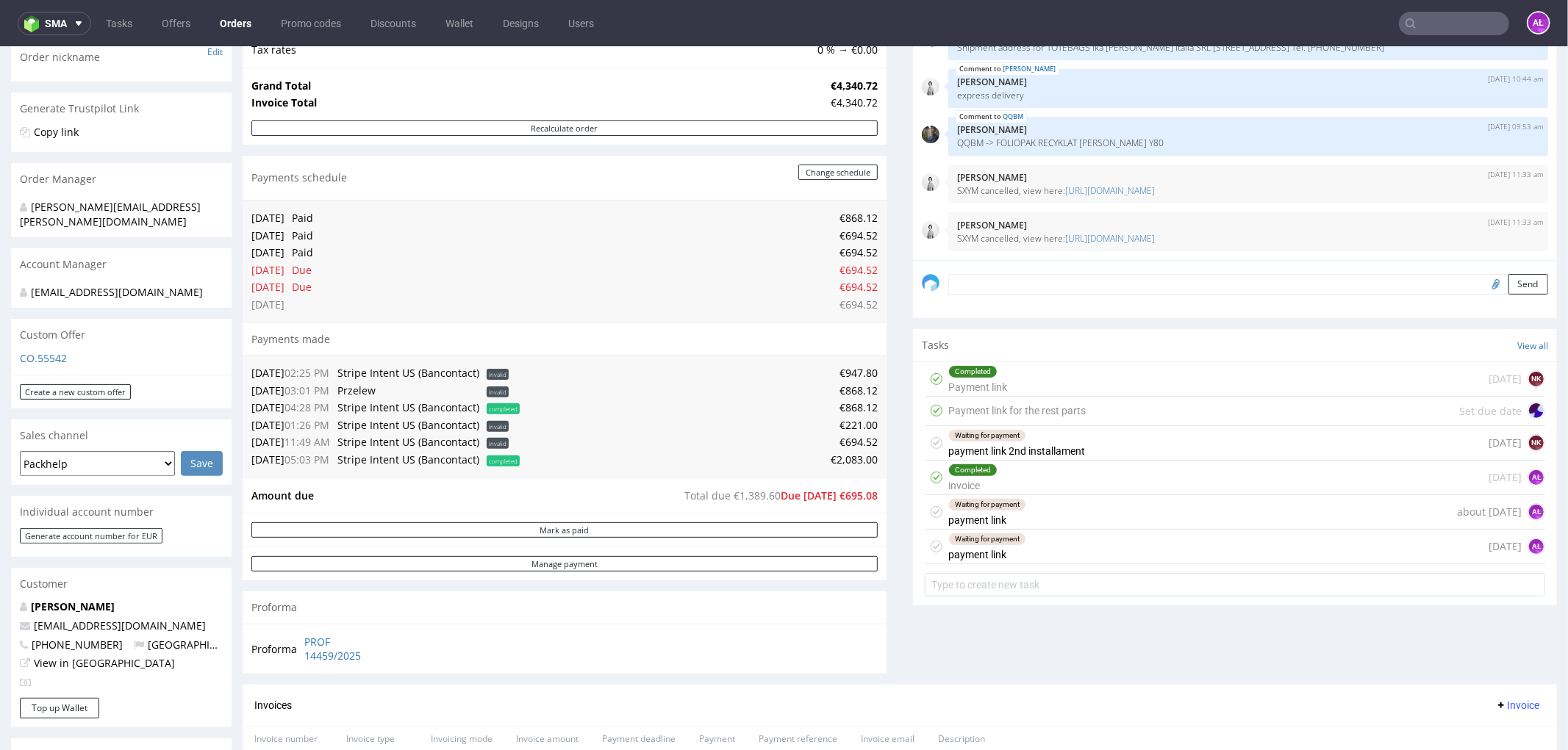
click at [1025, 545] on div "Waiting for payment payment link [DATE] AŁ" at bounding box center [1234, 546] width 620 height 35
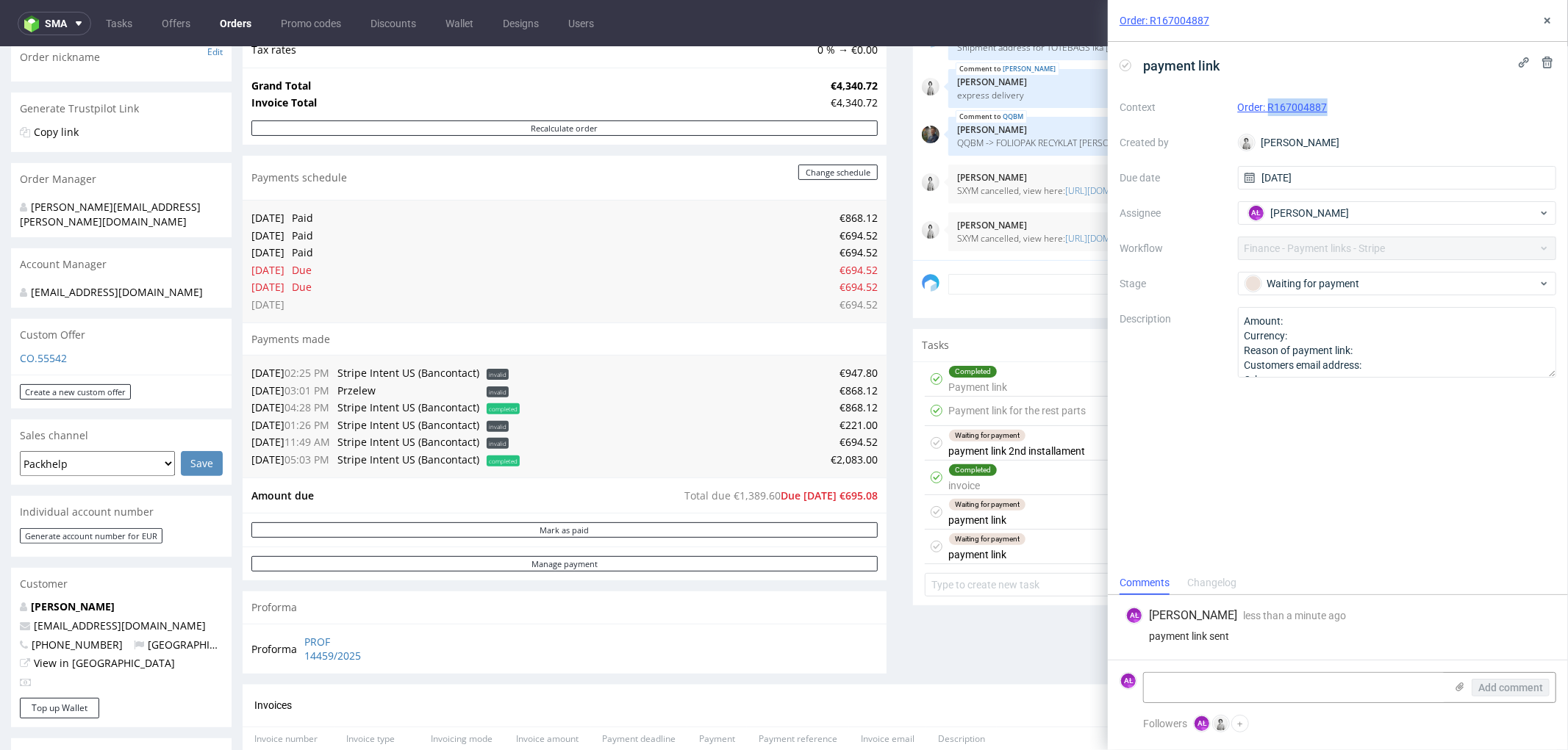
drag, startPoint x: 1344, startPoint y: 108, endPoint x: 1269, endPoint y: 111, distance: 75.1
click at [1269, 111] on div "Order: R167004887" at bounding box center [1397, 108] width 319 height 17
copy link "R167004887"
click at [1016, 389] on div "Completed Payment link [DATE] NK" at bounding box center [1234, 379] width 620 height 35
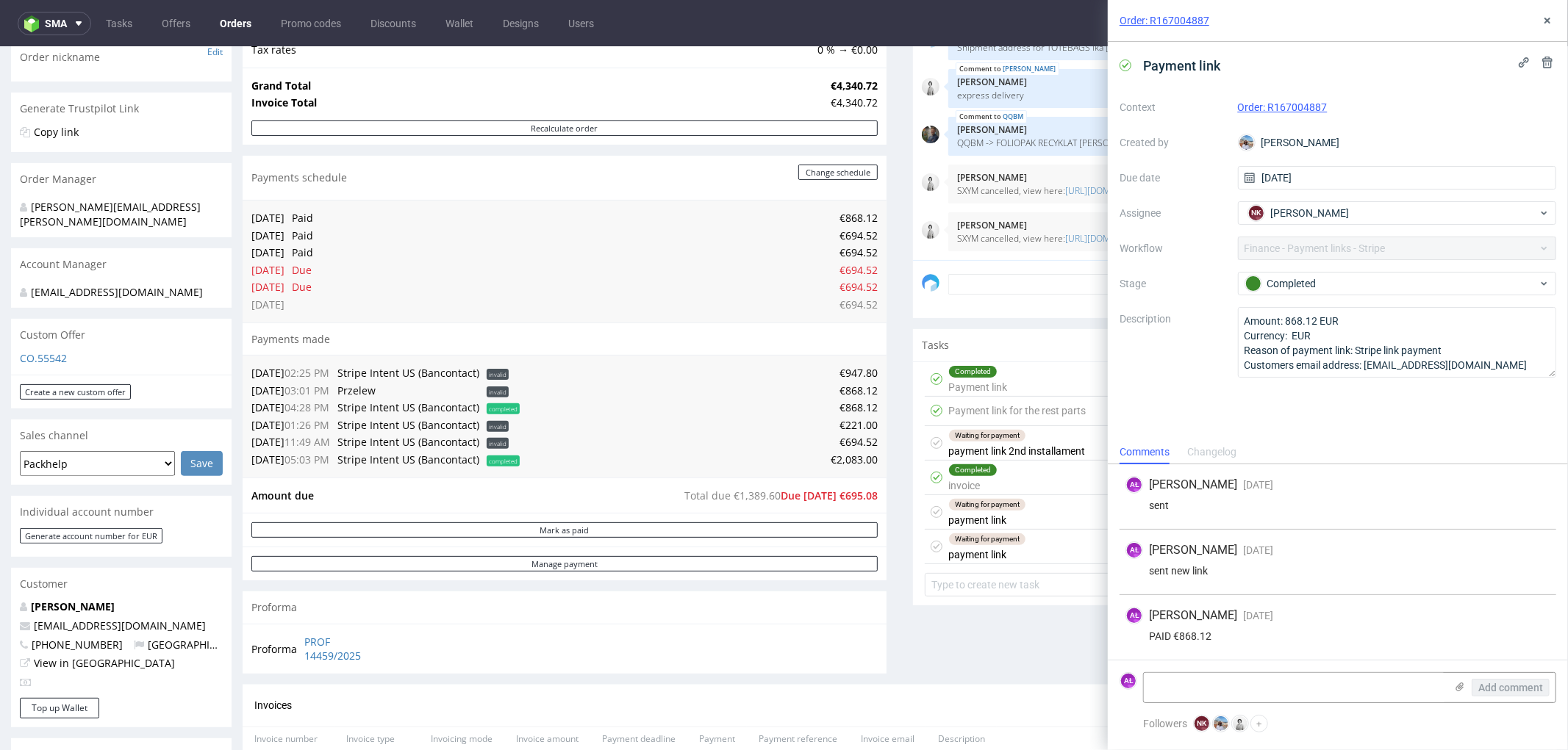
click at [1019, 411] on div "Payment link for the rest parts" at bounding box center [1016, 410] width 137 height 17
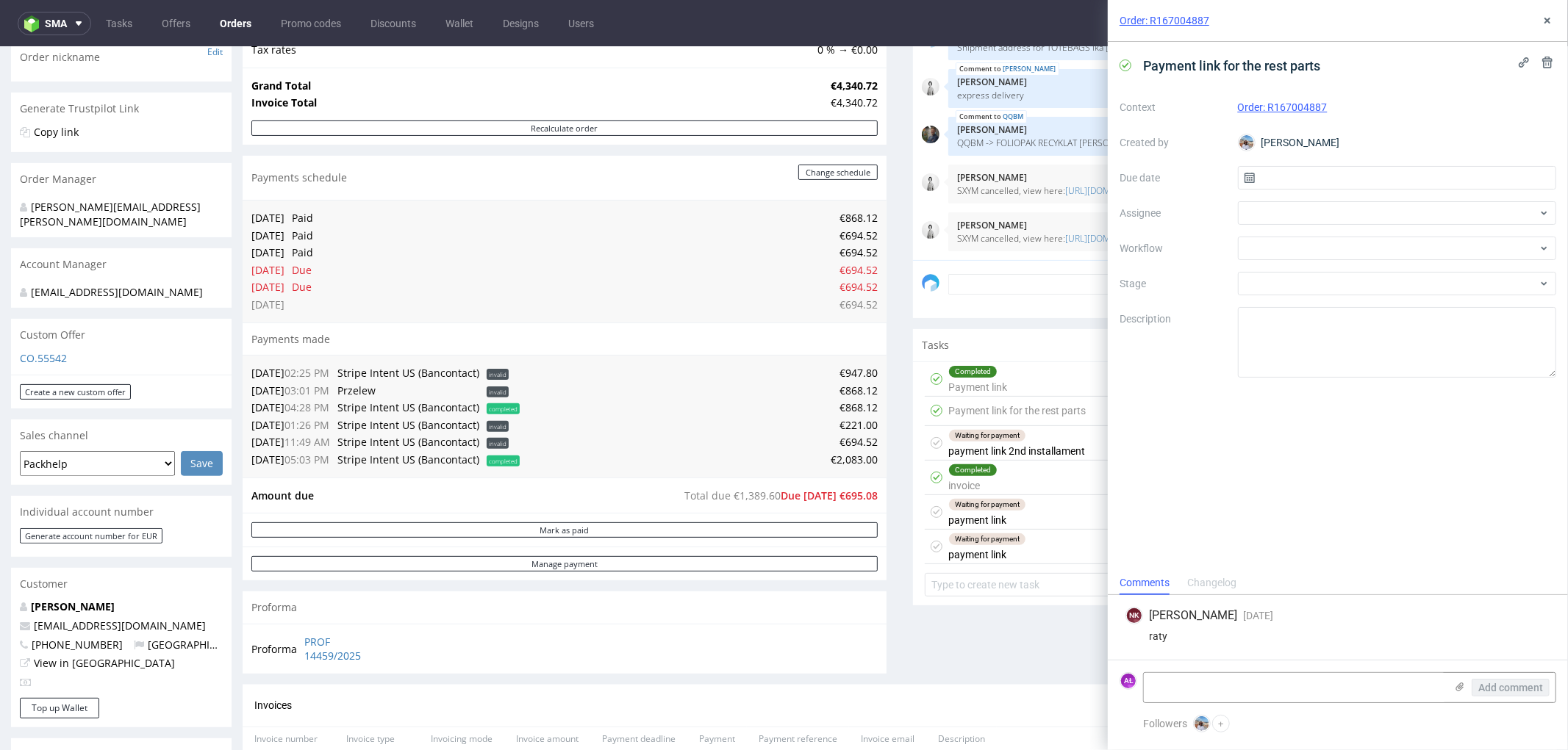
click at [1031, 448] on div "Waiting for payment payment link 2nd installament" at bounding box center [1016, 442] width 136 height 34
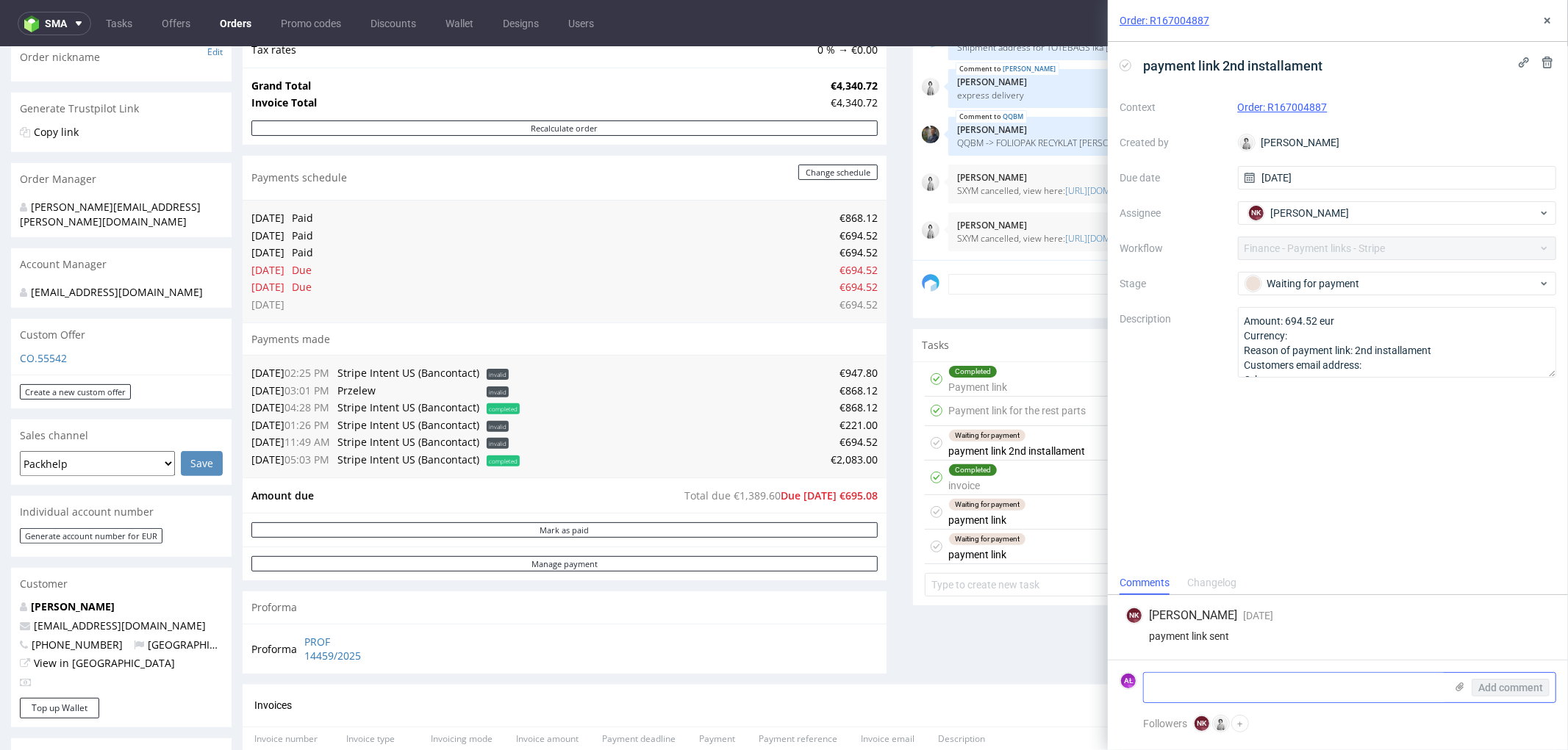
click at [1209, 684] on textarea at bounding box center [1294, 688] width 302 height 30
click at [1268, 686] on textarea at bounding box center [1294, 688] width 302 height 30
drag, startPoint x: 1238, startPoint y: 689, endPoint x: 1224, endPoint y: 689, distance: 14.0
click at [1224, 689] on textarea "Client didn't pay for payment link" at bounding box center [1294, 688] width 302 height 30
click at [1358, 696] on textarea "Client didn't pay for payment link" at bounding box center [1294, 688] width 302 height 30
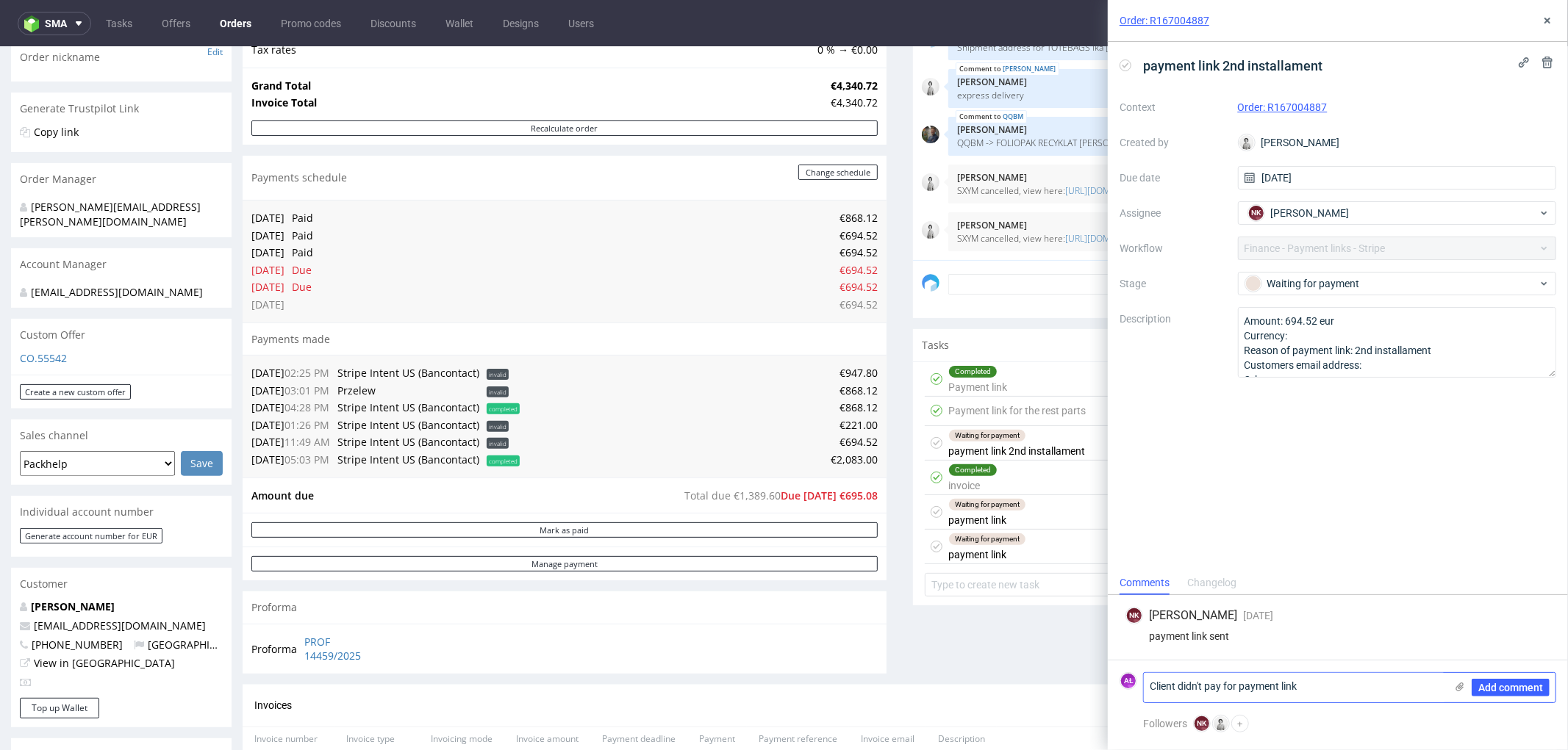
click at [1236, 689] on textarea "Client didn't pay for payment link" at bounding box center [1294, 688] width 302 height 30
drag, startPoint x: 1238, startPoint y: 691, endPoint x: 1225, endPoint y: 691, distance: 13.0
click at [1225, 691] on textarea "Client didn't pay for payment link" at bounding box center [1294, 688] width 302 height 30
click at [1150, 686] on textarea "Client didn't pay for payment link" at bounding box center [1294, 688] width 302 height 30
drag, startPoint x: 1256, startPoint y: 691, endPoint x: 1244, endPoint y: 691, distance: 12.0
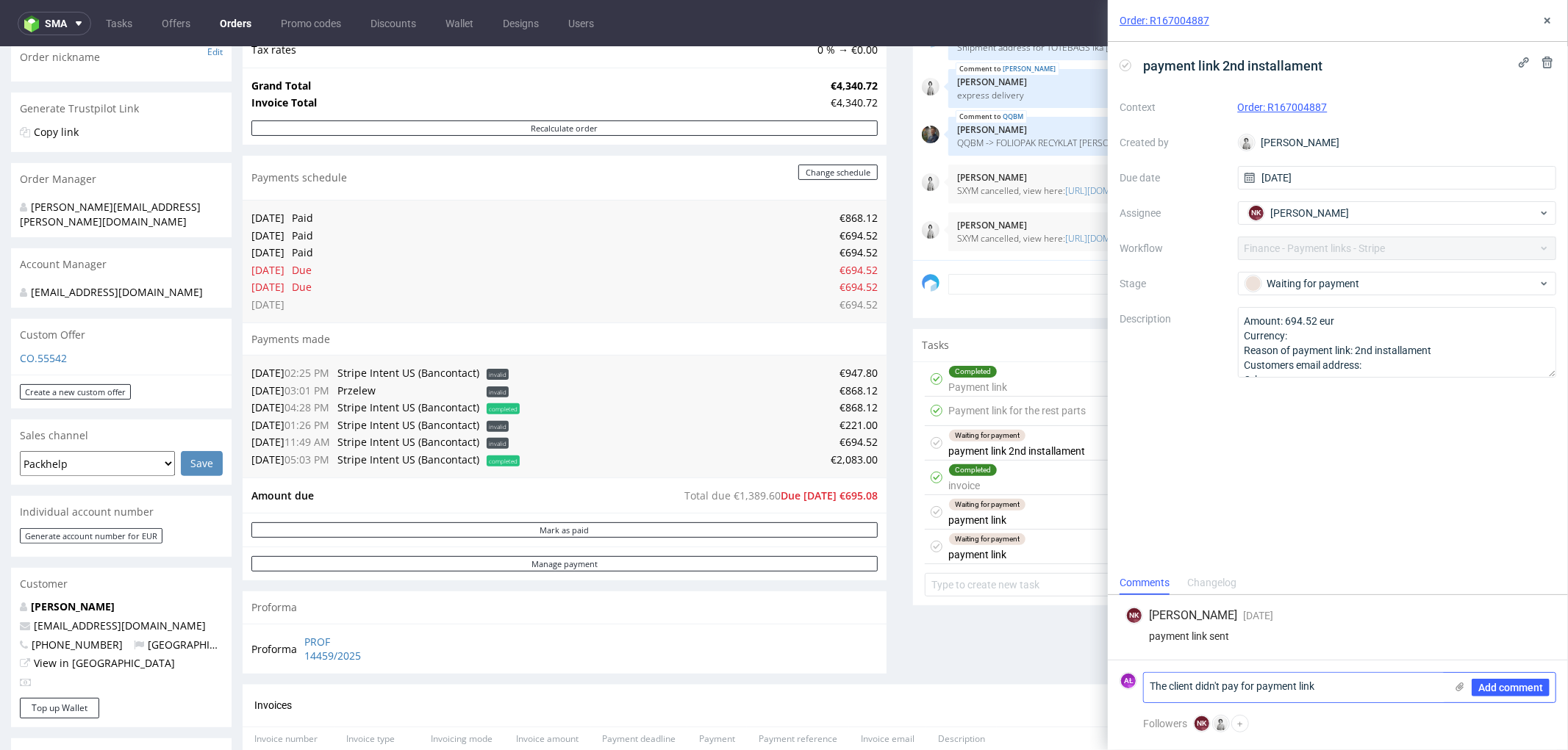
click at [1244, 691] on textarea "The client didn't pay for payment link" at bounding box center [1294, 688] width 302 height 30
type textarea "The client didn't pay the payment link"
click at [1516, 686] on span "Add comment" at bounding box center [1510, 688] width 65 height 10
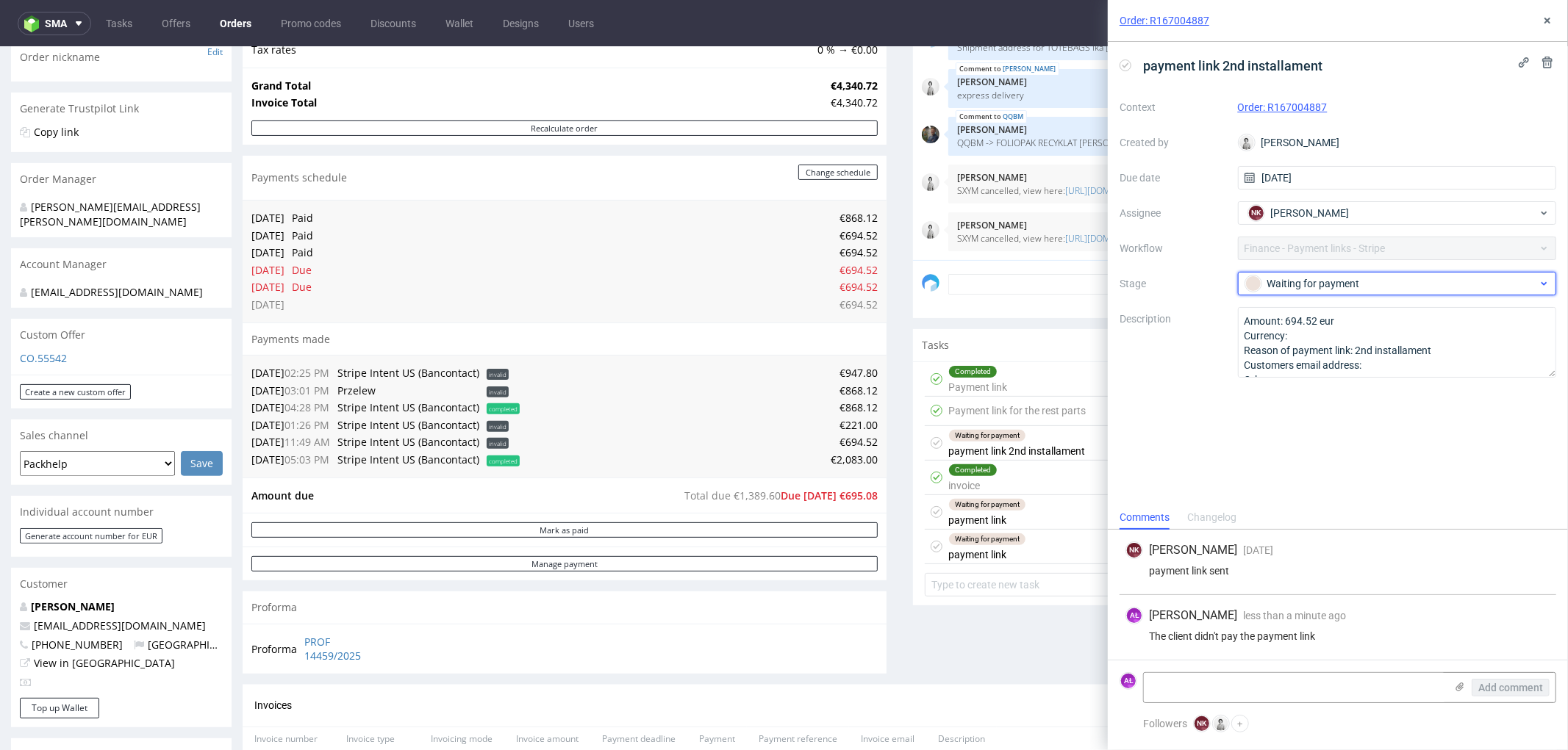
click at [1307, 279] on div "Waiting for payment" at bounding box center [1391, 283] width 293 height 16
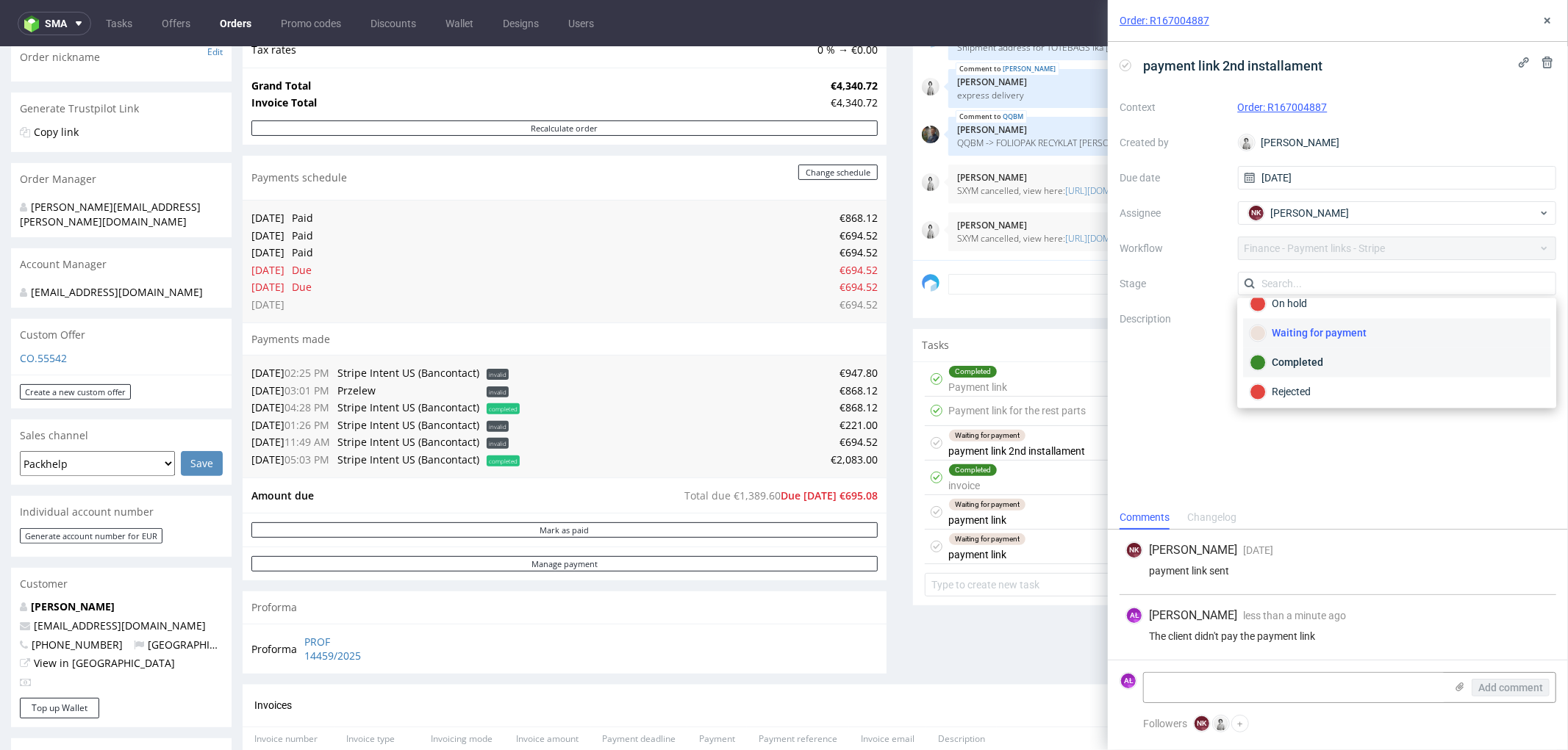
scroll to position [108, 0]
click at [1328, 385] on div "Rejected" at bounding box center [1397, 388] width 294 height 16
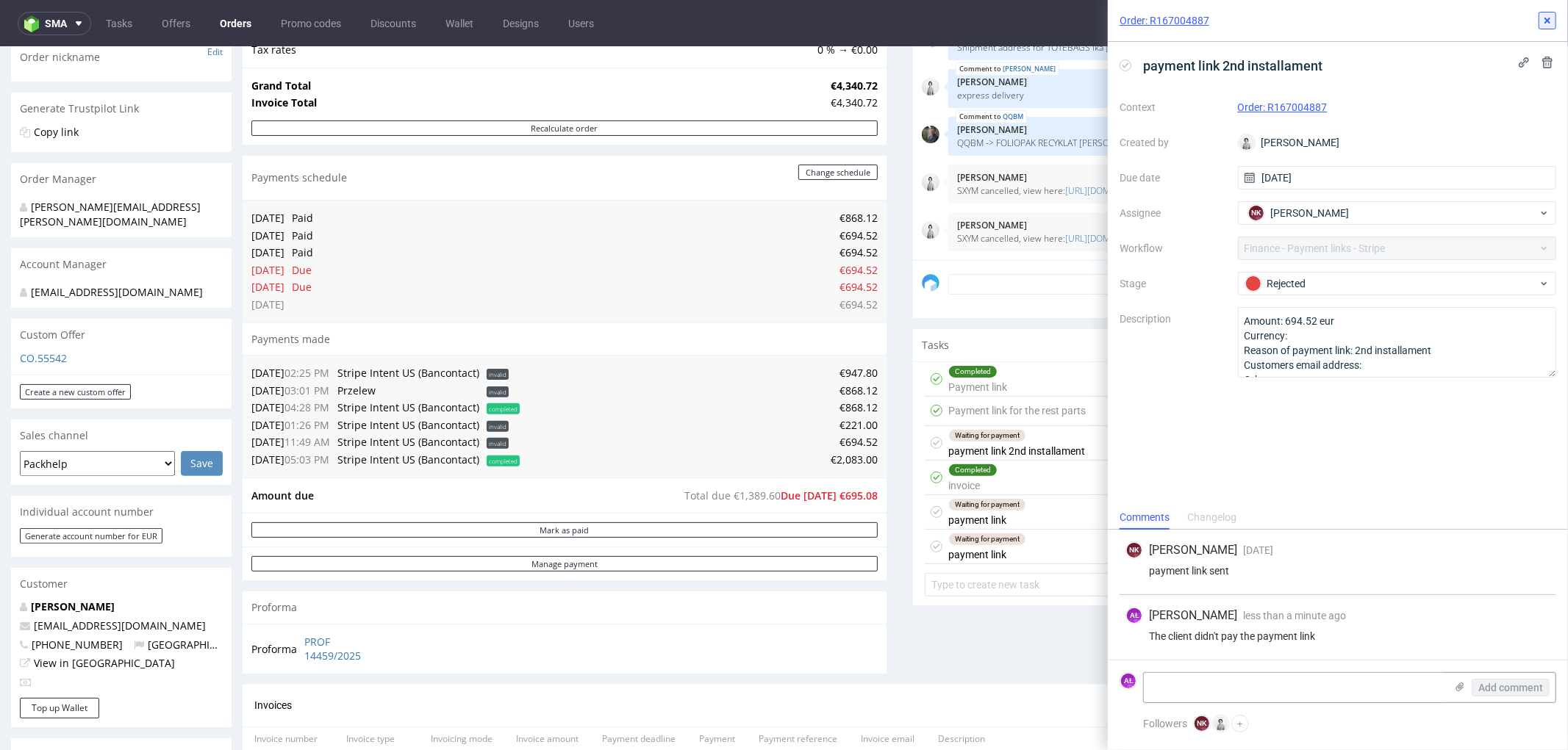
click at [1544, 16] on icon at bounding box center [1547, 20] width 11 height 11
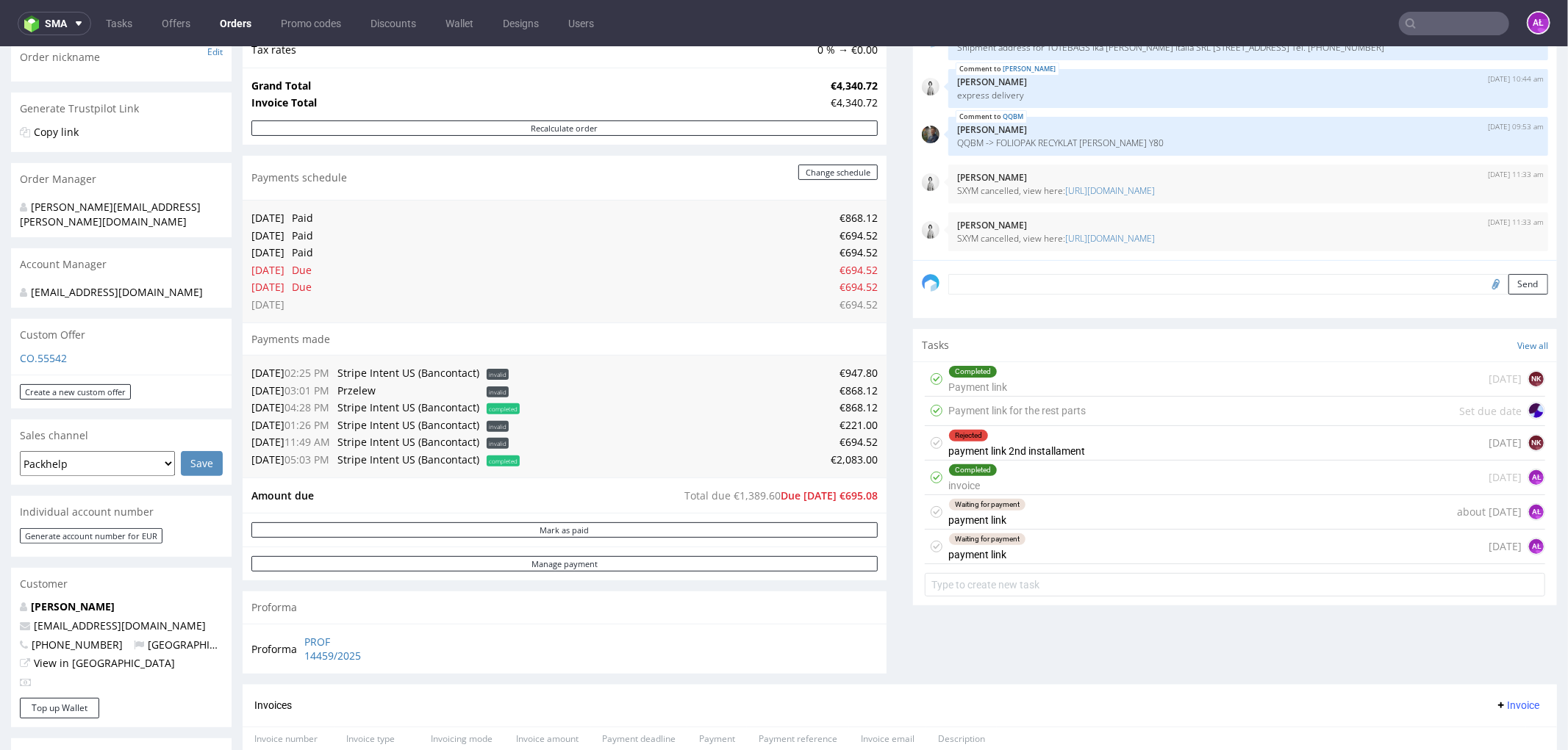
click at [1034, 515] on div "Waiting for payment payment link about [DATE] AŁ" at bounding box center [1234, 512] width 620 height 35
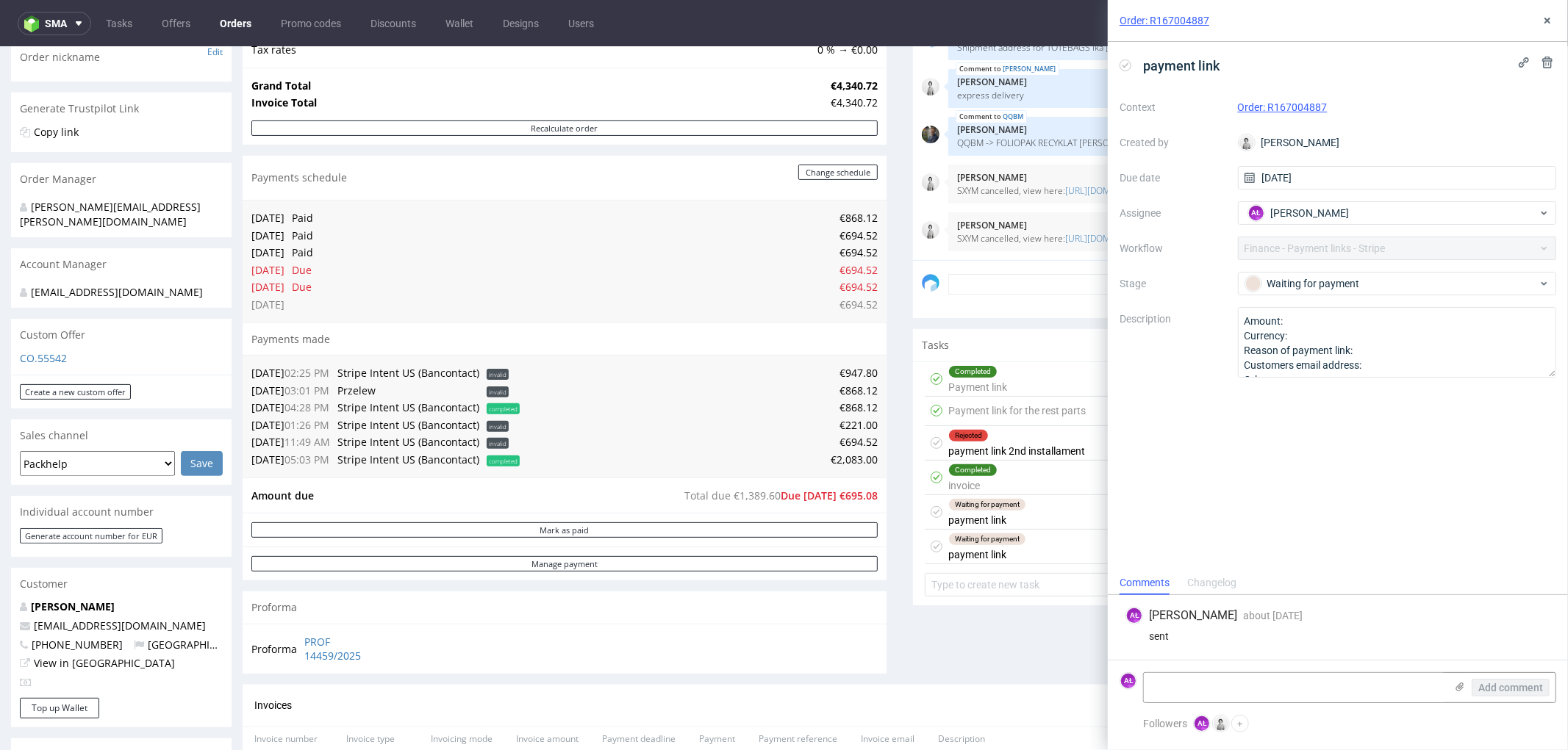
click at [1016, 375] on div "Completed Payment link [DATE] NK" at bounding box center [1234, 379] width 620 height 35
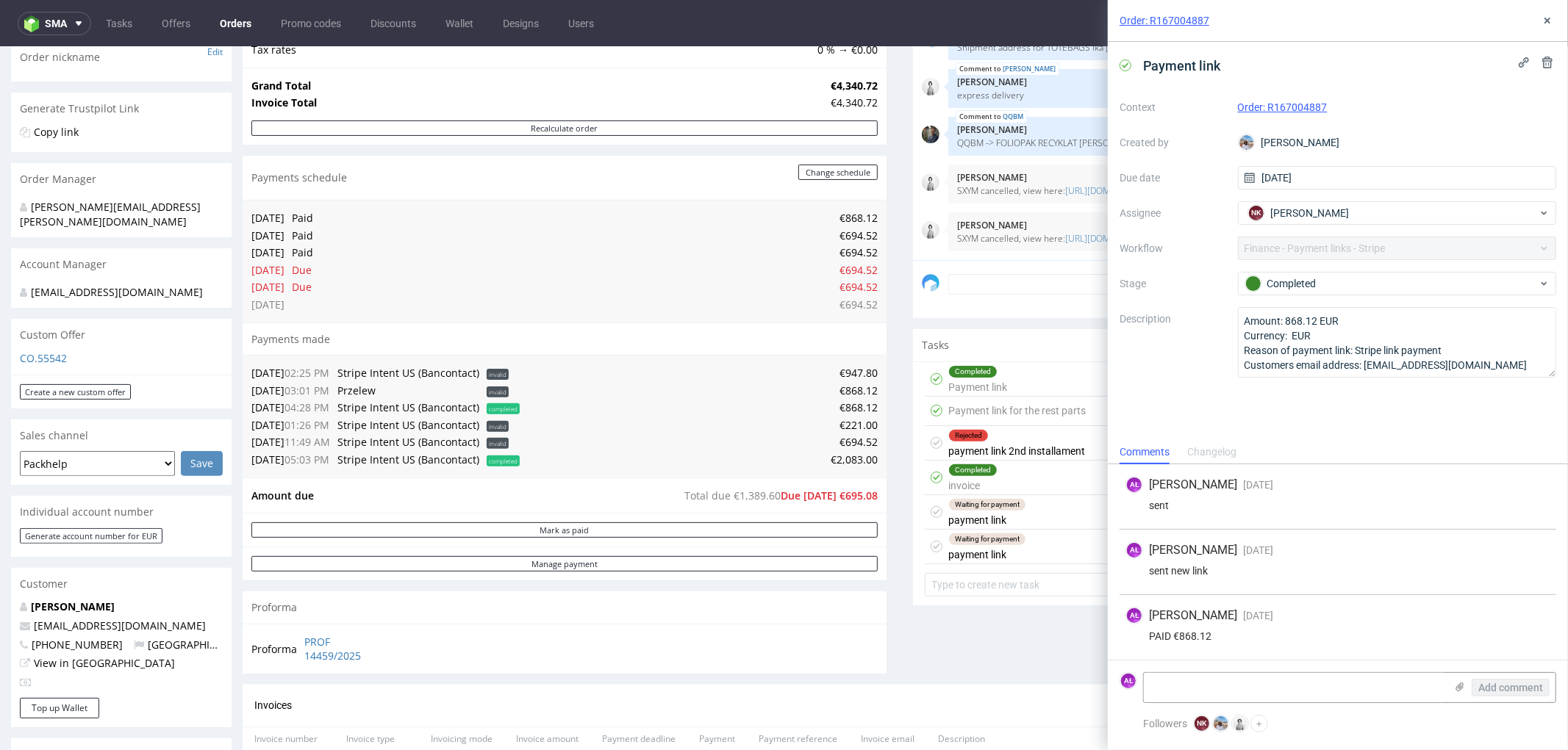
click at [1029, 512] on div "Waiting for payment payment link about [DATE] AŁ" at bounding box center [1234, 512] width 620 height 35
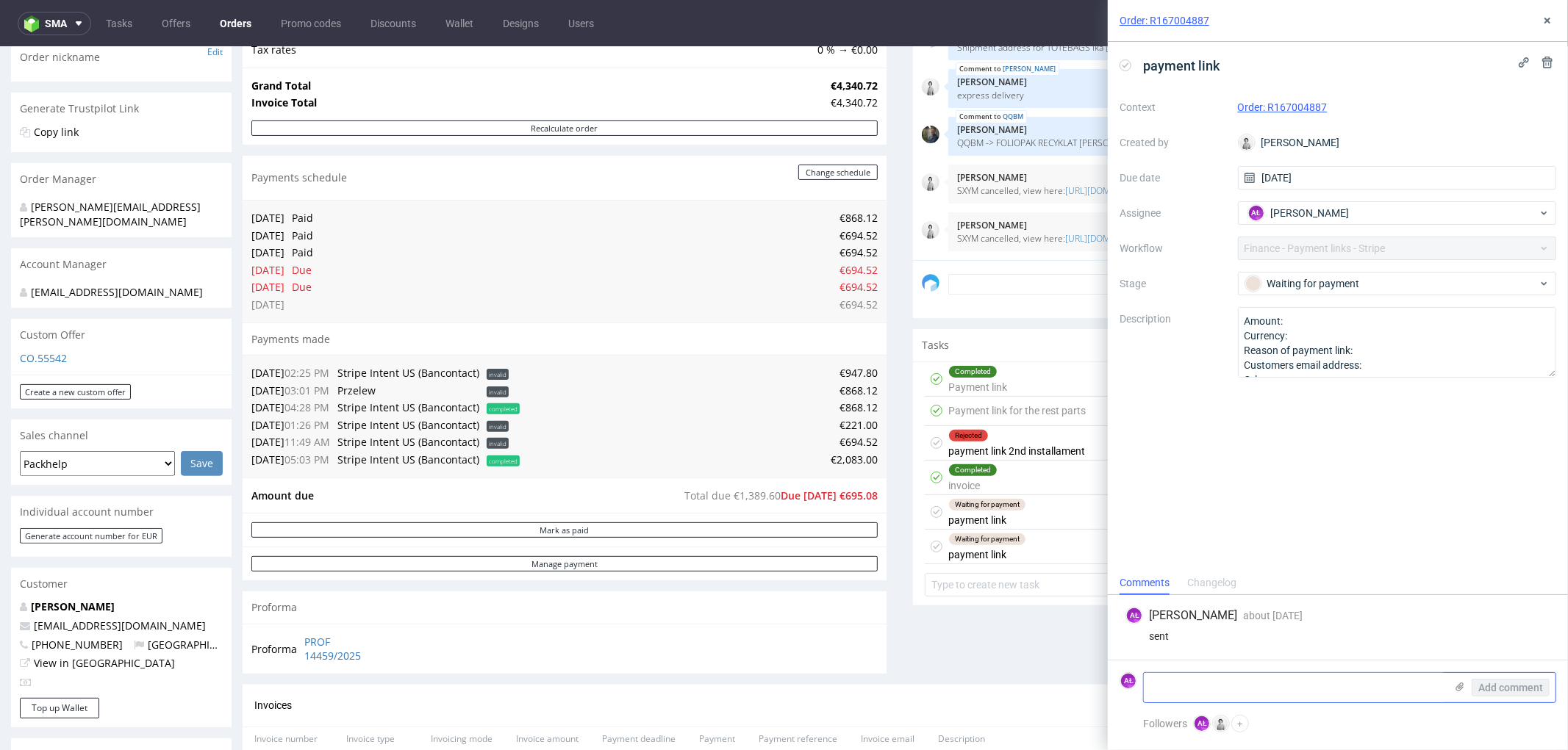
click at [1209, 682] on textarea at bounding box center [1294, 688] width 302 height 30
paste textarea "€2,083.00"
click at [1261, 689] on textarea "paid €2,083.00" at bounding box center [1294, 688] width 302 height 30
type textarea "paid €2,083.00 [DATE]"
click at [1512, 687] on span "Add comment" at bounding box center [1510, 688] width 65 height 10
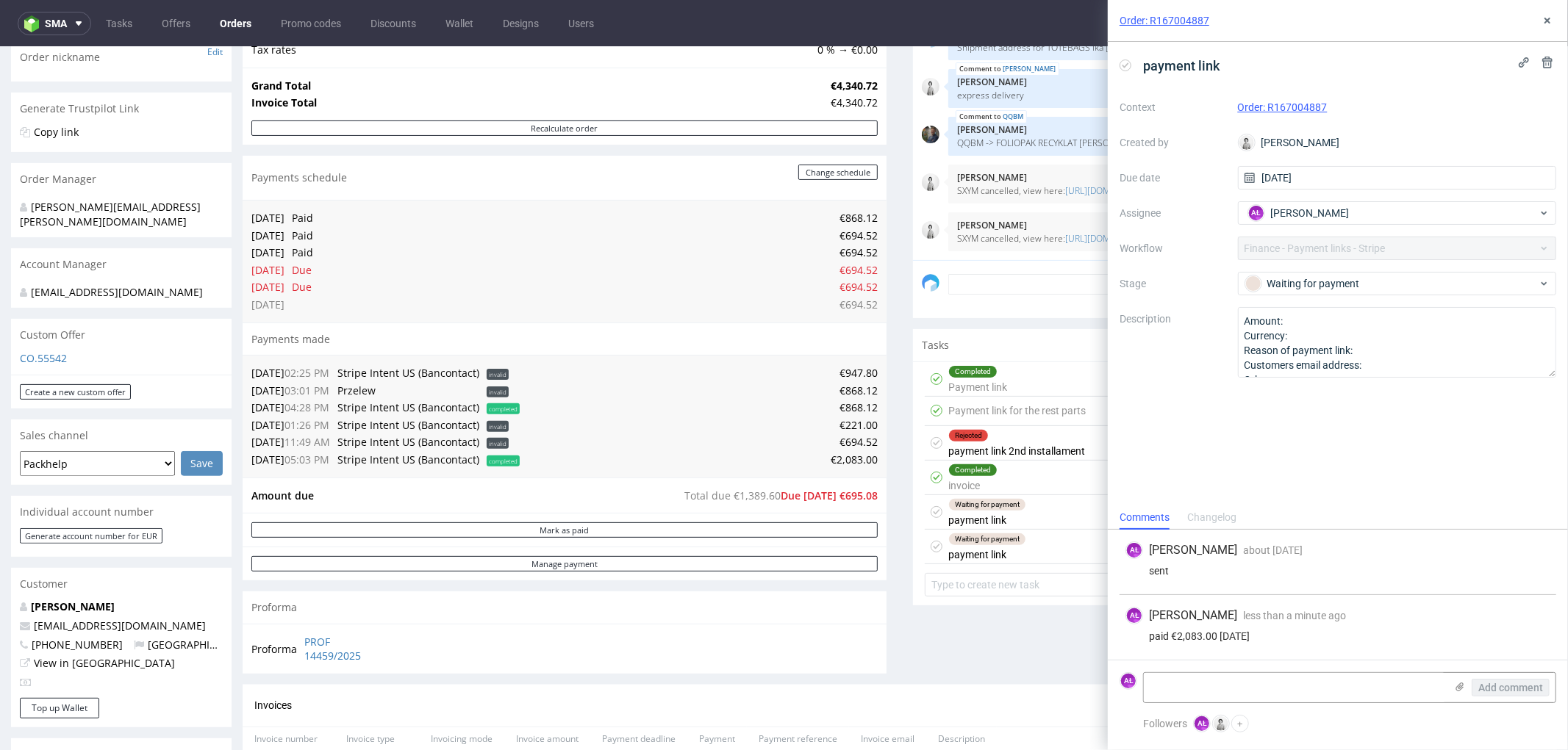
click at [1126, 62] on icon at bounding box center [1125, 65] width 11 height 11
click at [1546, 30] on div "Order: R167004887" at bounding box center [1338, 21] width 460 height 42
click at [1544, 22] on icon at bounding box center [1547, 20] width 11 height 11
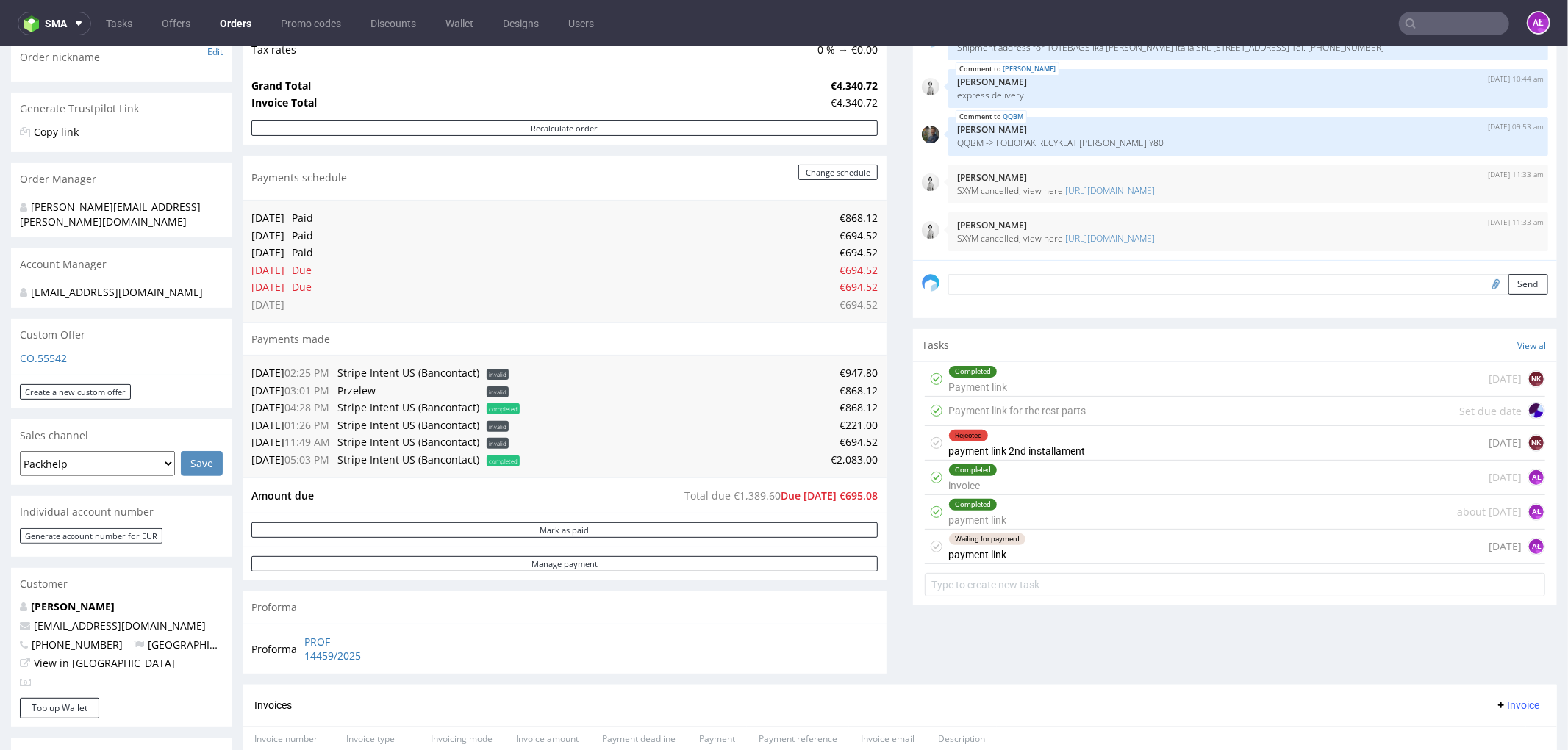
click at [1007, 555] on div "Waiting for payment payment link" at bounding box center [986, 545] width 78 height 34
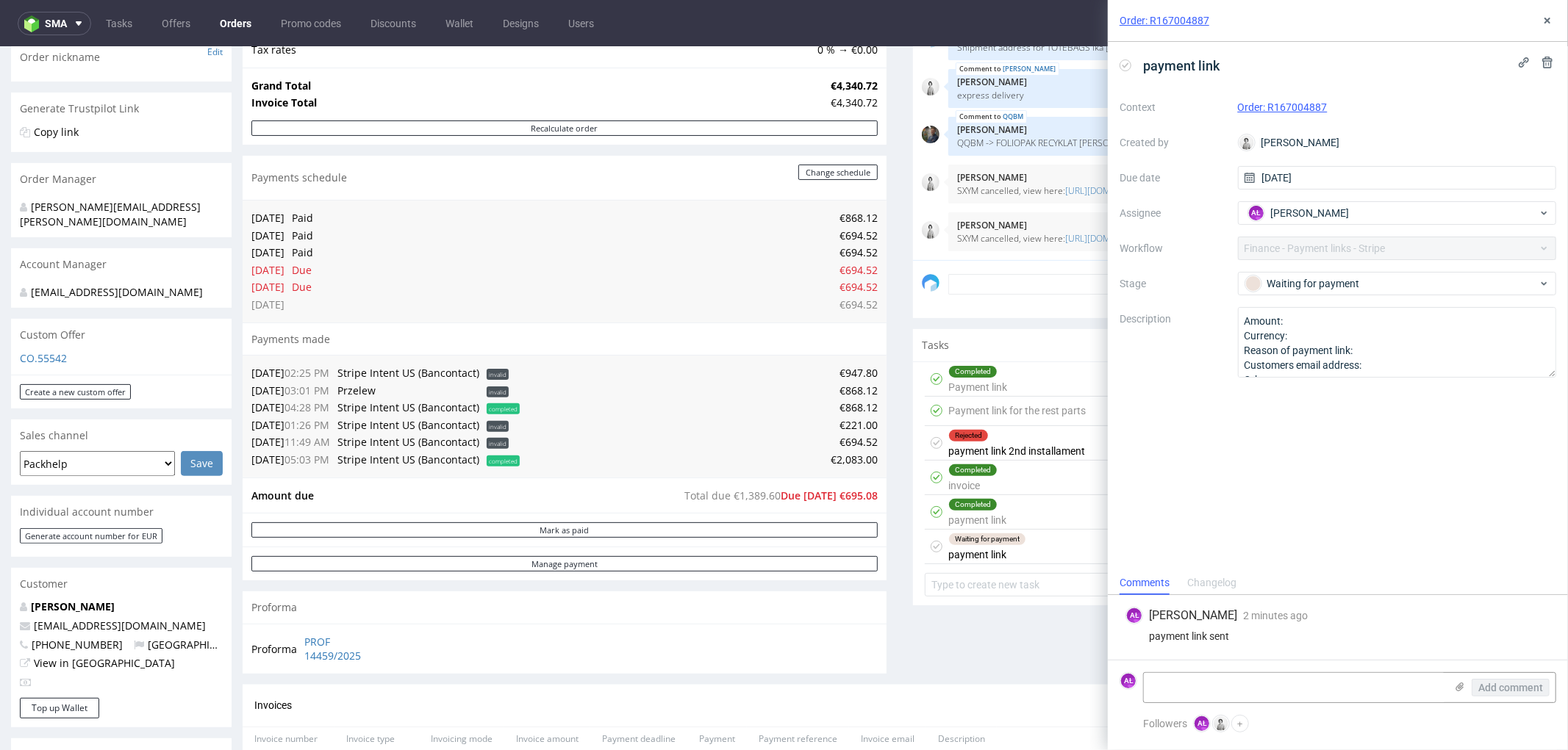
click at [1004, 551] on div "Waiting for payment payment link" at bounding box center [986, 545] width 78 height 34
click at [1348, 320] on textarea "Amount: Currency: Reason of payment link: Customers email address: Other:" at bounding box center [1397, 342] width 319 height 71
drag, startPoint x: 822, startPoint y: 444, endPoint x: 865, endPoint y: 441, distance: 43.1
click at [865, 441] on td "€694.52" at bounding box center [700, 441] width 354 height 17
copy td "€694.52"
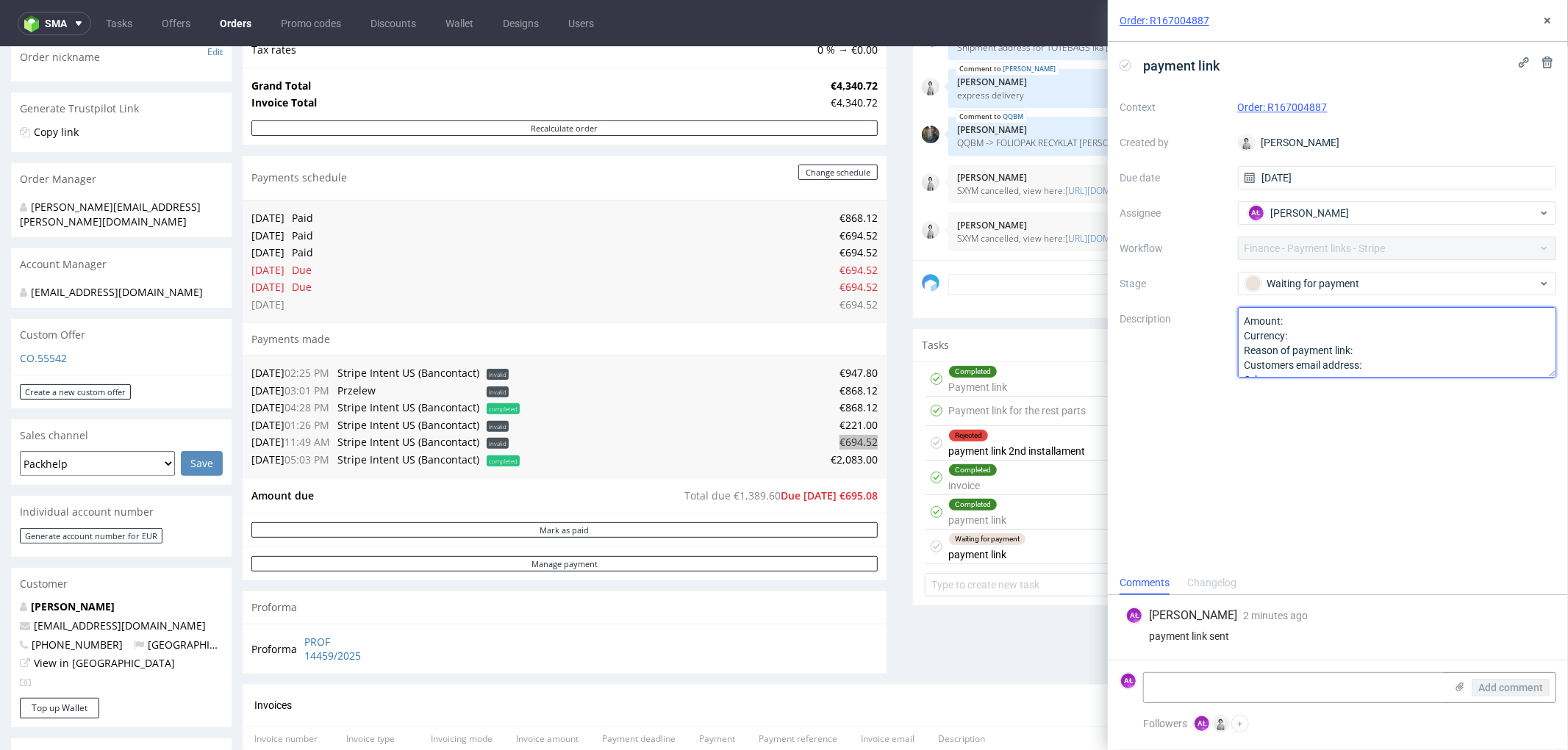
click at [1310, 316] on textarea "Amount: Currency: Reason of payment link: Customers email address: Other:" at bounding box center [1397, 342] width 319 height 71
paste textarea "€694.52"
type textarea "Amount: €694.52 Currency: Reason of payment link: Customers email address: Othe…"
click at [1339, 489] on div "payment link Context Order: R167004887 Created by [PERSON_NAME] Due date [DATE]…" at bounding box center [1338, 306] width 460 height 529
click at [1545, 10] on div "Order: R167004887" at bounding box center [1338, 21] width 460 height 42
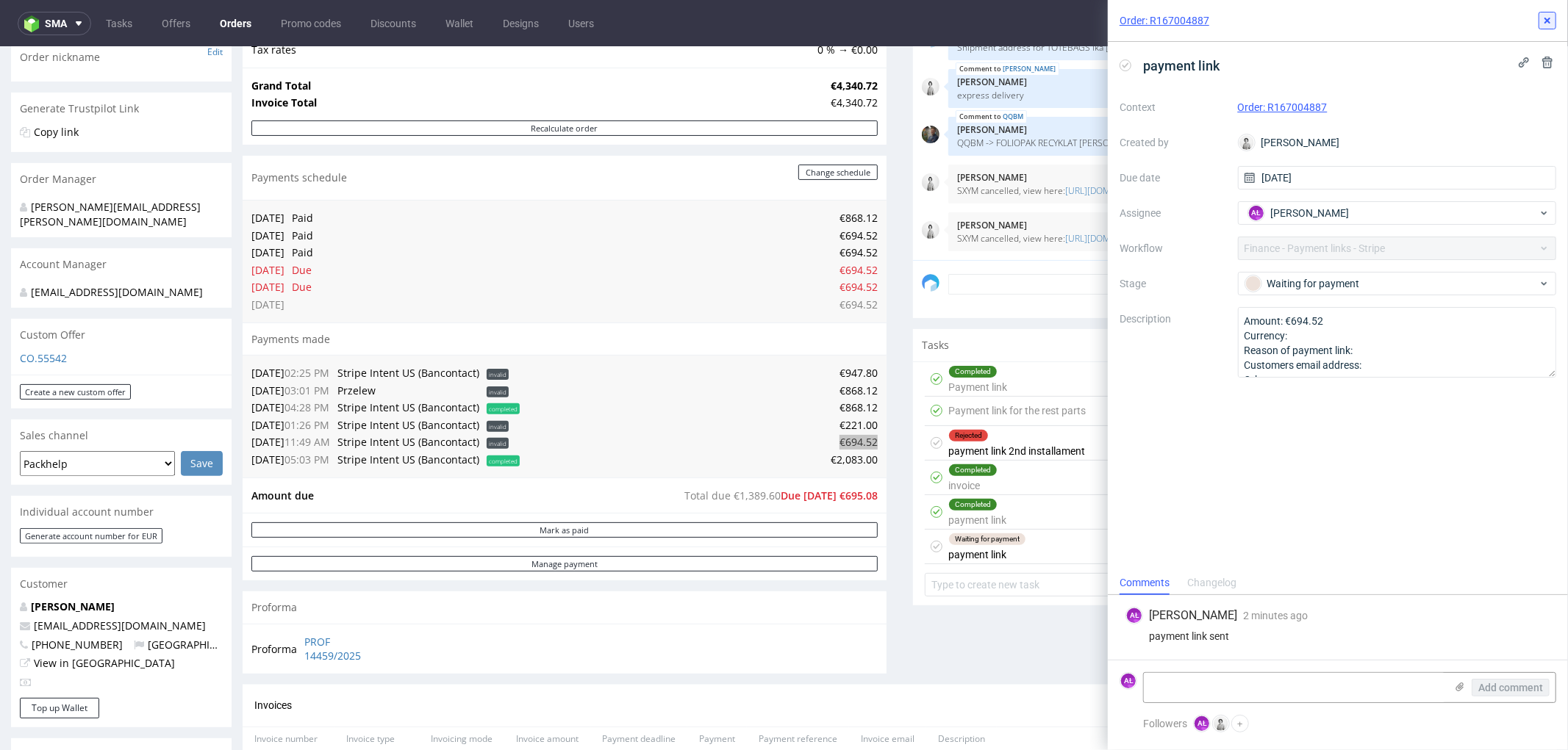
click at [1544, 17] on icon at bounding box center [1547, 20] width 11 height 11
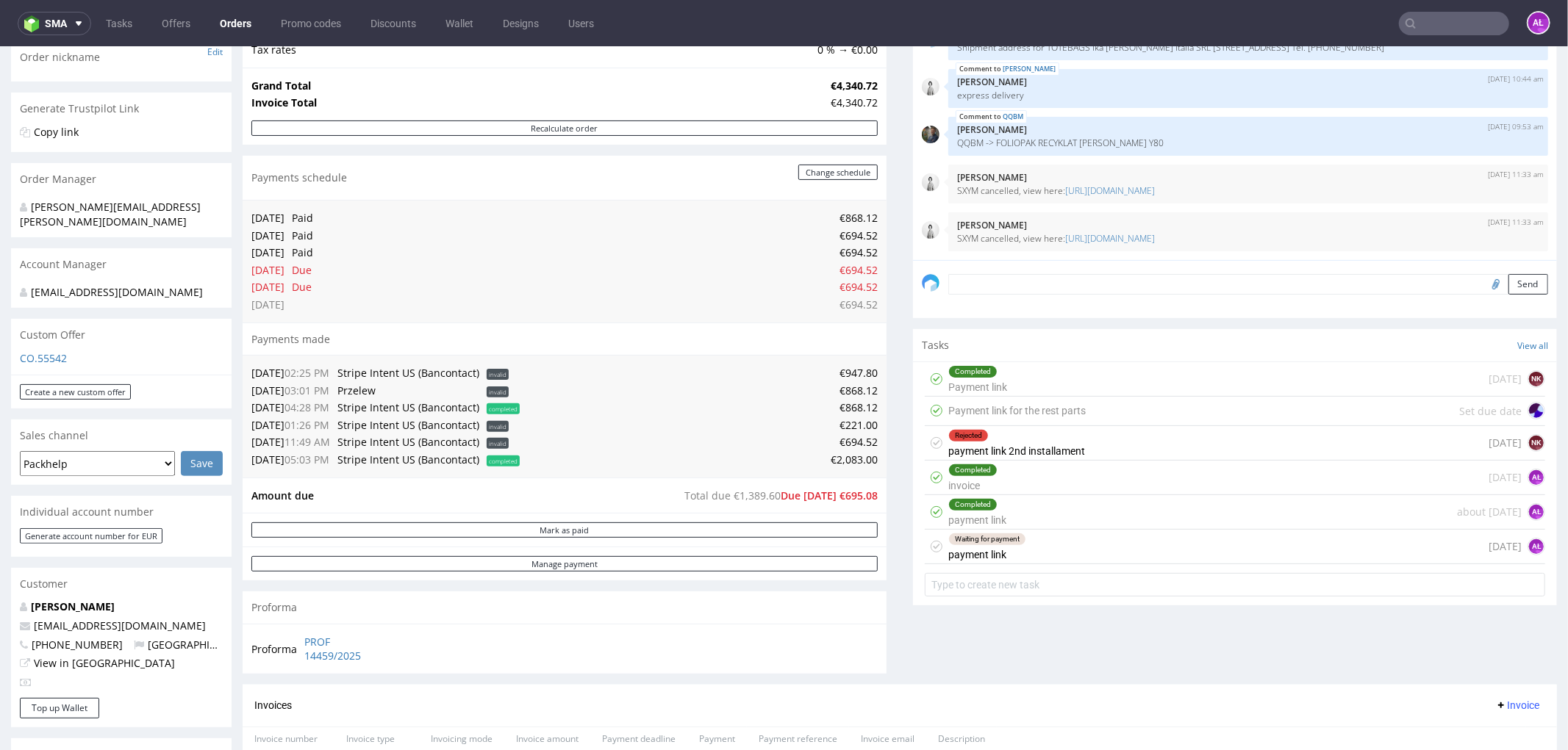
click at [1037, 552] on div "Waiting for payment payment link [DATE] AŁ" at bounding box center [1234, 546] width 620 height 35
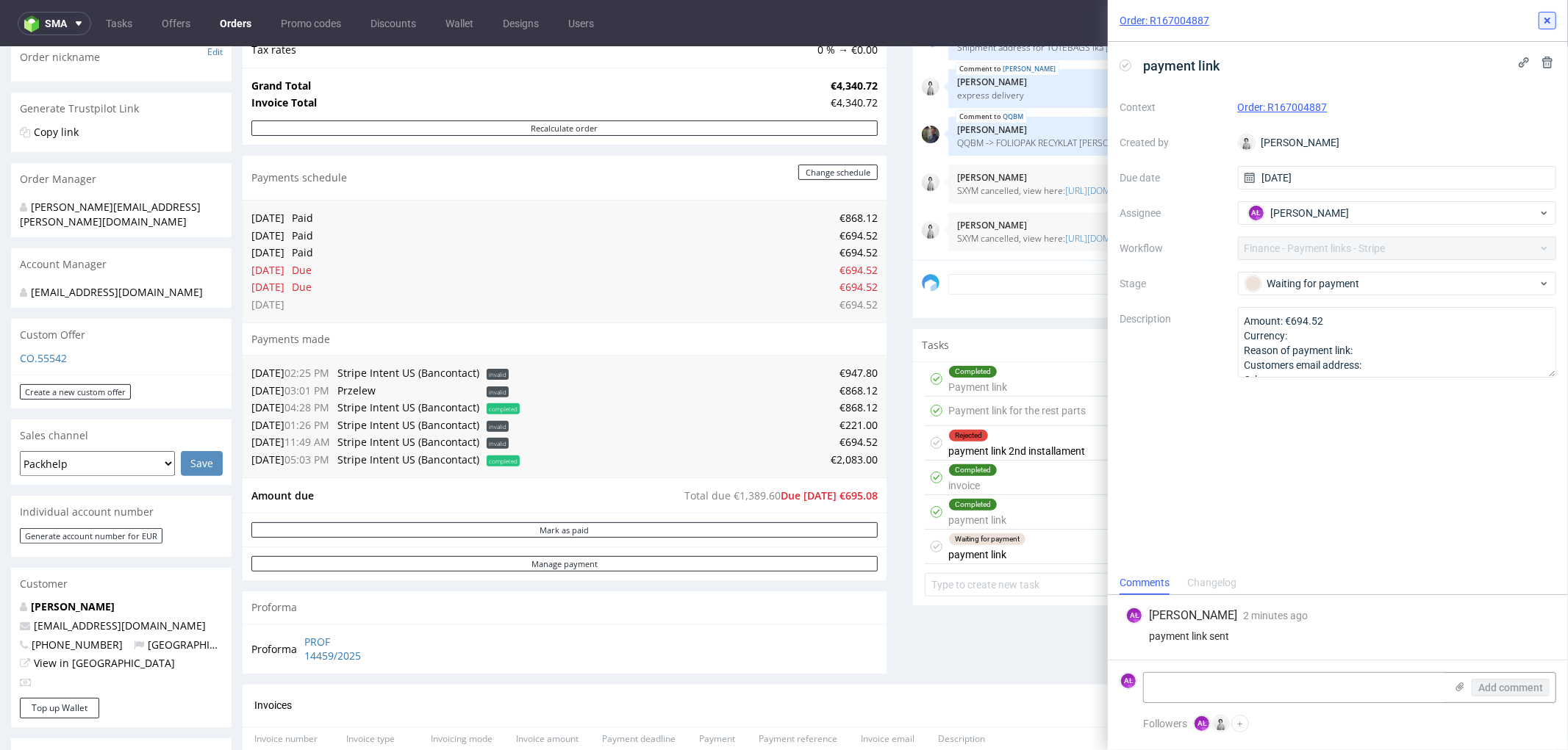
click at [1549, 22] on use at bounding box center [1547, 20] width 6 height 6
